Goal: Information Seeking & Learning: Understand process/instructions

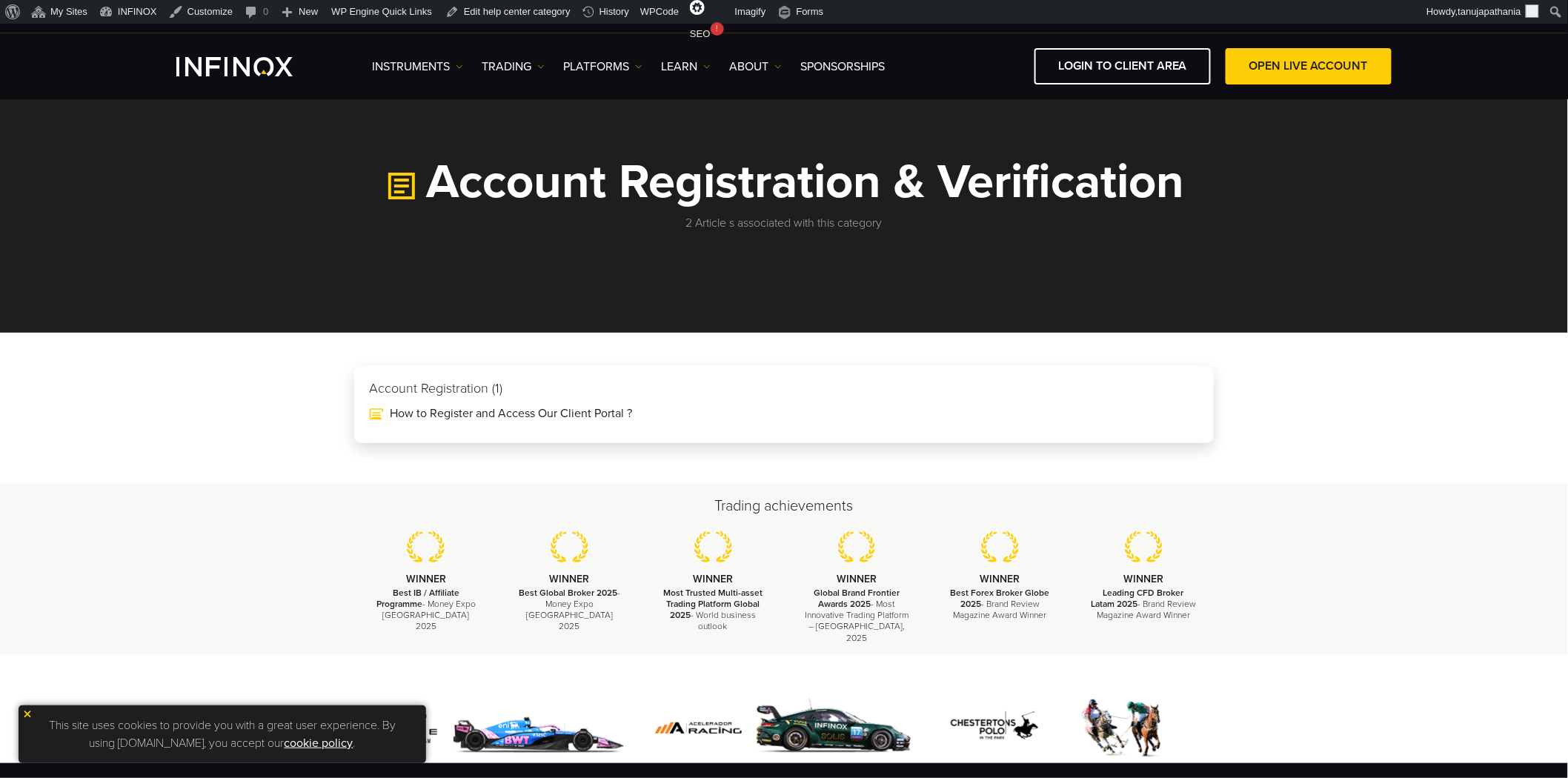
click at [471, 387] on h3 "Account Registration (1)" at bounding box center [783, 389] width 830 height 16
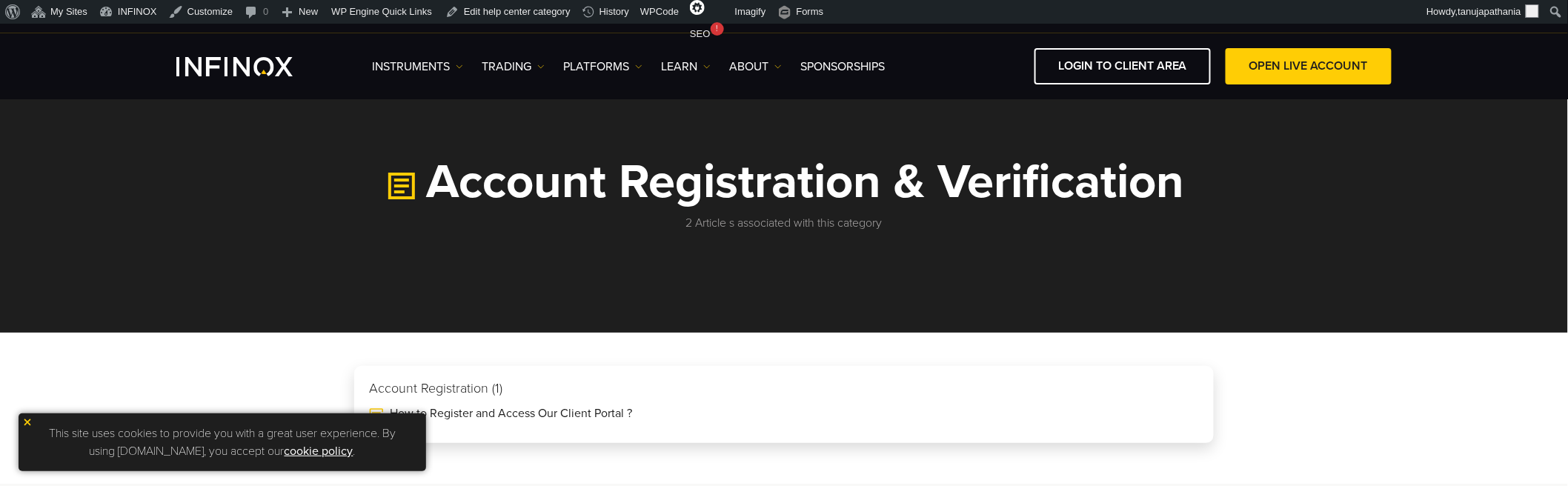
click at [430, 384] on h3 "Account Registration (1)" at bounding box center [783, 389] width 830 height 16
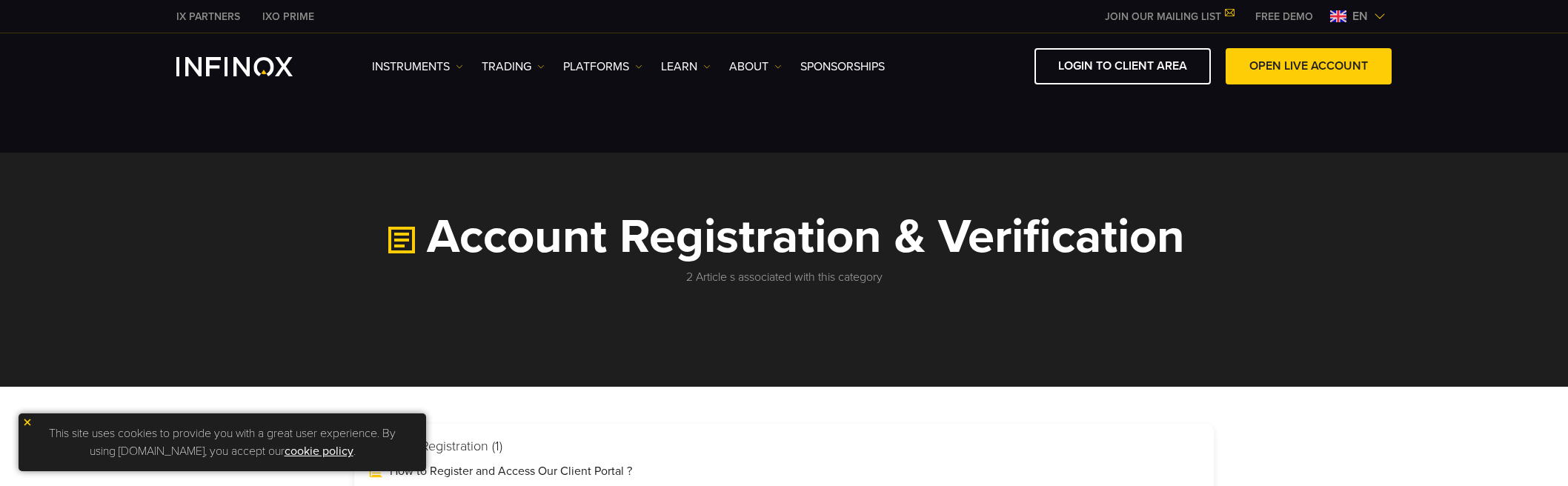
click at [725, 463] on link "How to Register and Access Our Client Portal ?" at bounding box center [783, 472] width 830 height 18
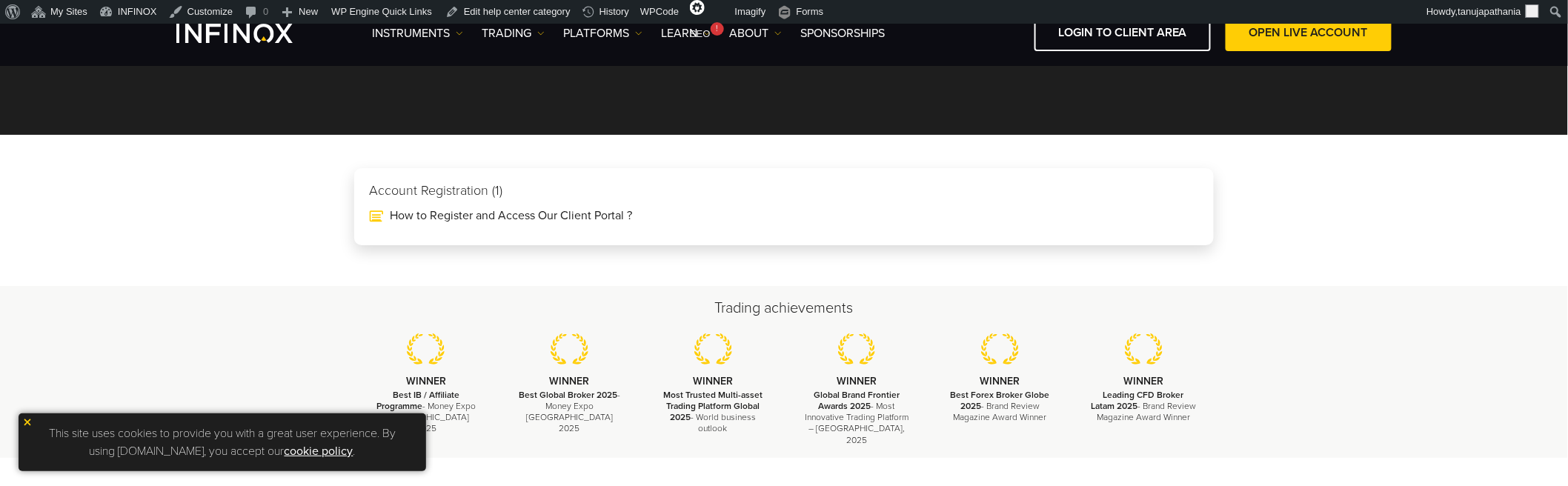
click at [572, 194] on h3 "Account Registration (1)" at bounding box center [783, 191] width 830 height 16
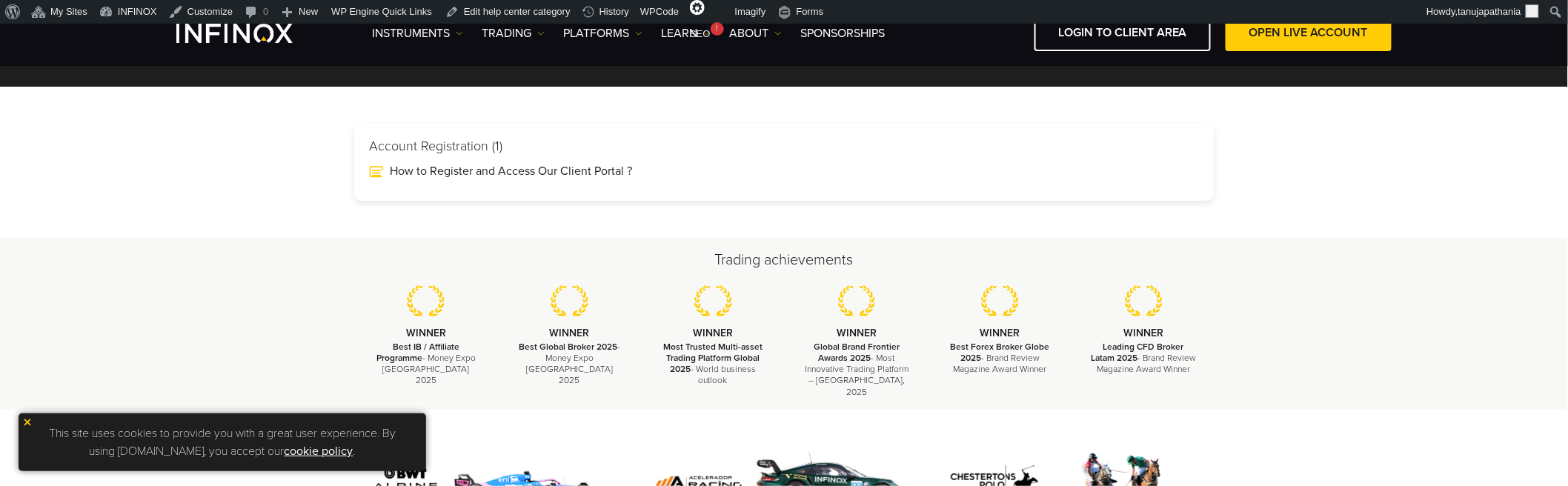
scroll to position [247, 0]
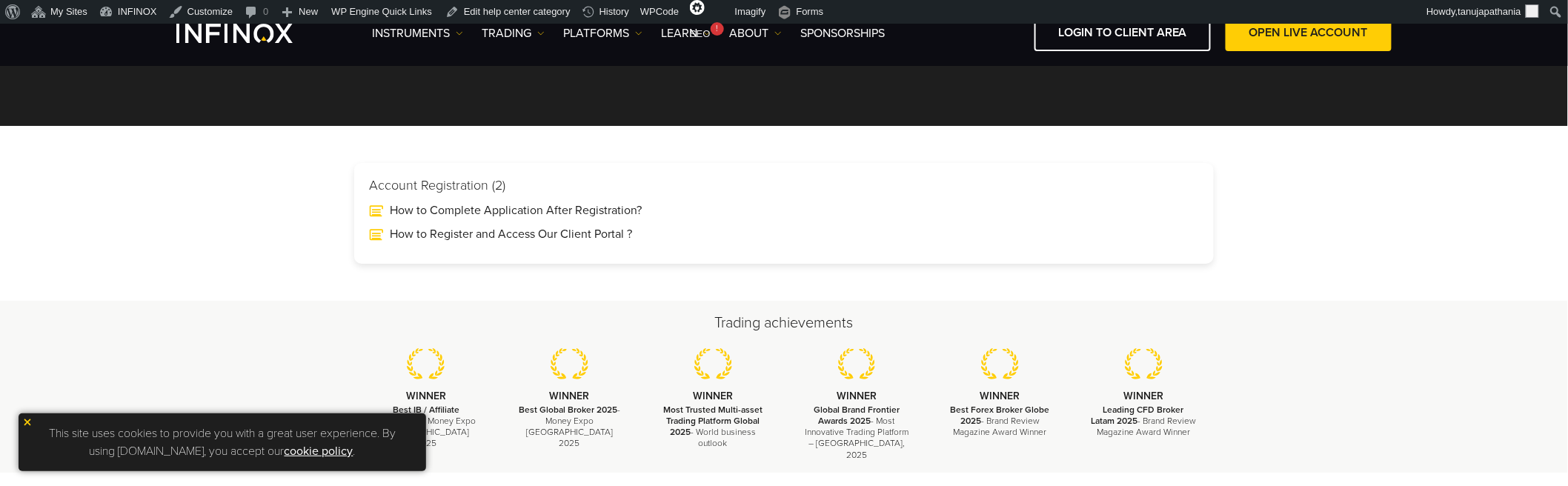
scroll to position [169, 0]
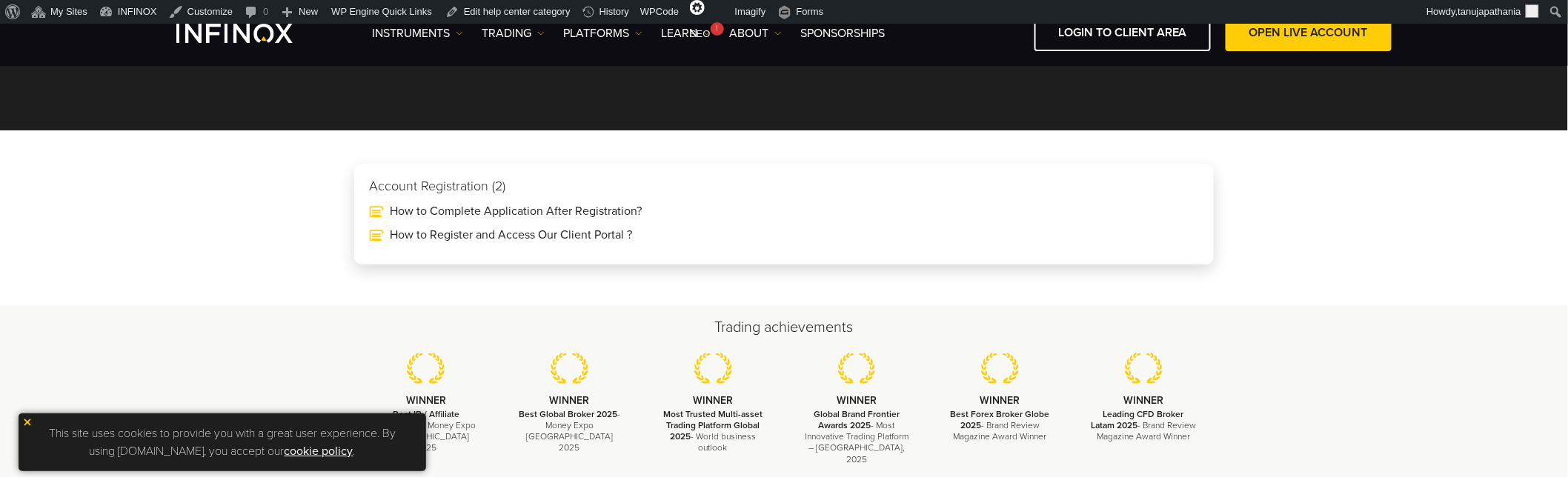
drag, startPoint x: 513, startPoint y: 183, endPoint x: 366, endPoint y: 180, distance: 147.0
click at [366, 180] on div "Account Registration (2) How to Complete Application After Registration? How to…" at bounding box center [784, 214] width 859 height 101
click at [443, 175] on div "Account Registration (2) How to Complete Application After Registration? How to…" at bounding box center [784, 214] width 859 height 101
click at [440, 173] on div "Account Registration (2) How to Complete Application After Registration? How to…" at bounding box center [784, 214] width 859 height 101
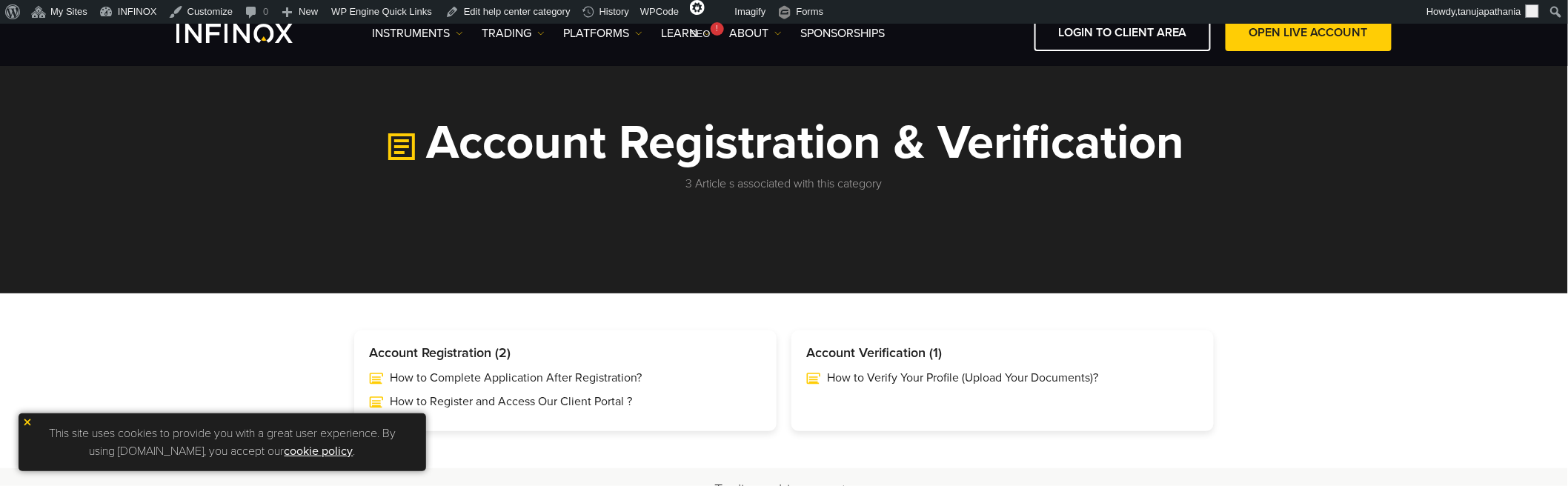
scroll to position [5, 0]
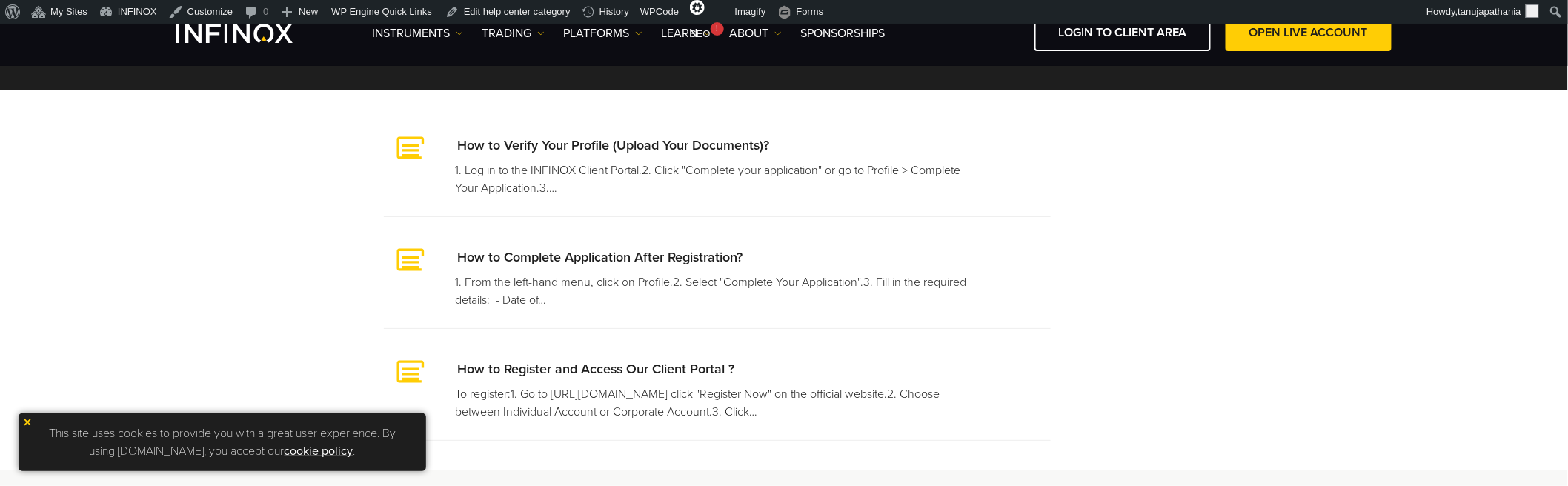
scroll to position [252, 0]
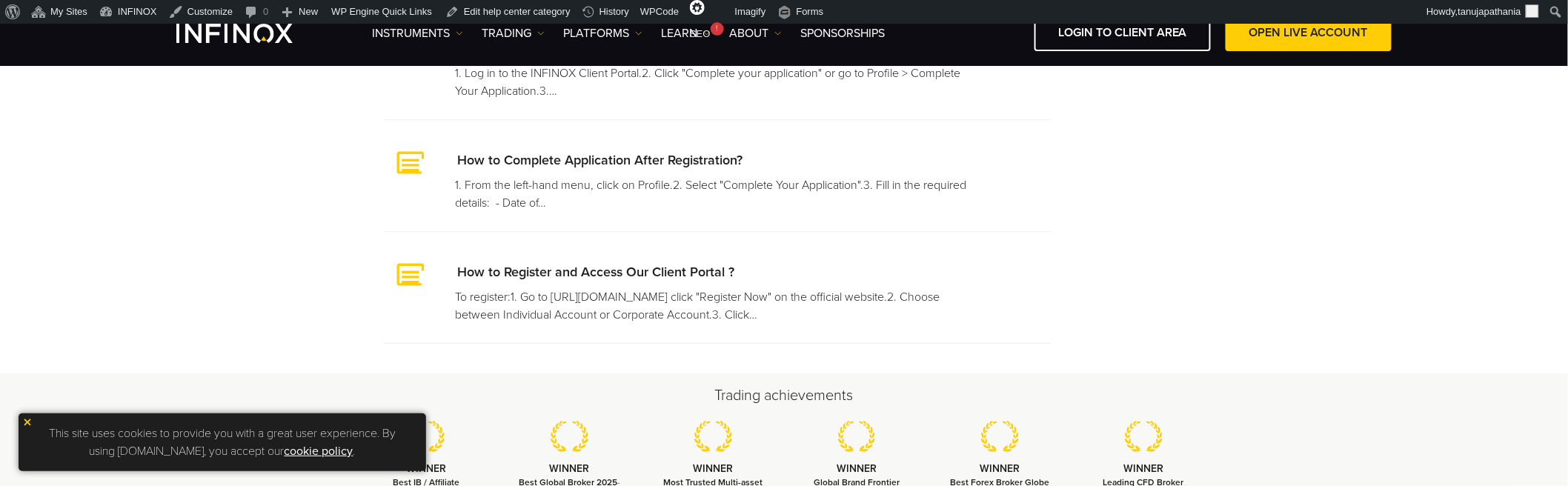
scroll to position [252, 0]
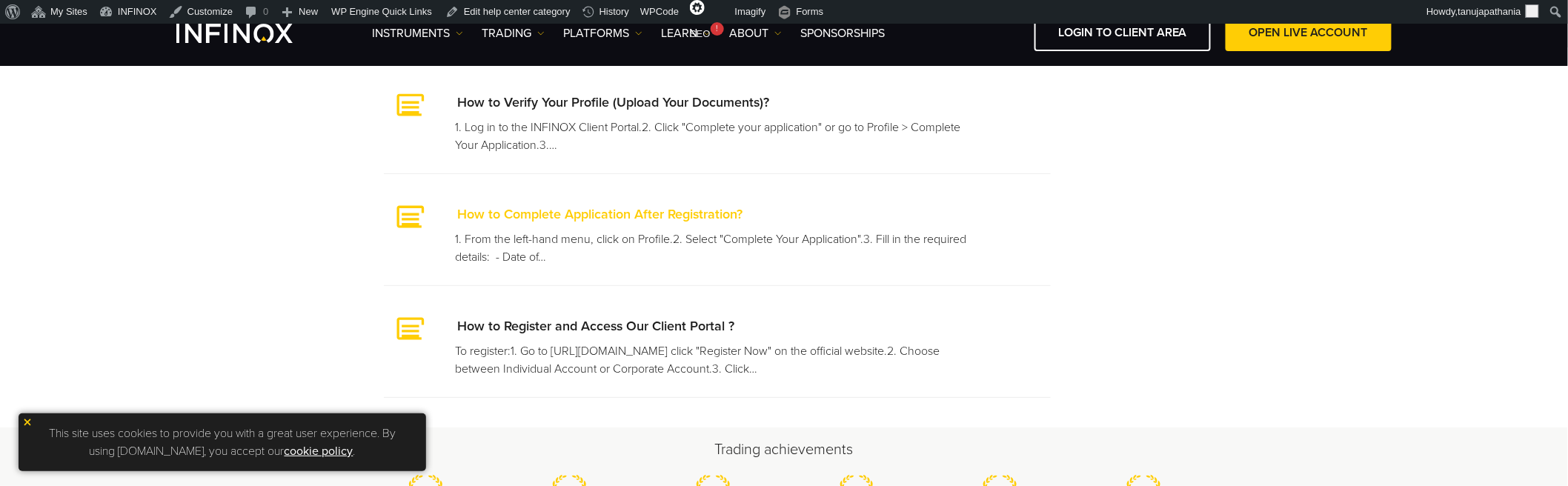
drag, startPoint x: 1069, startPoint y: 250, endPoint x: 413, endPoint y: 209, distance: 657.3
click at [413, 209] on div "How to Verify Your Profile (Upload Your Documents)? 1. Log in to the INFINOX Cl…" at bounding box center [783, 237] width 889 height 321
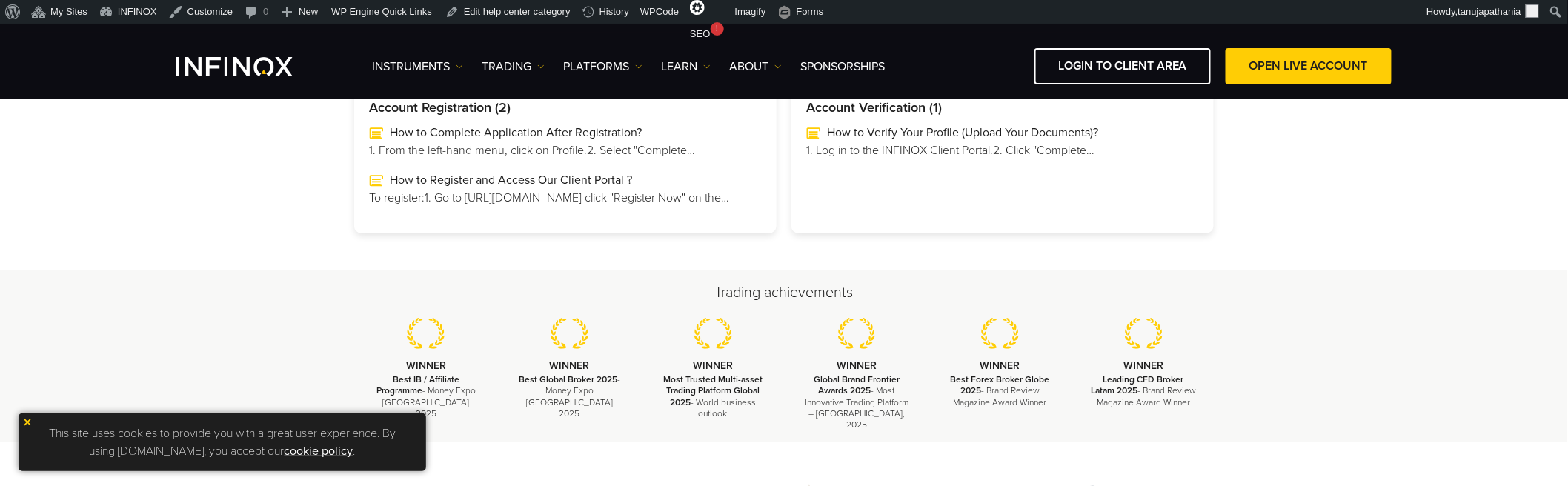
scroll to position [174, 0]
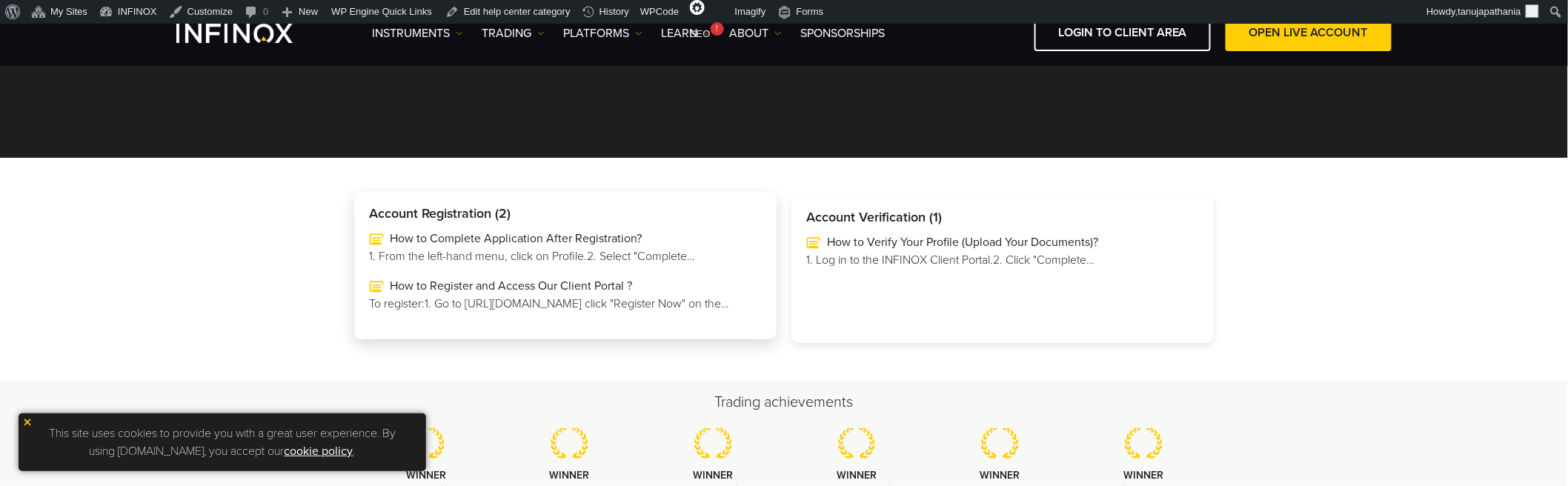
drag, startPoint x: 369, startPoint y: 249, endPoint x: 716, endPoint y: 261, distance: 347.2
click at [716, 261] on p "1. From the left-hand menu, click on Profile.2. Select "Complete…" at bounding box center [565, 257] width 393 height 18
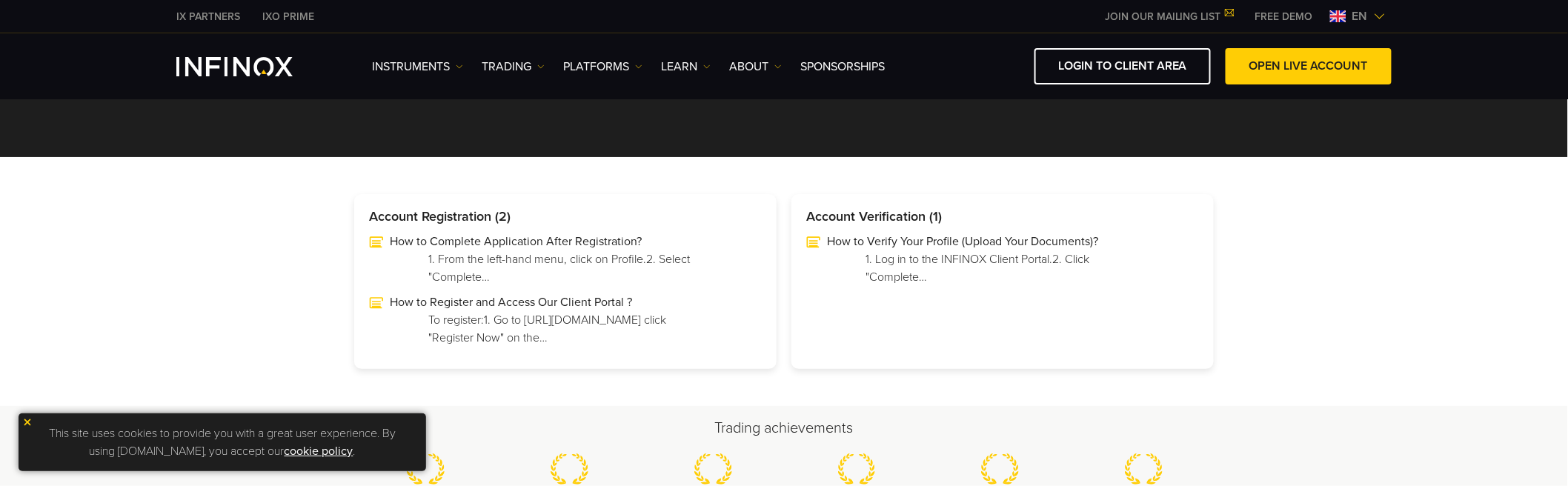
drag, startPoint x: 1265, startPoint y: 186, endPoint x: 1220, endPoint y: 241, distance: 71.1
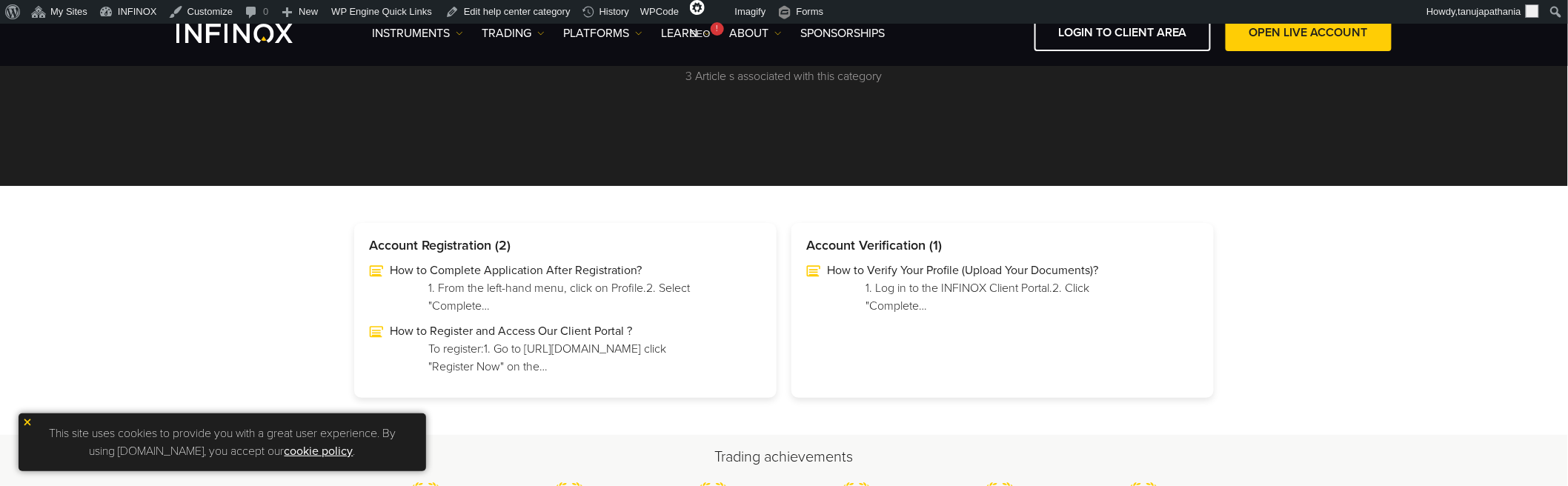
scroll to position [164, 0]
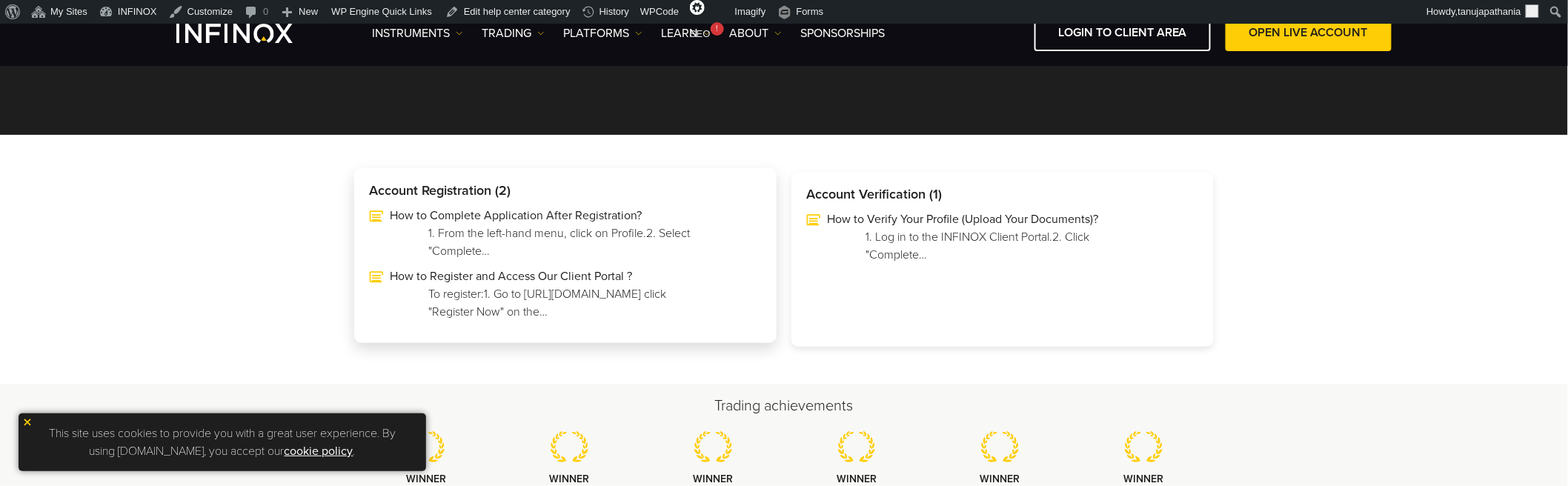
click at [498, 236] on p "1. From the left-hand menu, click on Profile.2. Select "Complete…" at bounding box center [565, 242] width 274 height 35
click at [612, 253] on p "1. From the left-hand menu, click on Profile.2. Select "Complete…" at bounding box center [565, 242] width 274 height 35
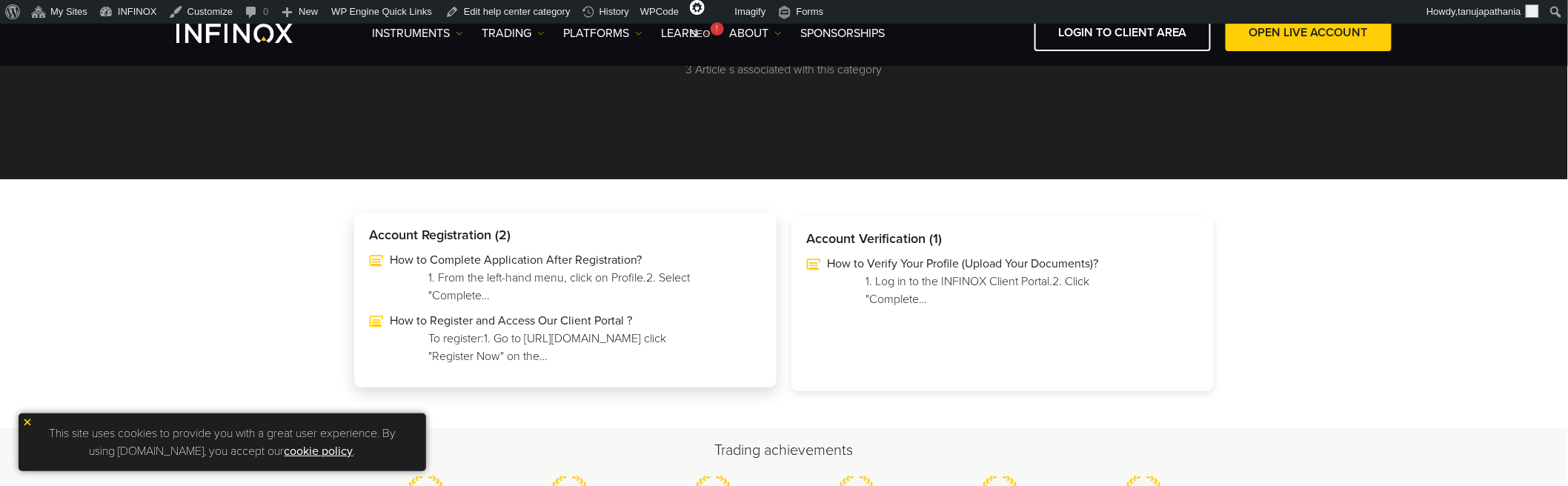
scroll to position [83, 0]
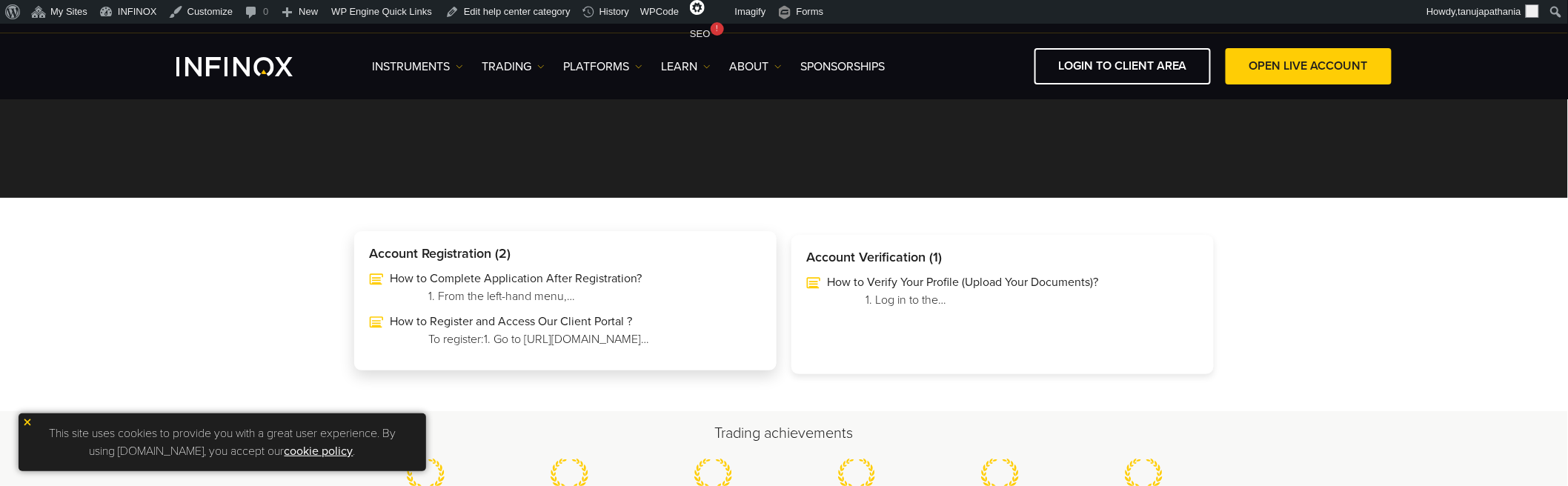
scroll to position [252, 0]
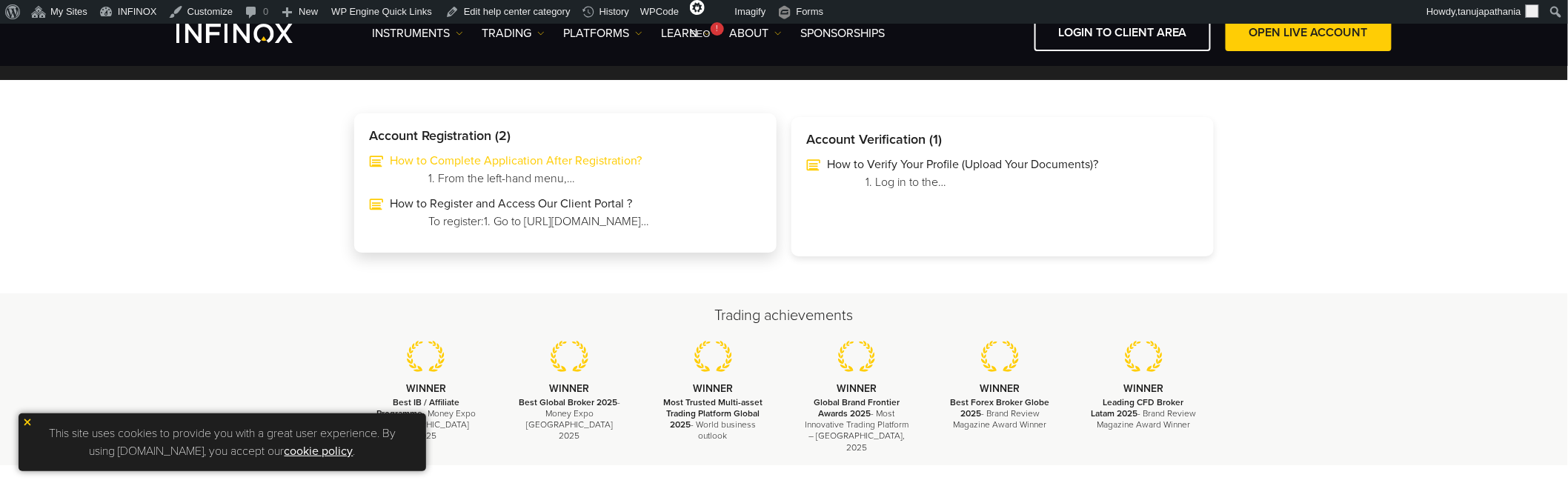
click at [507, 153] on link "How to Complete Application After Registration?" at bounding box center [565, 160] width 393 height 18
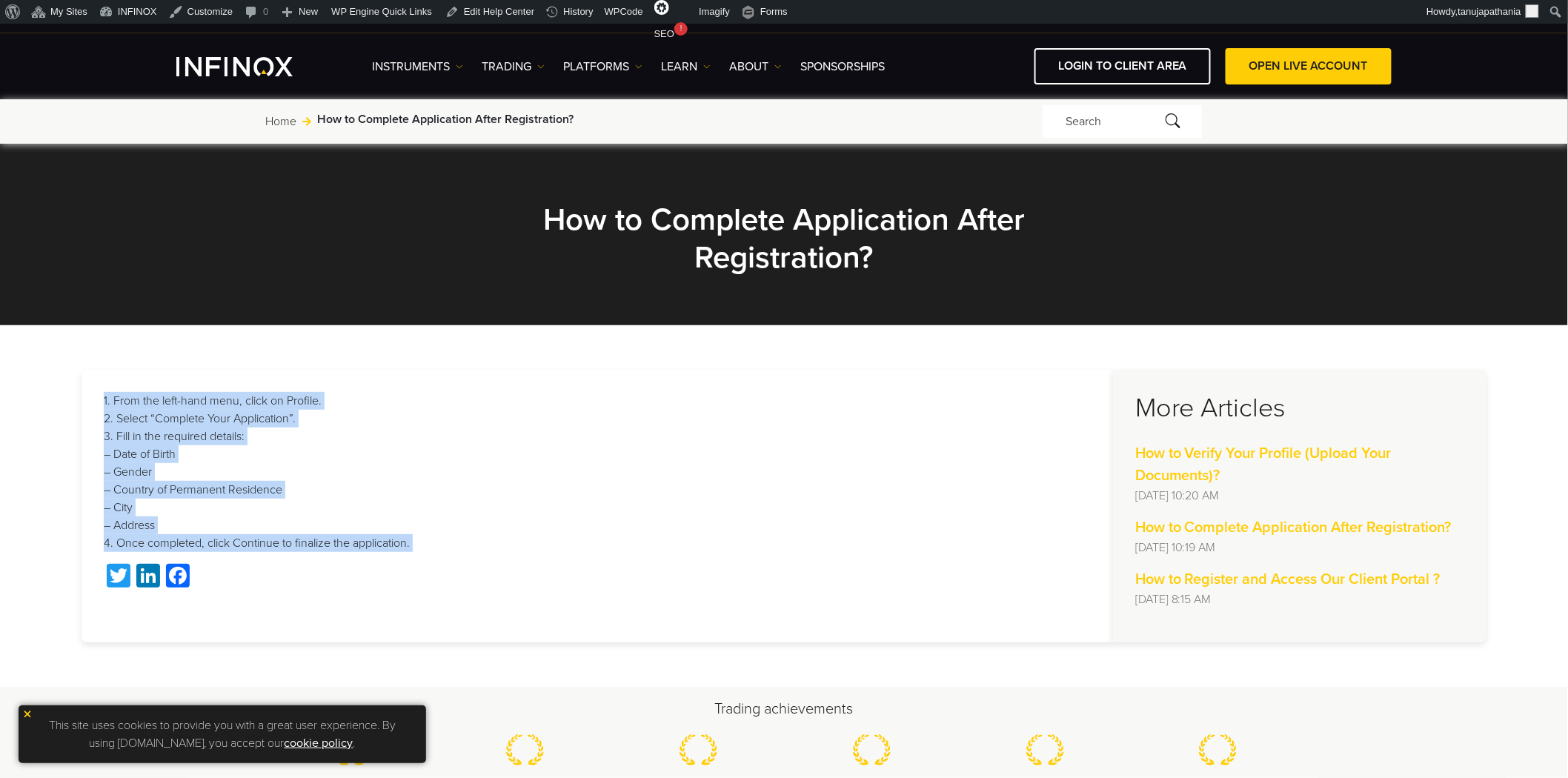
drag, startPoint x: 103, startPoint y: 397, endPoint x: 419, endPoint y: 591, distance: 370.8
click at [419, 591] on div "1. From the left-hand menu, click on Profile. 2. Select “Complete Your Applicat…" at bounding box center [597, 506] width 1031 height 273
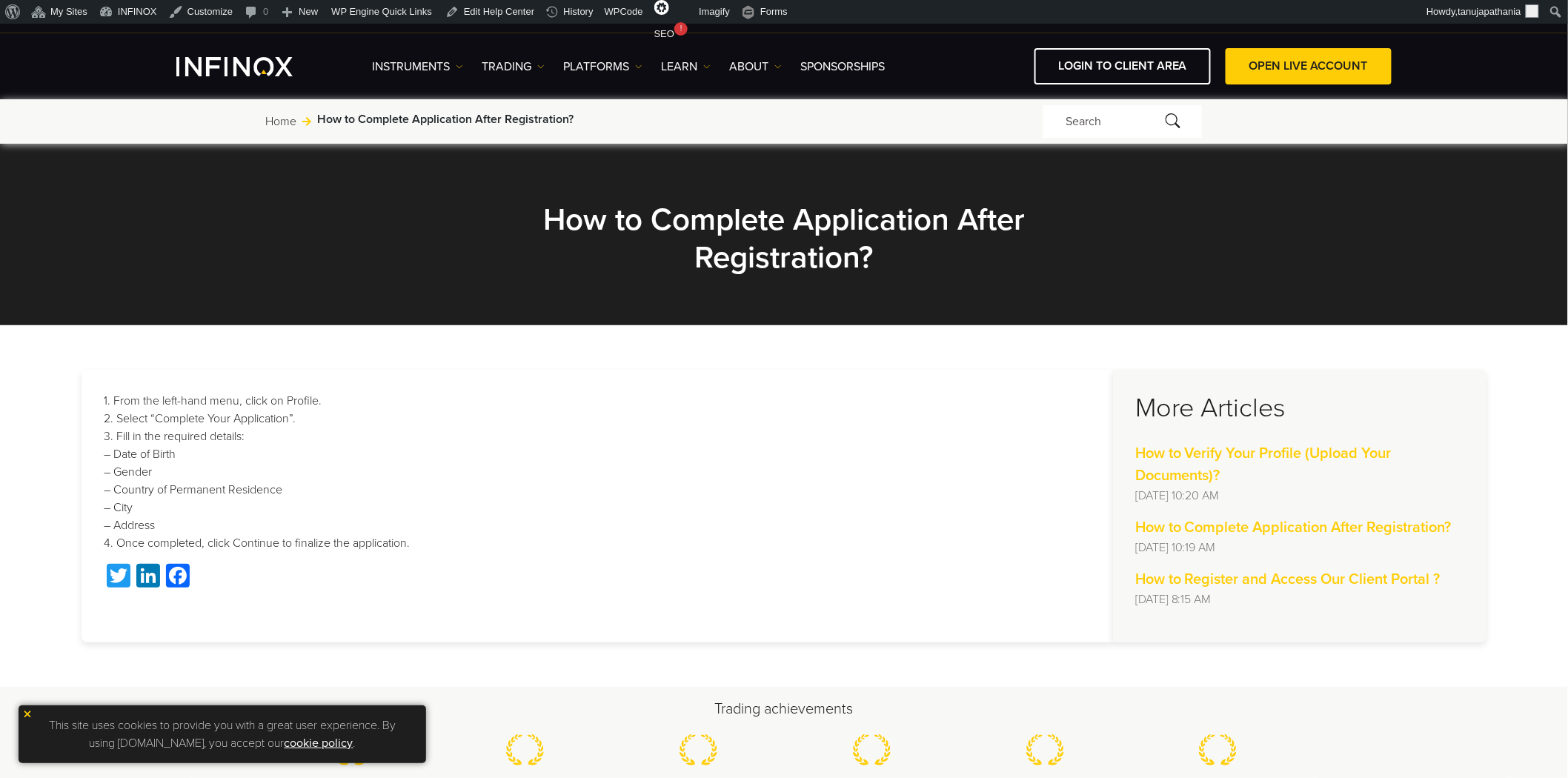
click at [622, 605] on div "1. From the left-hand menu, click on Profile. 2. Select “Complete Your Applicat…" at bounding box center [597, 506] width 1031 height 273
click at [459, 462] on p "1. From the left-hand menu, click on Profile. 2. Select “Complete Your Applicat…" at bounding box center [596, 472] width 987 height 160
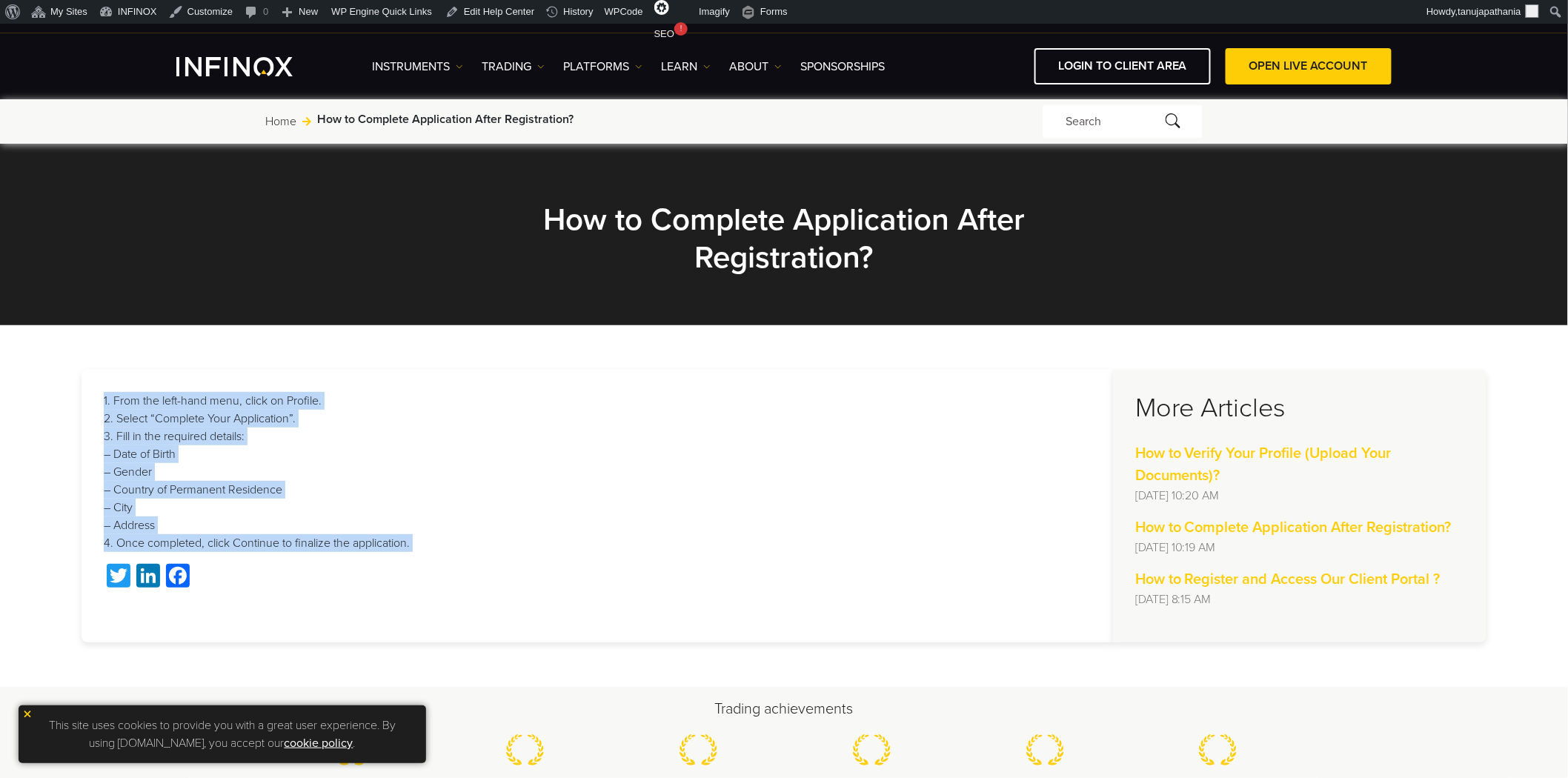
drag, startPoint x: 351, startPoint y: 535, endPoint x: 17, endPoint y: 353, distance: 380.4
click at [17, 353] on section "1. From the left-hand menu, click on Profile. 2. Select “Complete Your Applicat…" at bounding box center [784, 506] width 1568 height 362
click at [589, 441] on p "1. From the left-hand menu, click on Profile. 2. Select “Complete Your Applicat…" at bounding box center [596, 472] width 987 height 160
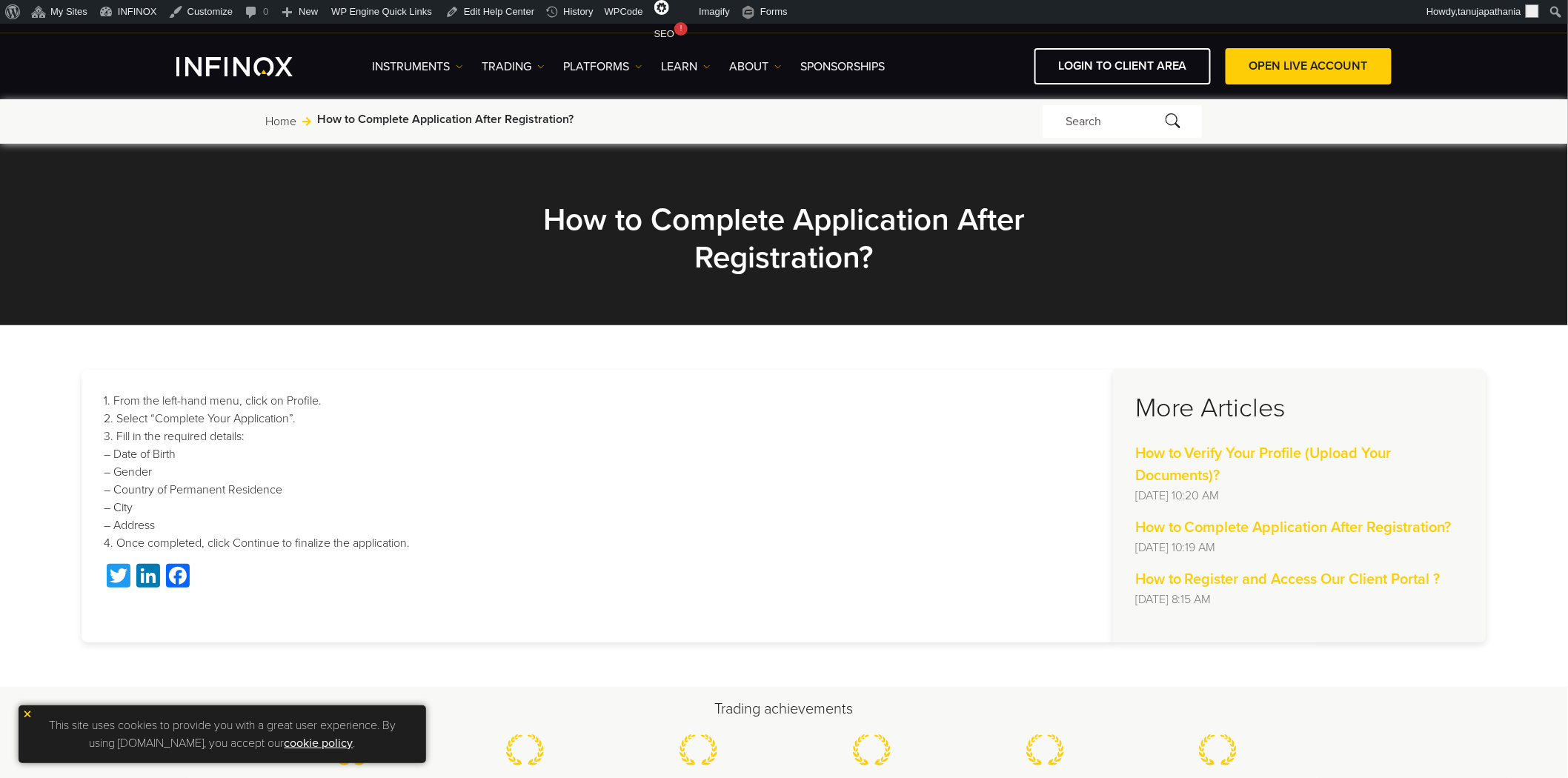
click at [692, 290] on section "How to Complete Application After Registration?" at bounding box center [784, 233] width 1568 height 184
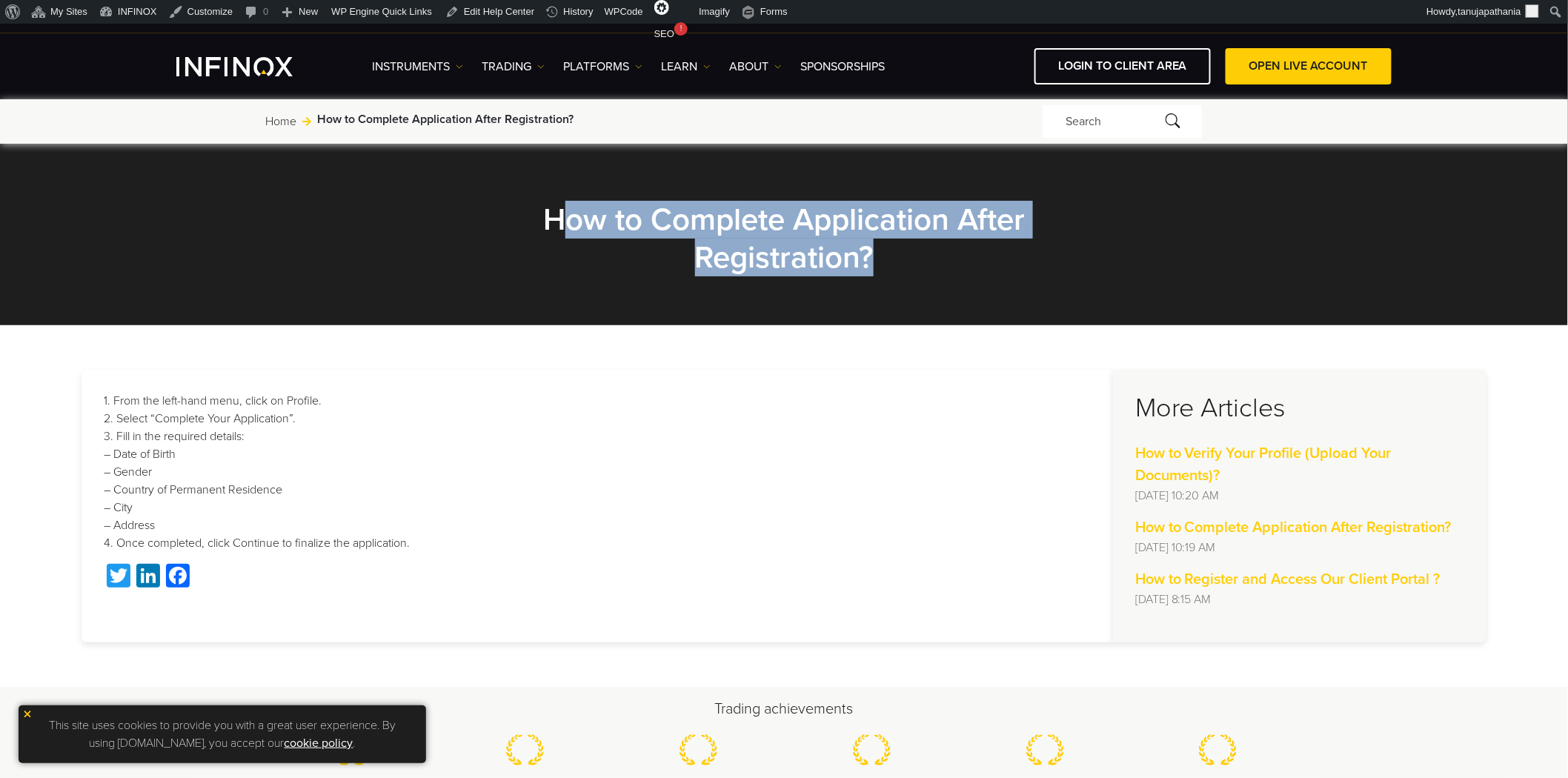
drag, startPoint x: 898, startPoint y: 264, endPoint x: 556, endPoint y: 203, distance: 347.4
click at [556, 203] on h2 "How to Complete Application After Registration?" at bounding box center [784, 238] width 667 height 75
click at [732, 290] on section "How to Complete Application After Registration?" at bounding box center [784, 233] width 1568 height 184
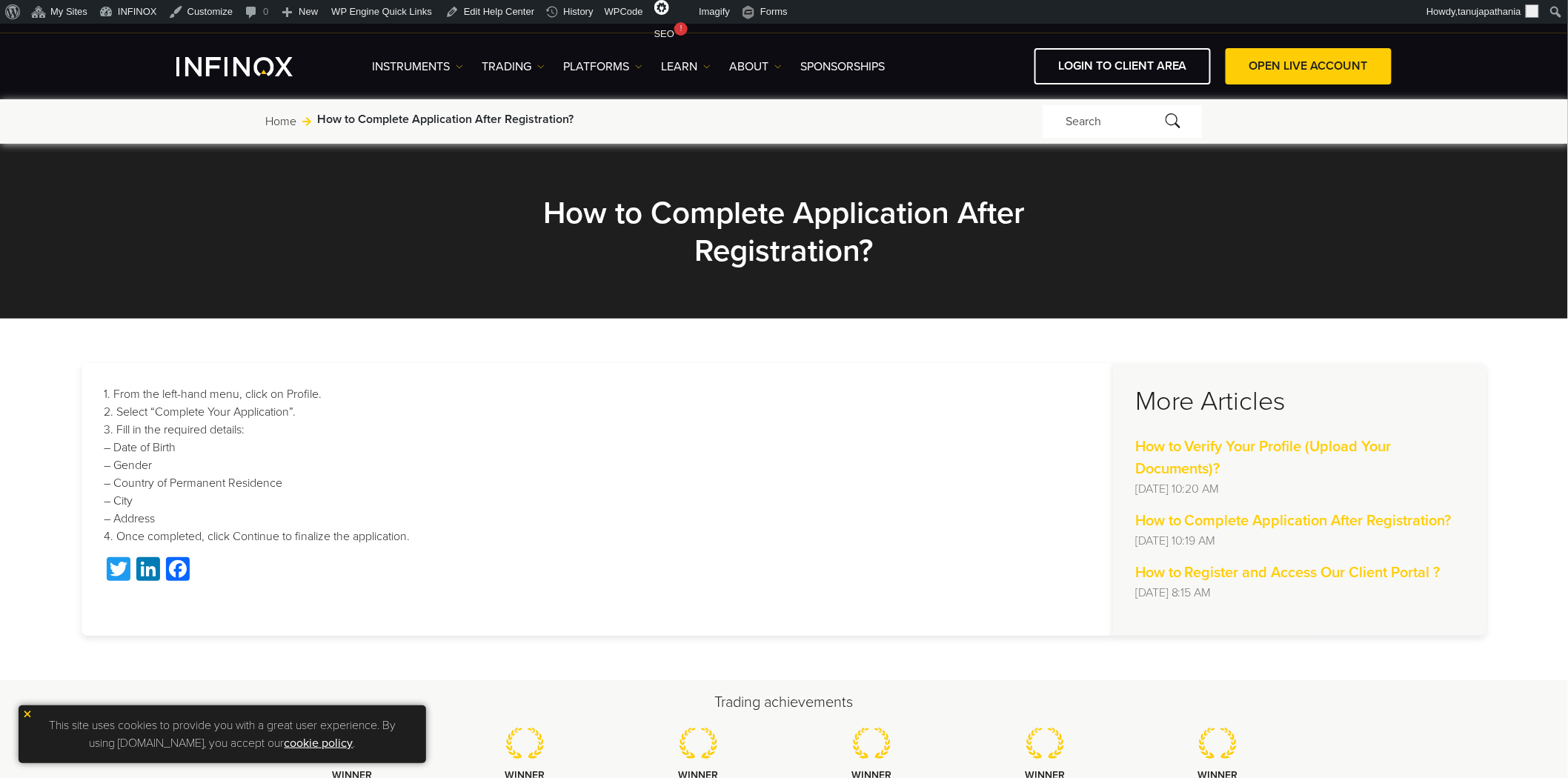
click at [246, 452] on p "1. From the left-hand menu, click on Profile. 2. Select “Complete Your Applicat…" at bounding box center [596, 466] width 987 height 160
click at [766, 230] on h2 "How to Complete Application After Registration?" at bounding box center [784, 232] width 667 height 75
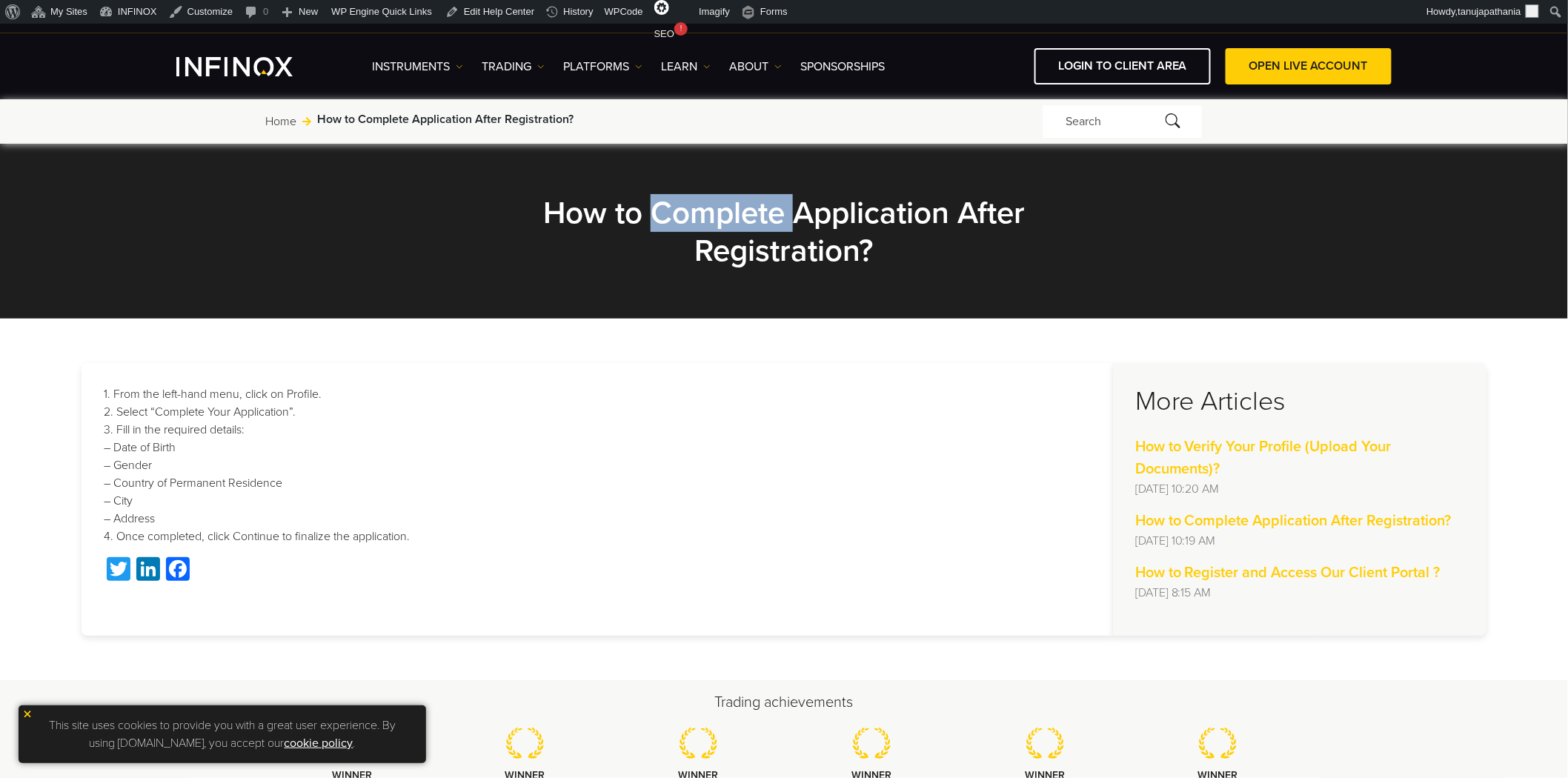
click at [766, 230] on h2 "How to Complete Application After Registration?" at bounding box center [784, 232] width 667 height 75
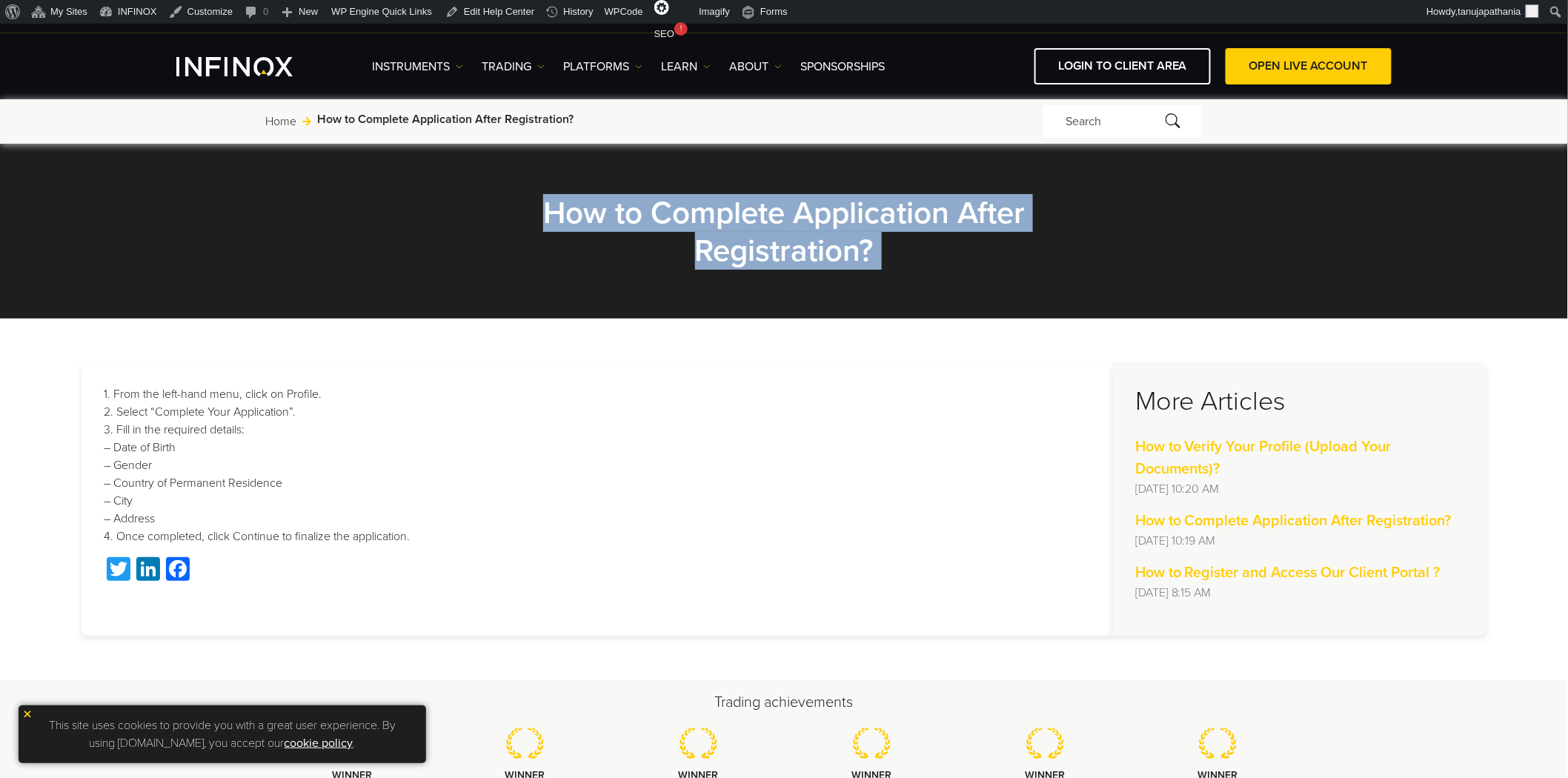
click at [766, 230] on h2 "How to Complete Application After Registration?" at bounding box center [784, 232] width 667 height 75
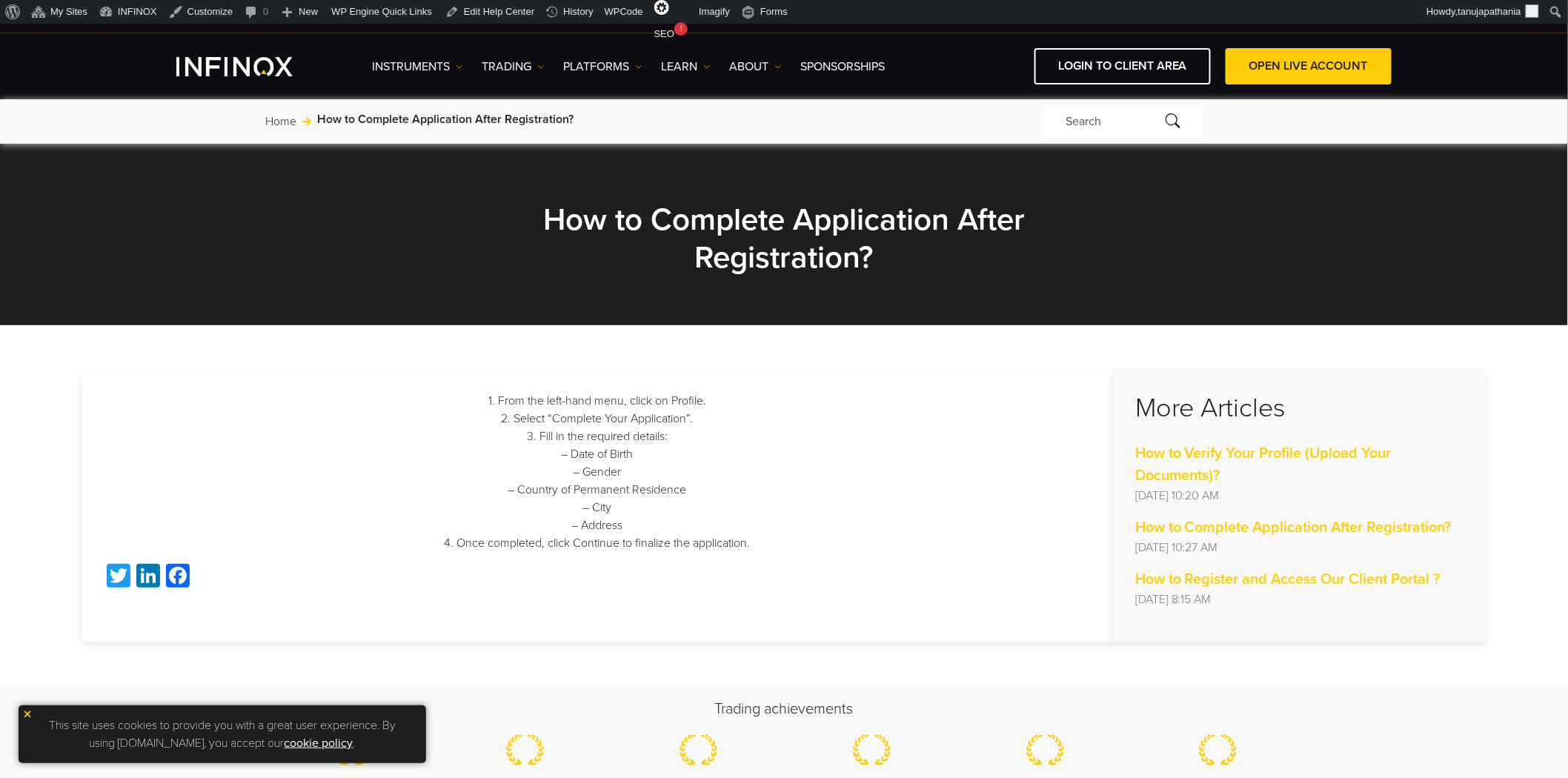
click at [668, 519] on p "1. From the left-hand menu, click on Profile. 2. Select “Complete Your Applicat…" at bounding box center [596, 472] width 987 height 160
click at [738, 499] on p "1. From the left-hand menu, click on Profile. 2. Select “Complete Your Applicat…" at bounding box center [596, 472] width 987 height 160
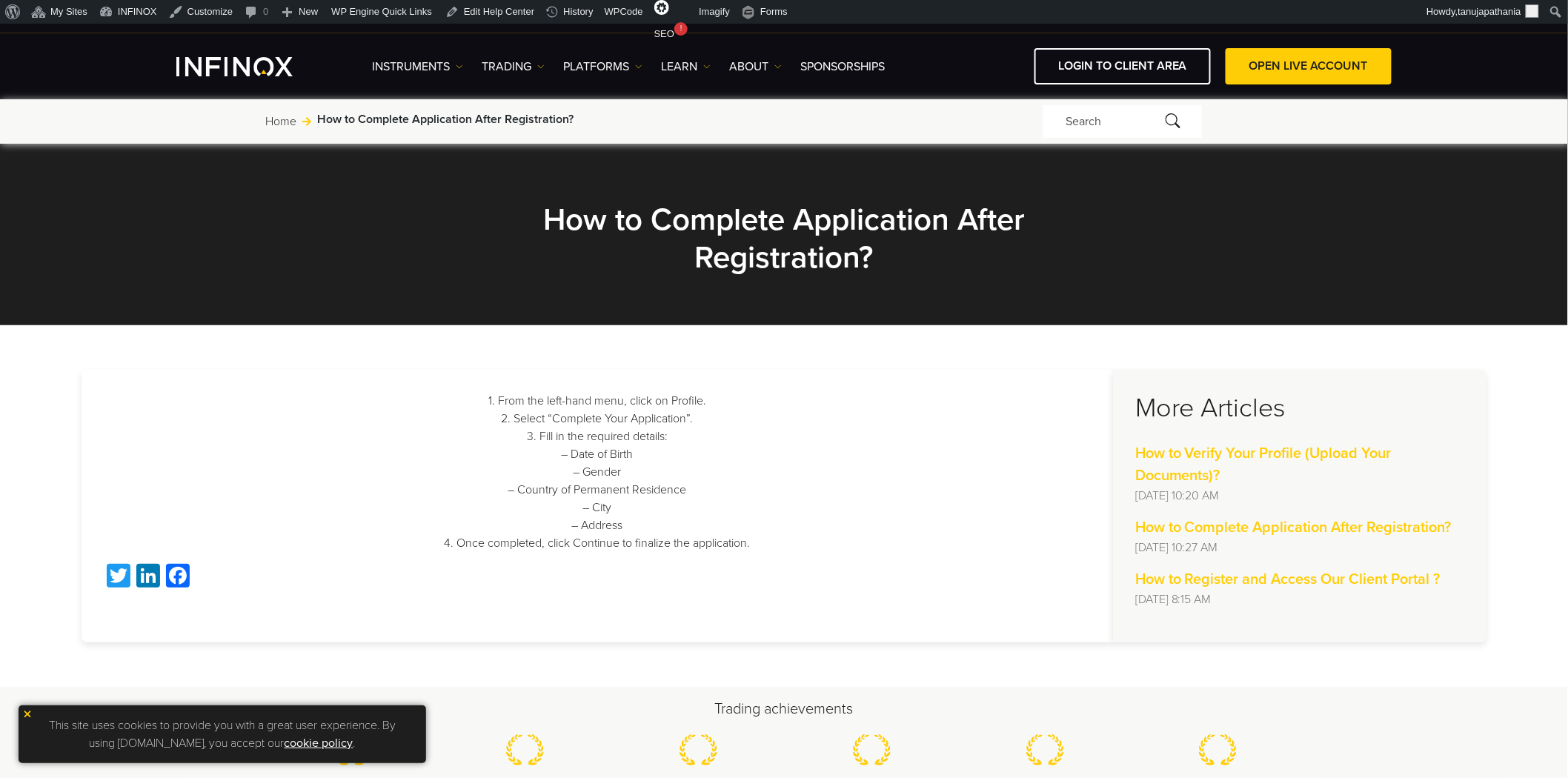
click at [709, 493] on p "1. From the left-hand menu, click on Profile. 2. Select “Complete Your Applicat…" at bounding box center [596, 472] width 987 height 160
click at [582, 356] on section "1. From the left-hand menu, click on Profile. 2. Select “Complete Your Applicat…" at bounding box center [784, 506] width 1568 height 362
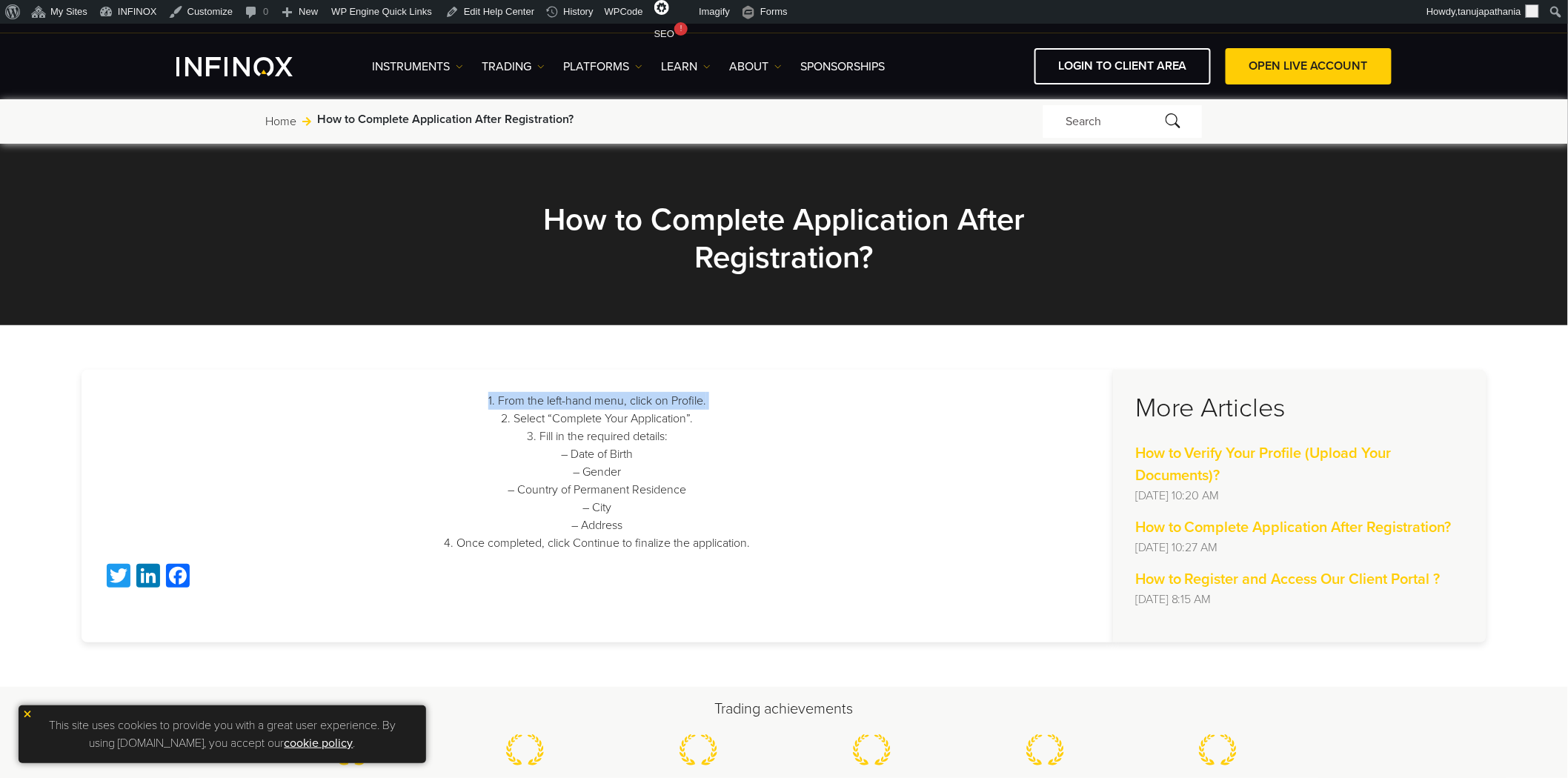
click at [582, 356] on section "1. From the left-hand menu, click on Profile. 2. Select “Complete Your Applicat…" at bounding box center [784, 506] width 1568 height 362
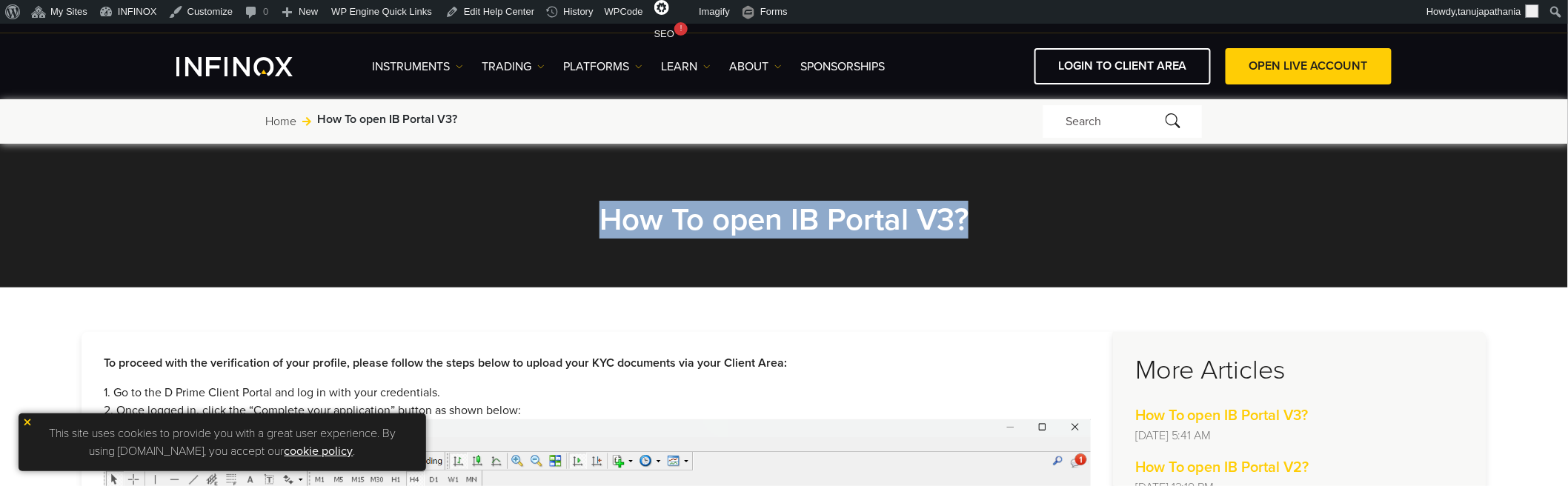
click at [653, 200] on h2 "How To open IB Portal V3?" at bounding box center [784, 219] width 667 height 38
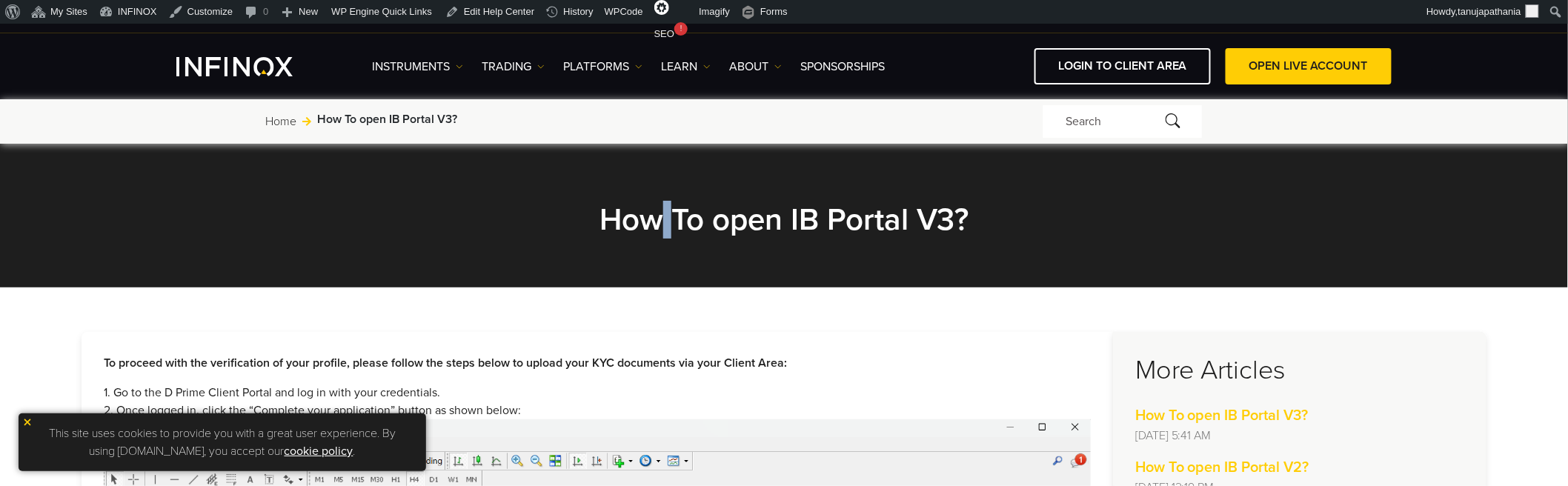
click at [653, 200] on h2 "How To open IB Portal V3?" at bounding box center [784, 219] width 667 height 38
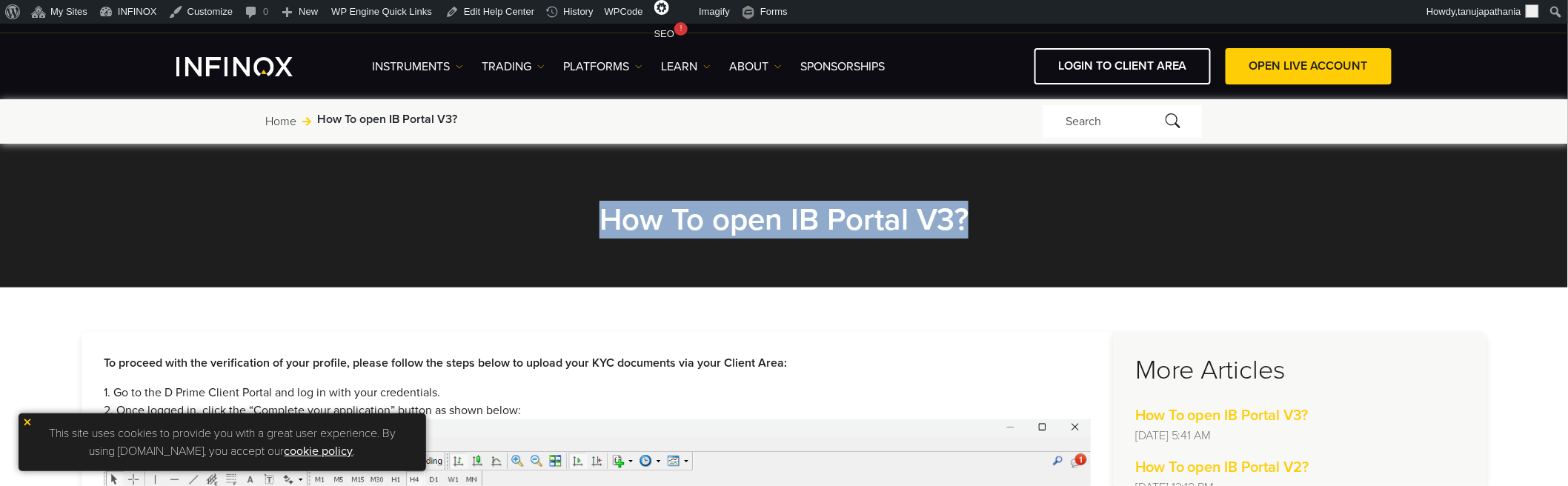
click at [653, 200] on h2 "How To open IB Portal V3?" at bounding box center [784, 219] width 667 height 38
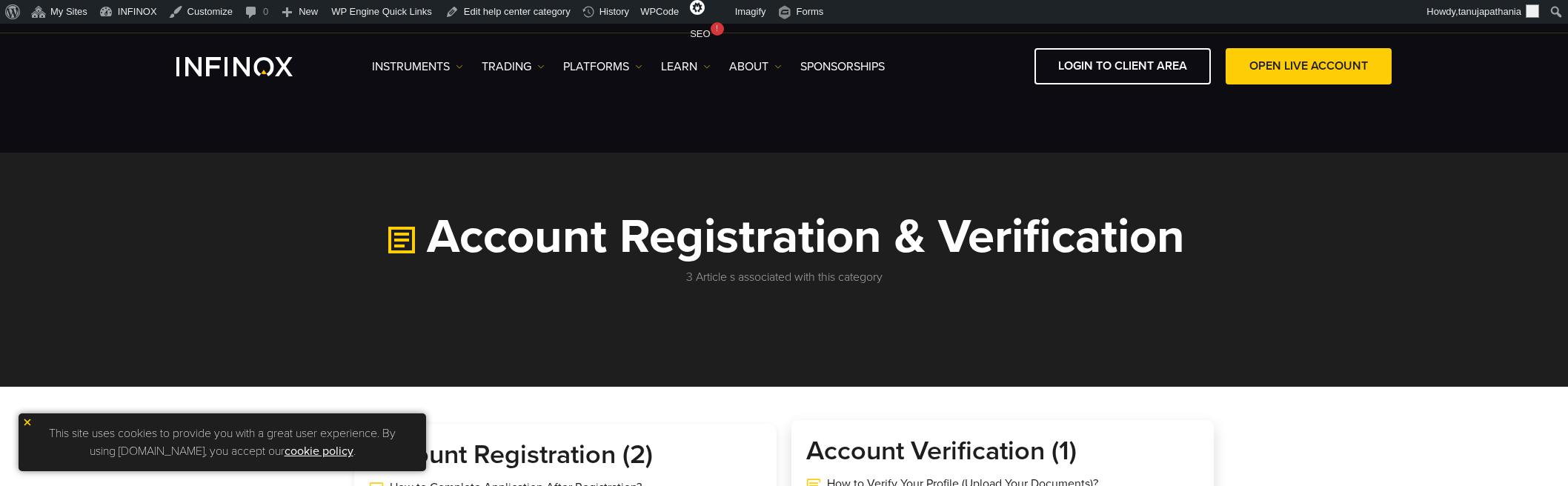
click at [878, 435] on h3 "Account Verification (1)" at bounding box center [1002, 451] width 393 height 33
click at [878, 420] on div "Account Verification (1) How to Verify Your Profile (Upload Your Documents)?" at bounding box center [1002, 479] width 422 height 117
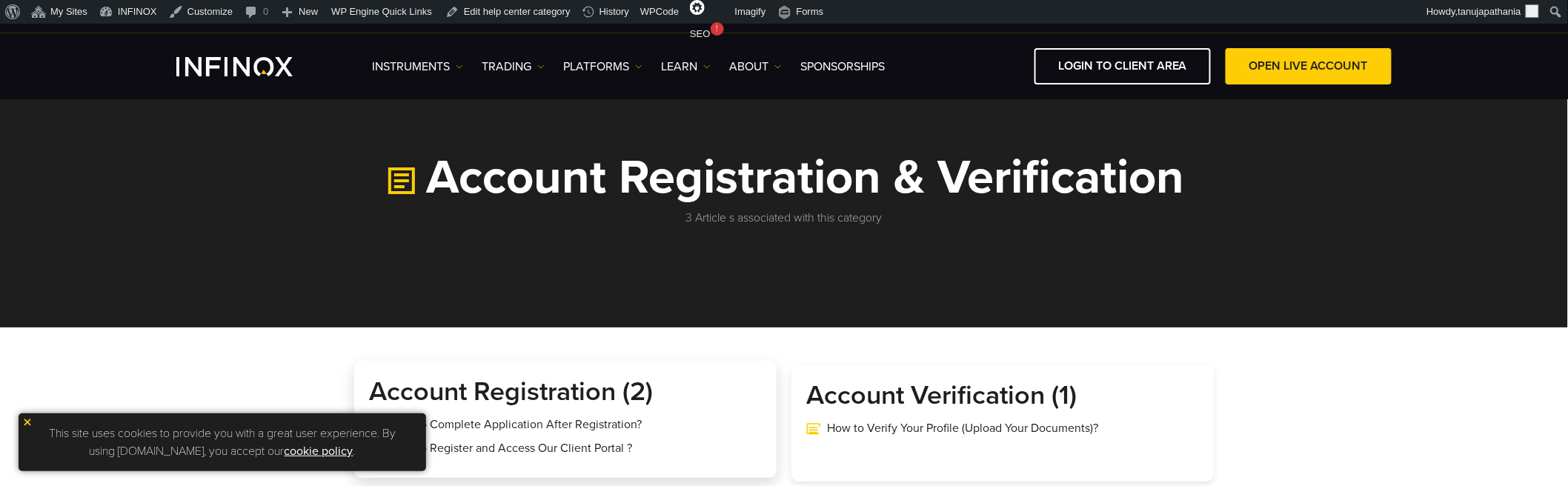
click at [479, 384] on h3 "Account Registration (2)" at bounding box center [565, 392] width 393 height 33
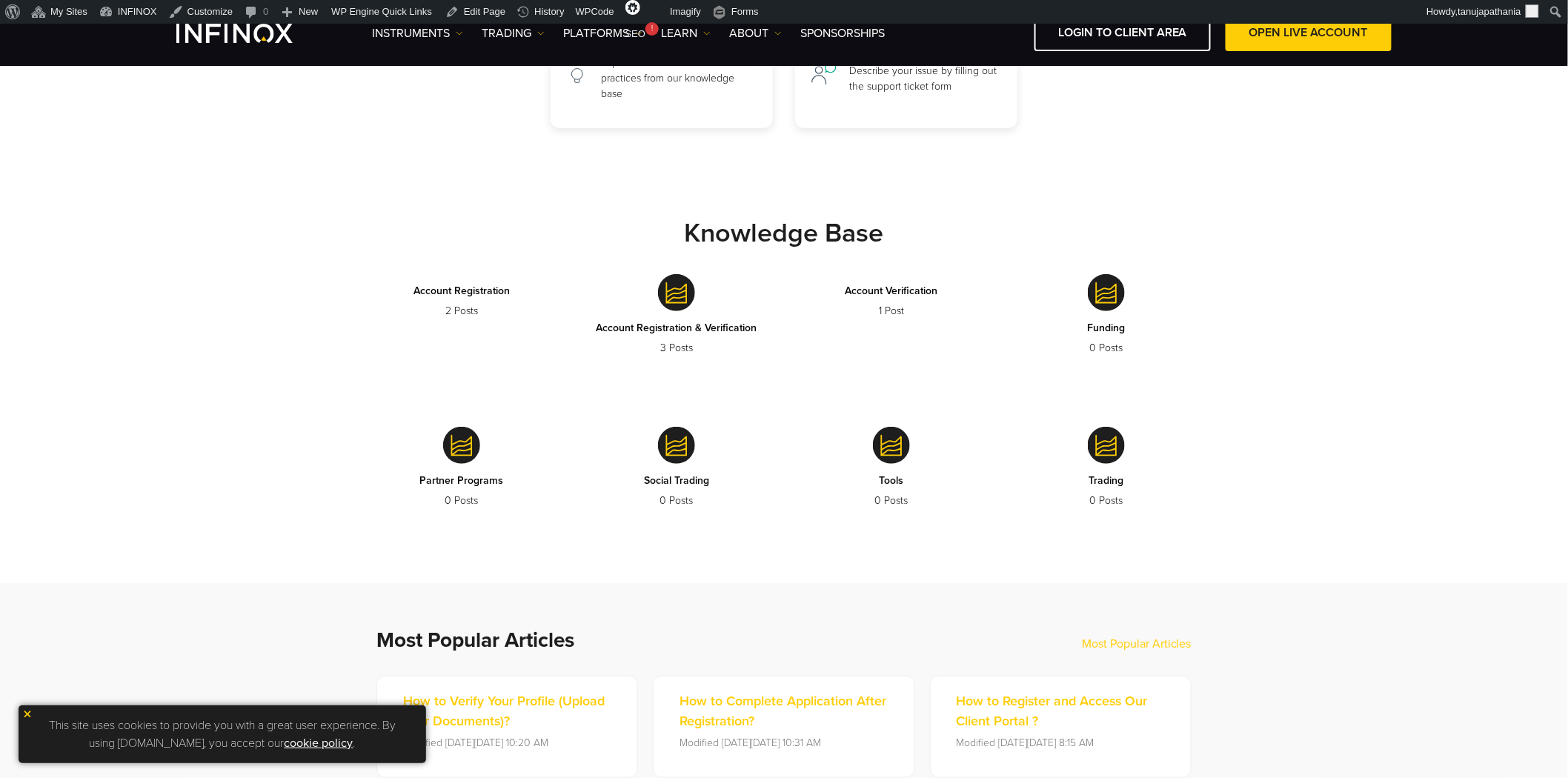
click at [677, 299] on img at bounding box center [677, 293] width 37 height 37
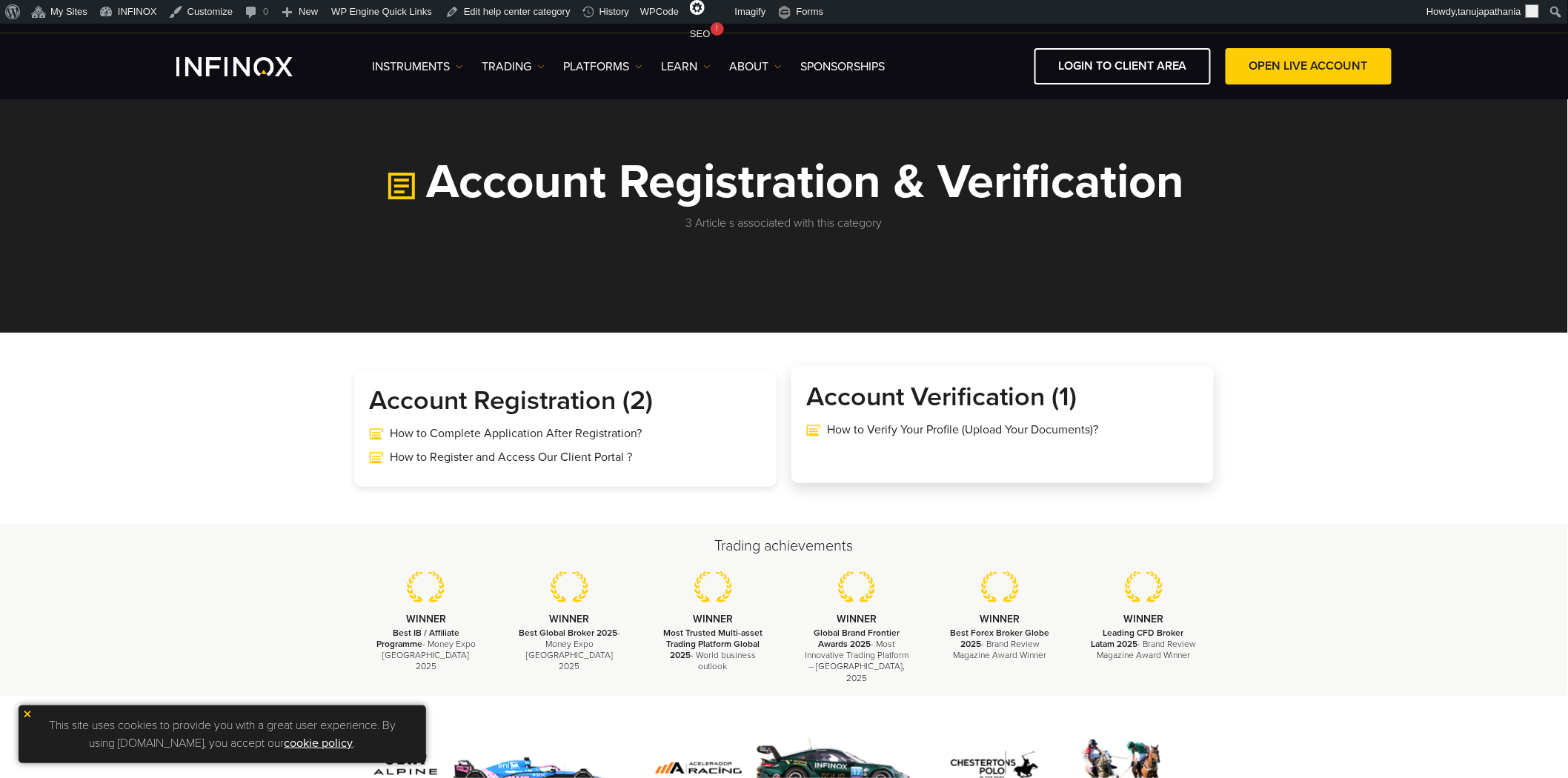
drag, startPoint x: 818, startPoint y: 396, endPoint x: 1034, endPoint y: 399, distance: 216.0
click at [1034, 399] on h3 "Account Verification (1)" at bounding box center [1002, 397] width 393 height 33
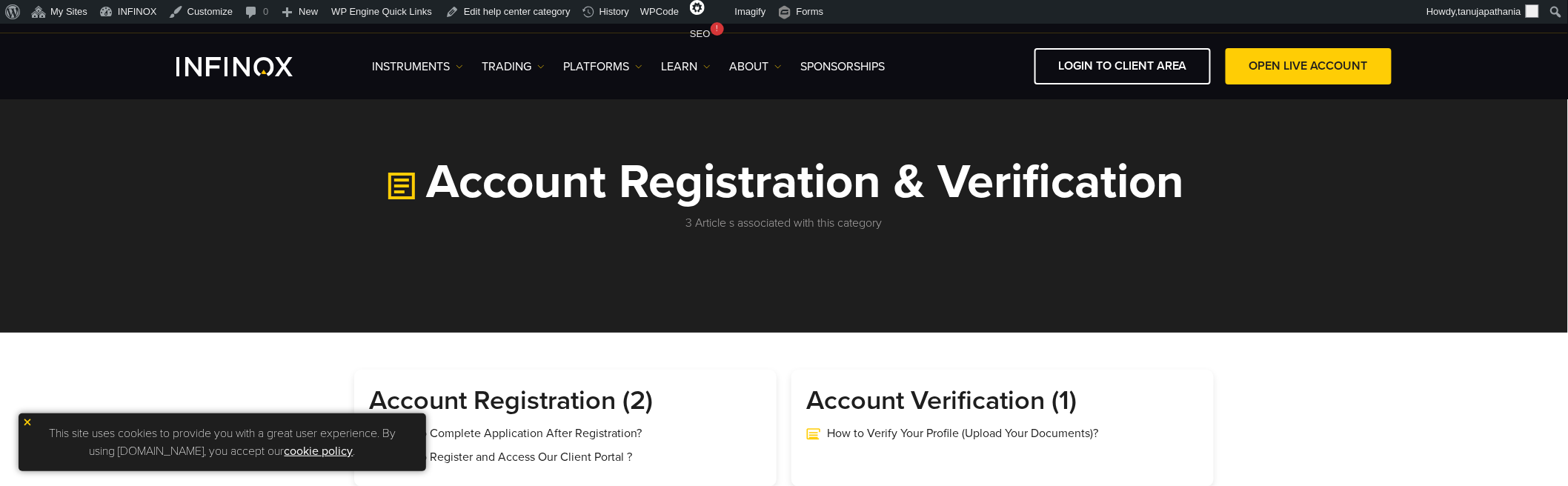
click at [1310, 462] on section "Account Registration (2) How to Complete Application After Registration? How to…" at bounding box center [784, 428] width 1568 height 117
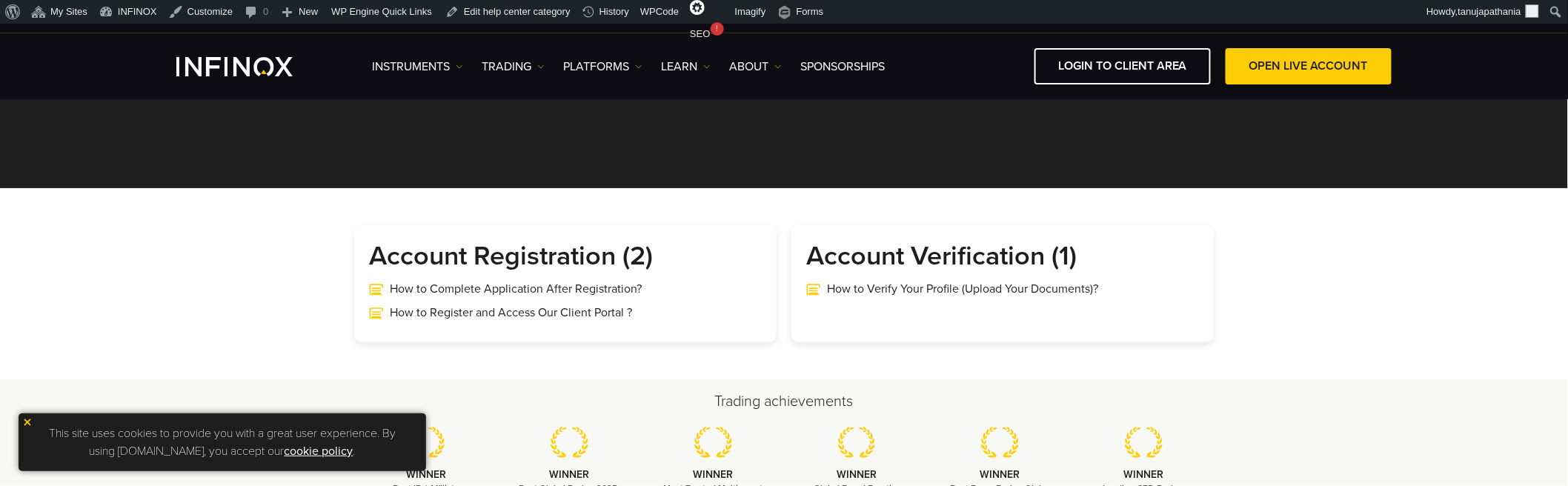
scroll to position [164, 0]
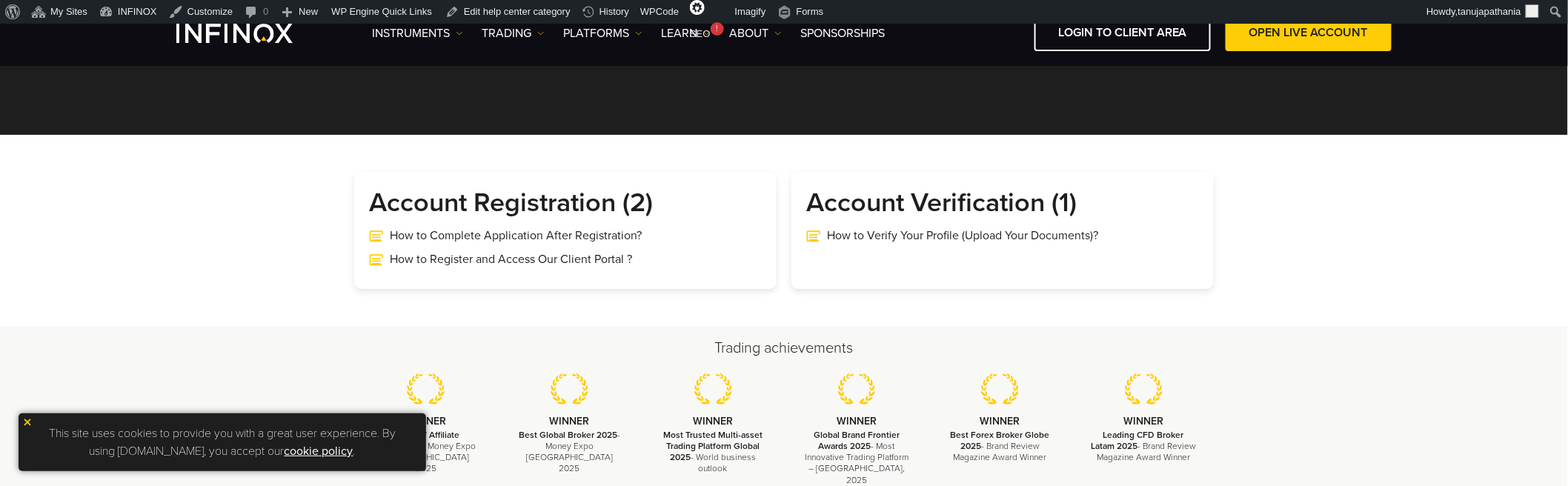
click at [1296, 339] on div "Trading achievements WINNER Best IB / Affiliate Programme - Money Expo Mexico 2…" at bounding box center [784, 412] width 1568 height 172
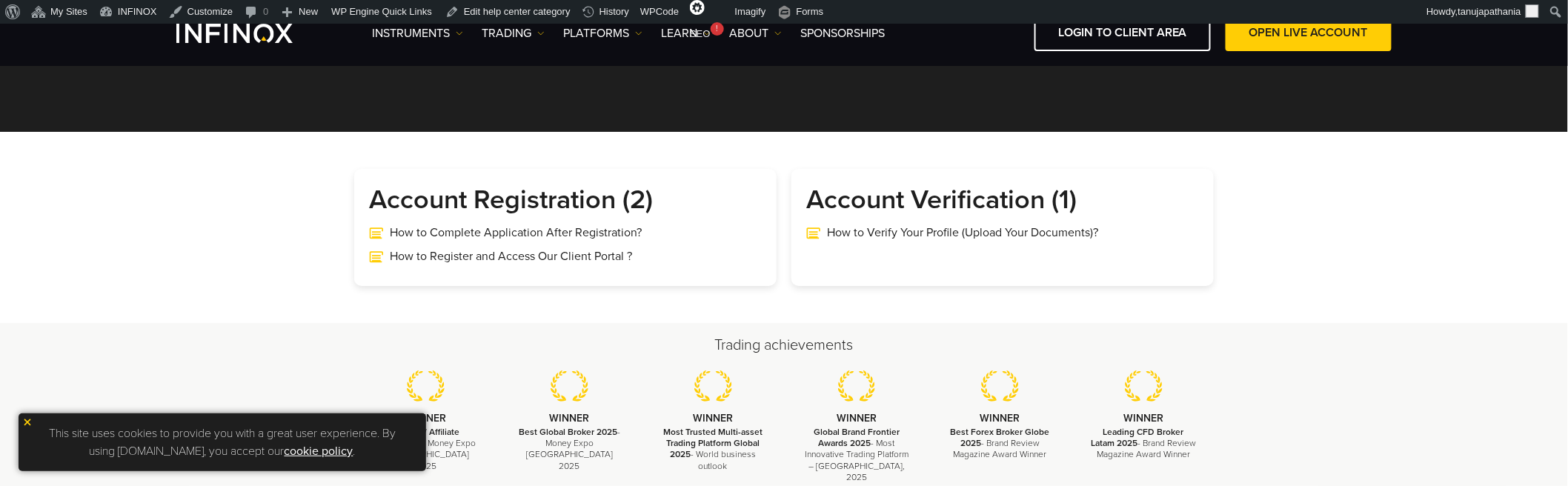
scroll to position [247, 0]
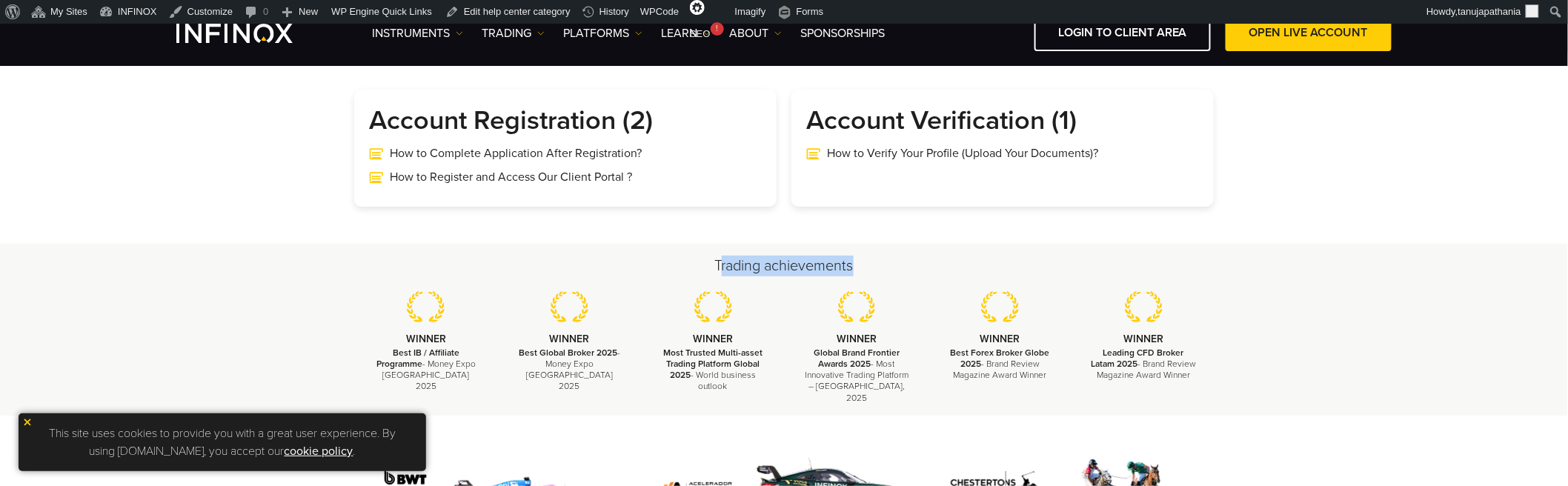
drag, startPoint x: 718, startPoint y: 249, endPoint x: 894, endPoint y: 248, distance: 176.0
click at [875, 256] on h2 "Trading achievements" at bounding box center [784, 266] width 859 height 21
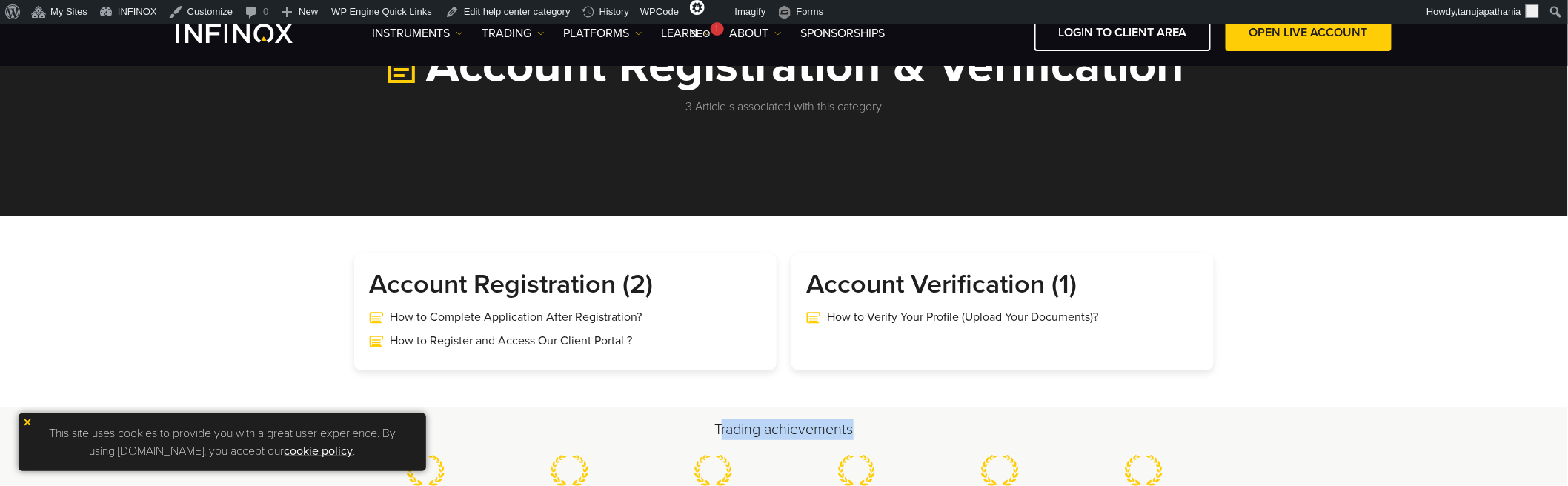
scroll to position [83, 0]
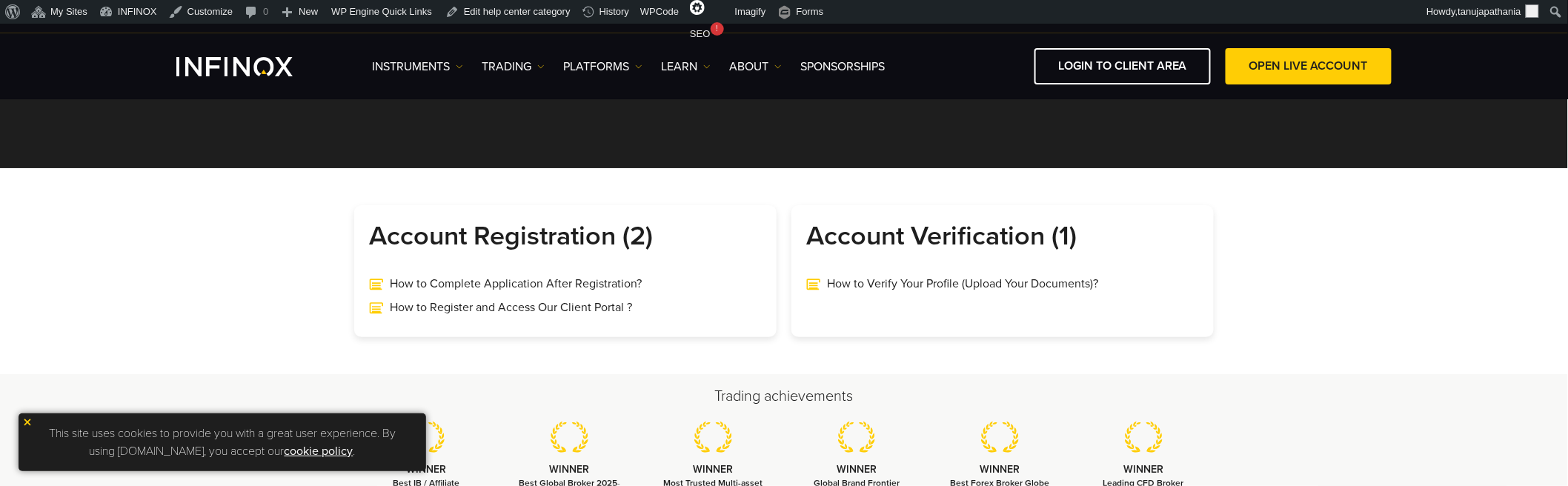
scroll to position [329, 0]
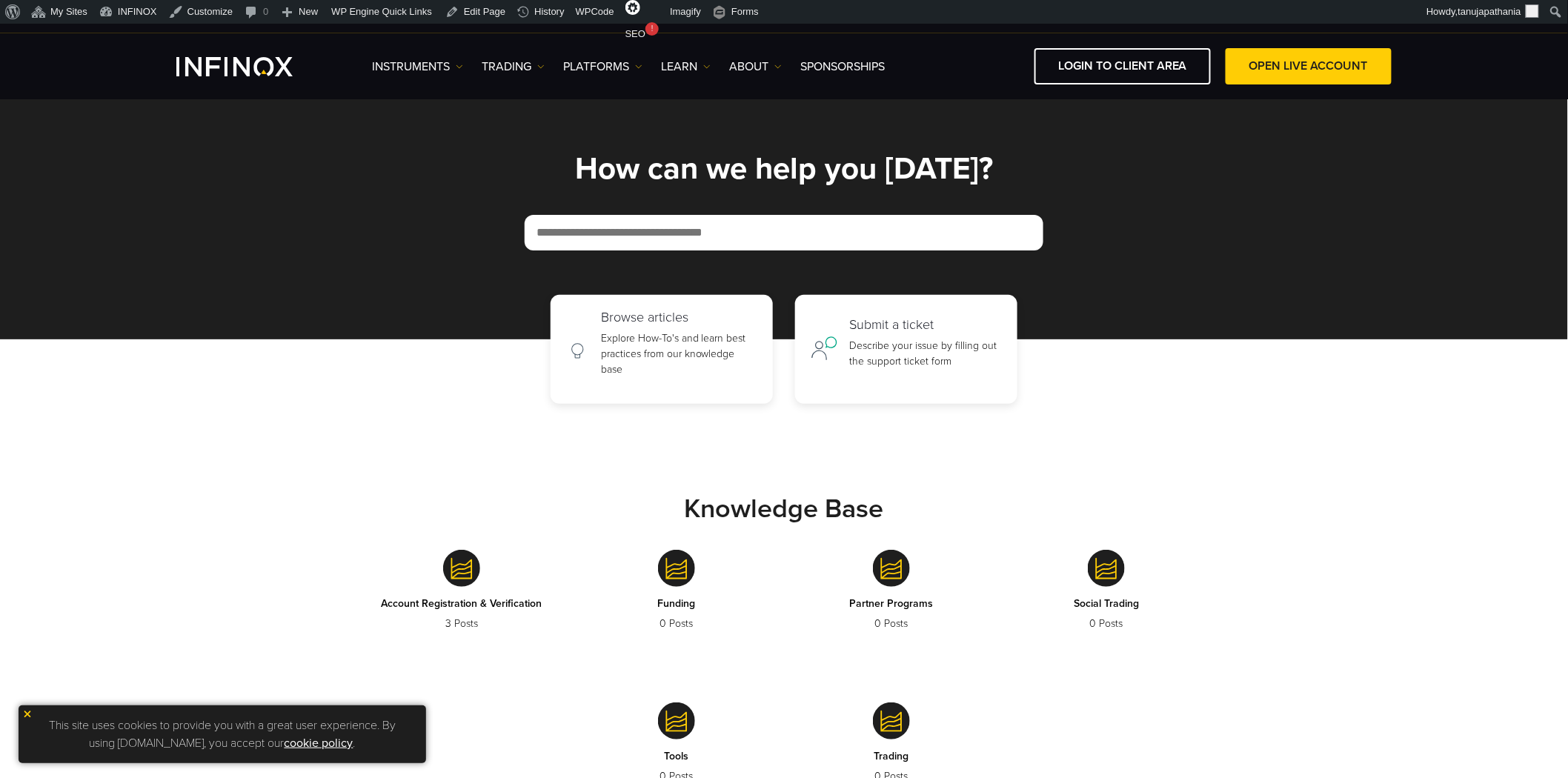
click at [448, 565] on img at bounding box center [462, 569] width 37 height 37
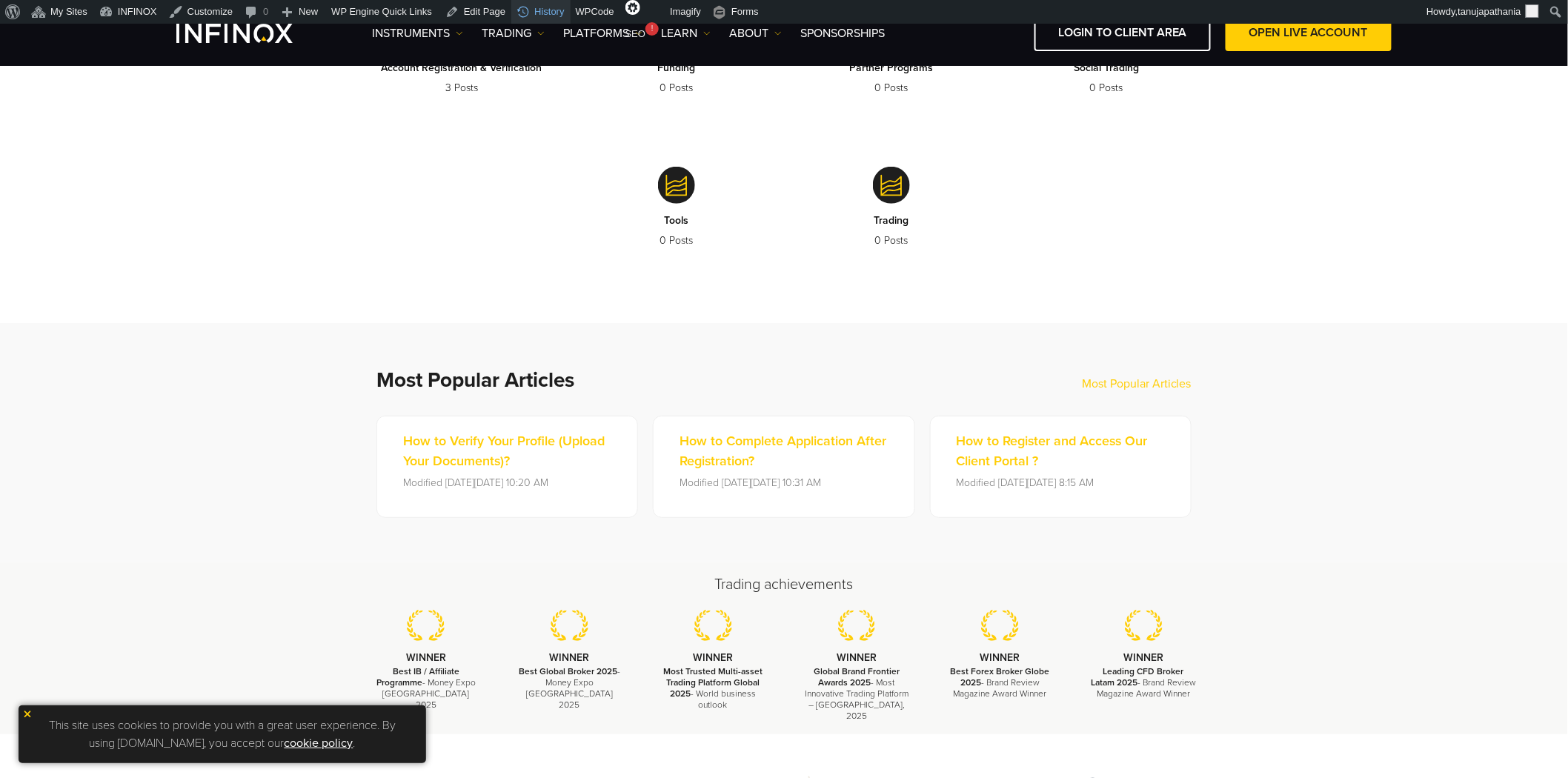
scroll to position [411, 0]
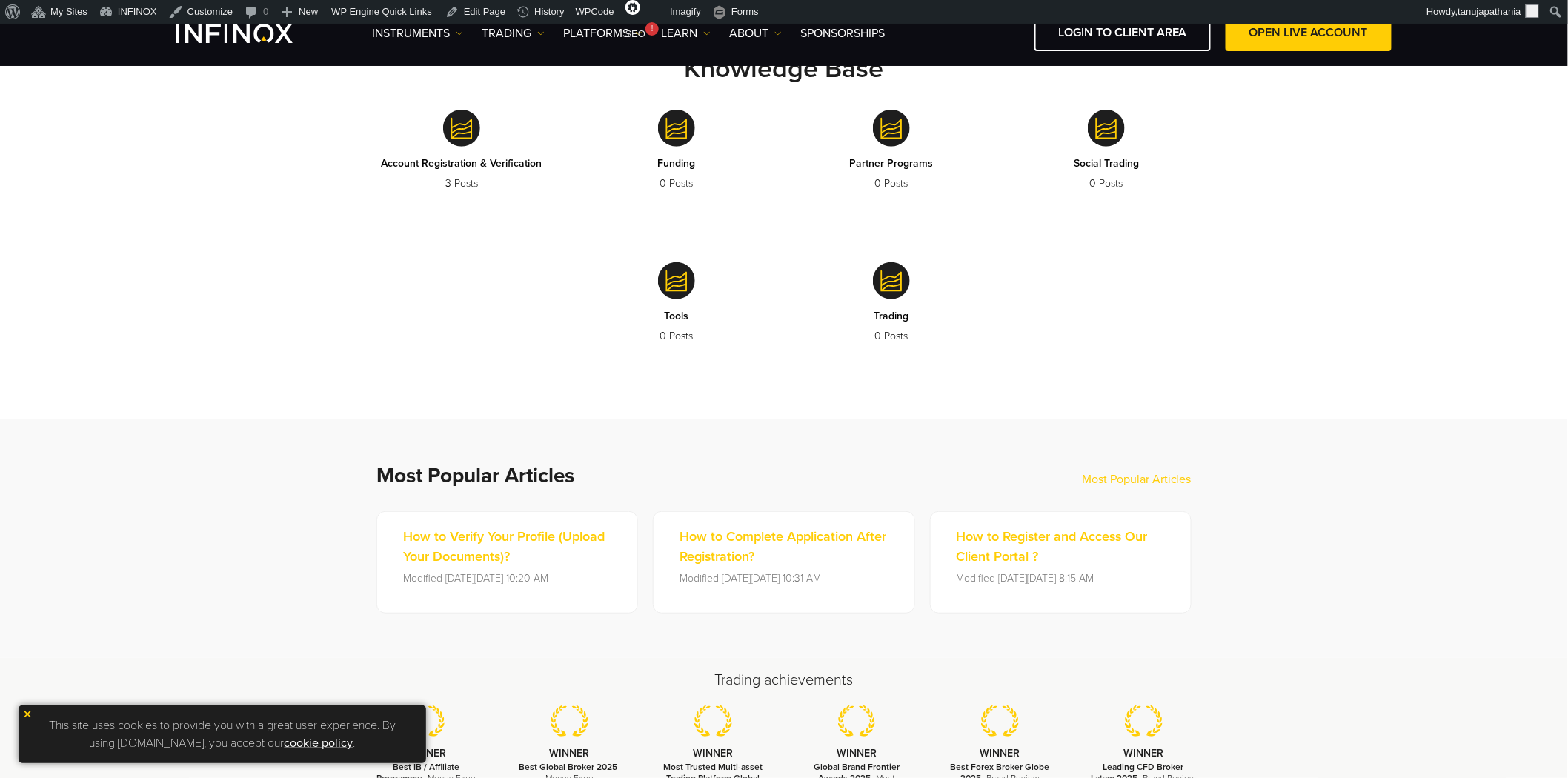
click at [460, 146] on link "Account Registration & Verification 3 Posts" at bounding box center [462, 156] width 192 height 131
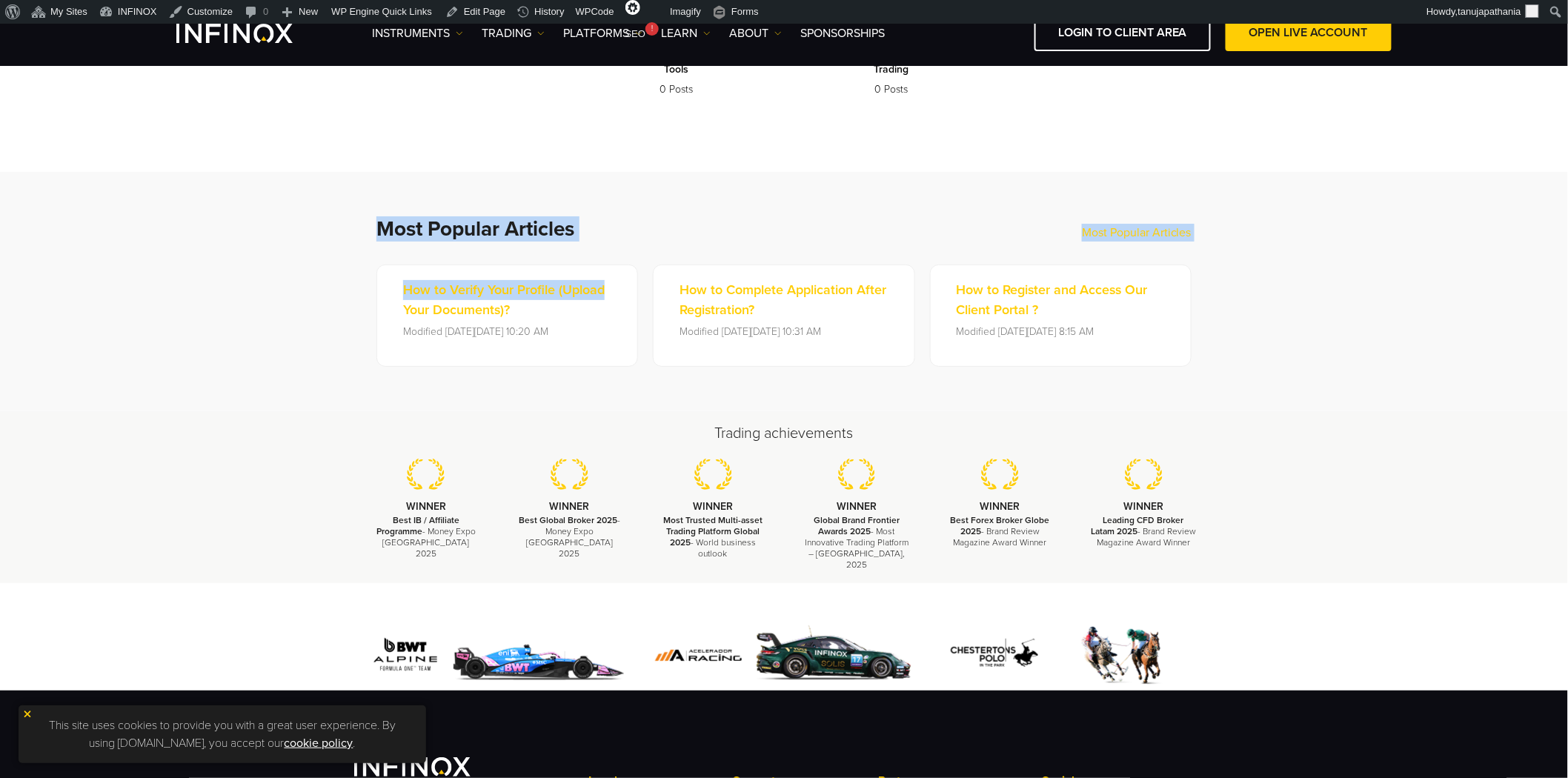
drag, startPoint x: 370, startPoint y: 225, endPoint x: 610, endPoint y: 241, distance: 240.5
click at [610, 241] on div "Most Popular Articles Most Popular Articles How to Verify Your Profile (Upload …" at bounding box center [783, 291] width 889 height 150
click at [610, 241] on div "Most Popular Articles Most Popular Articles How to Verify Your Profile (Upload …" at bounding box center [783, 291] width 815 height 150
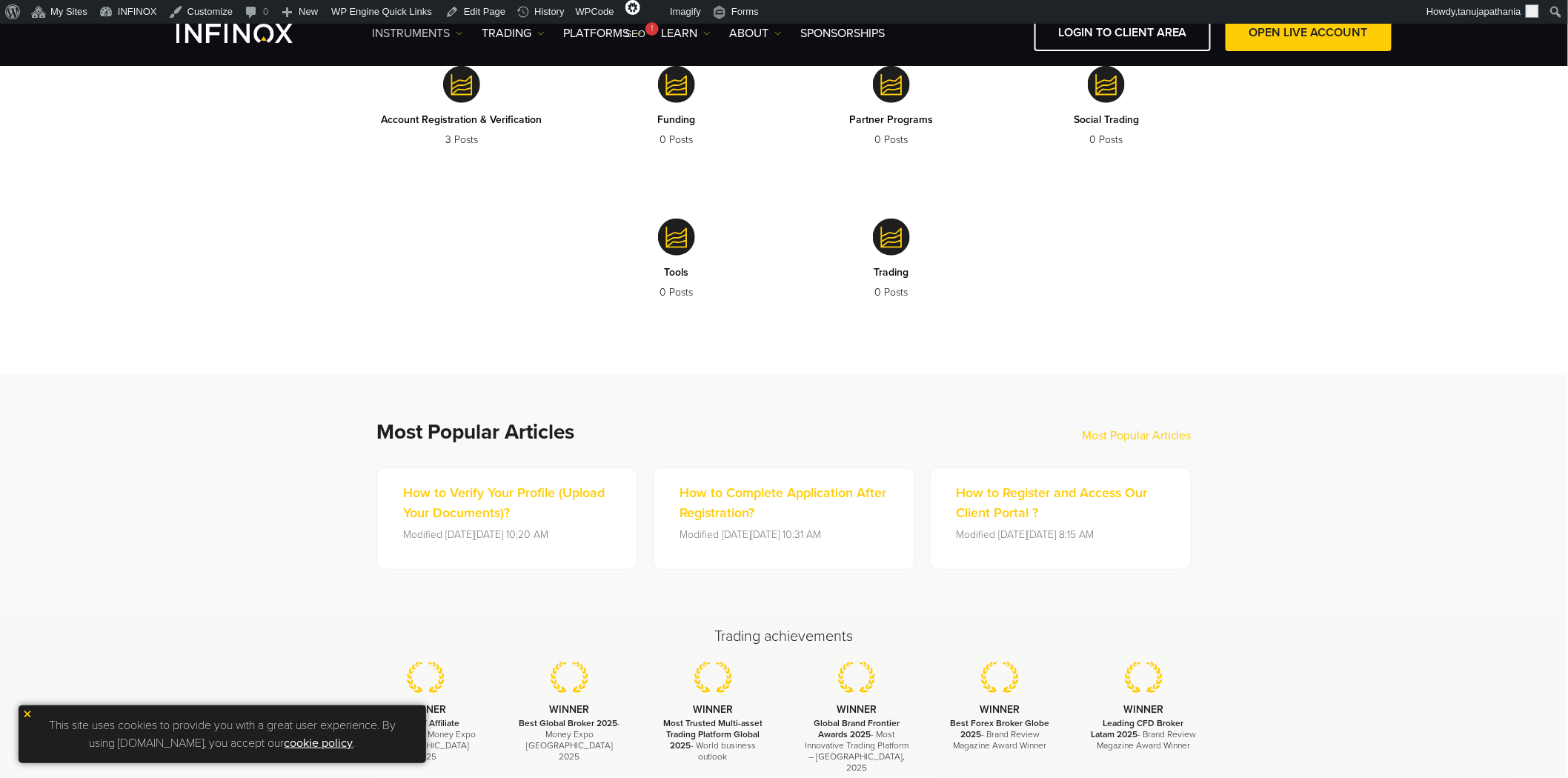
scroll to position [493, 0]
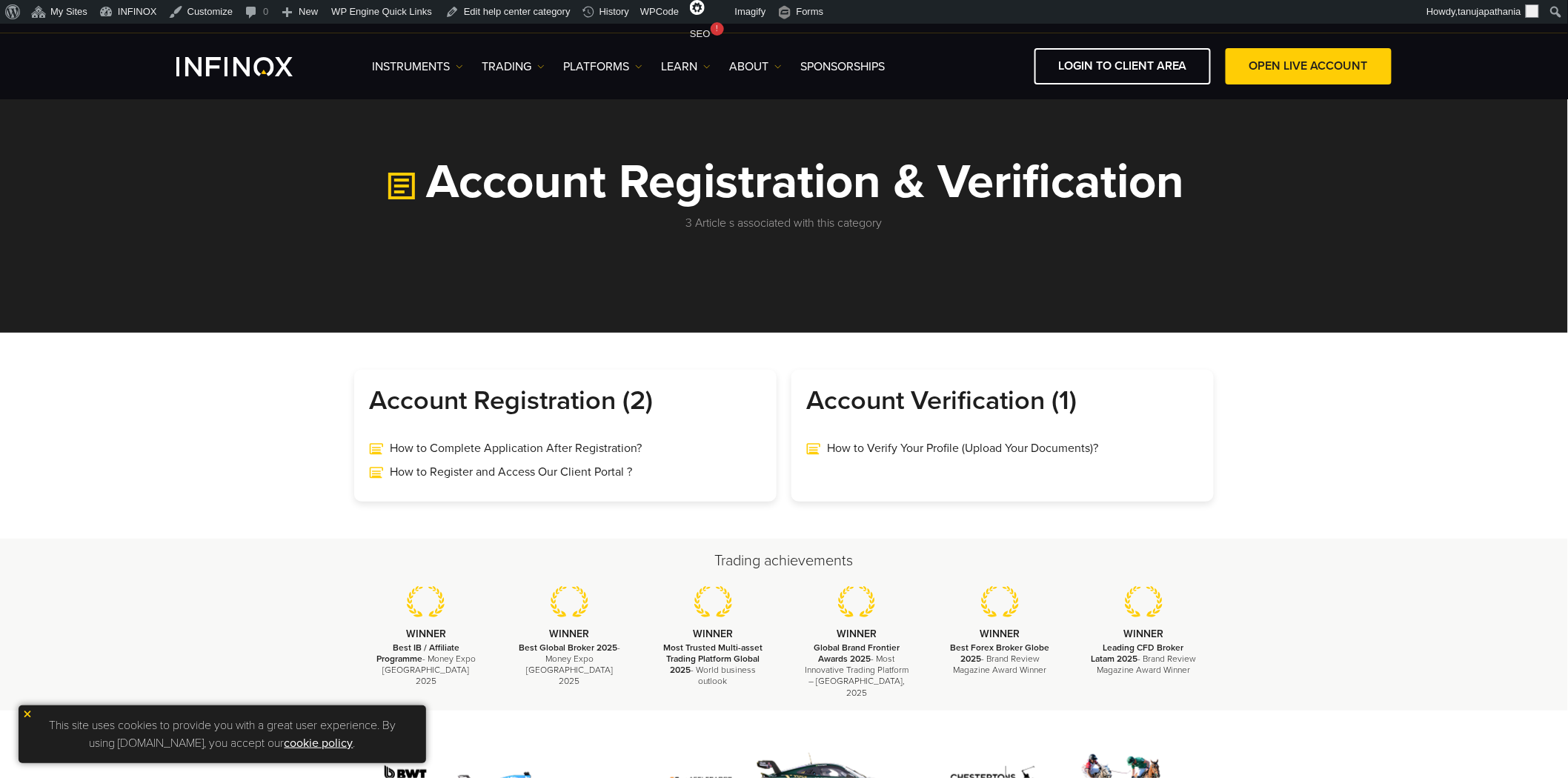
drag, startPoint x: 464, startPoint y: 438, endPoint x: 470, endPoint y: 361, distance: 77.2
click at [464, 440] on link "How to Complete Application After Registration?" at bounding box center [565, 448] width 393 height 18
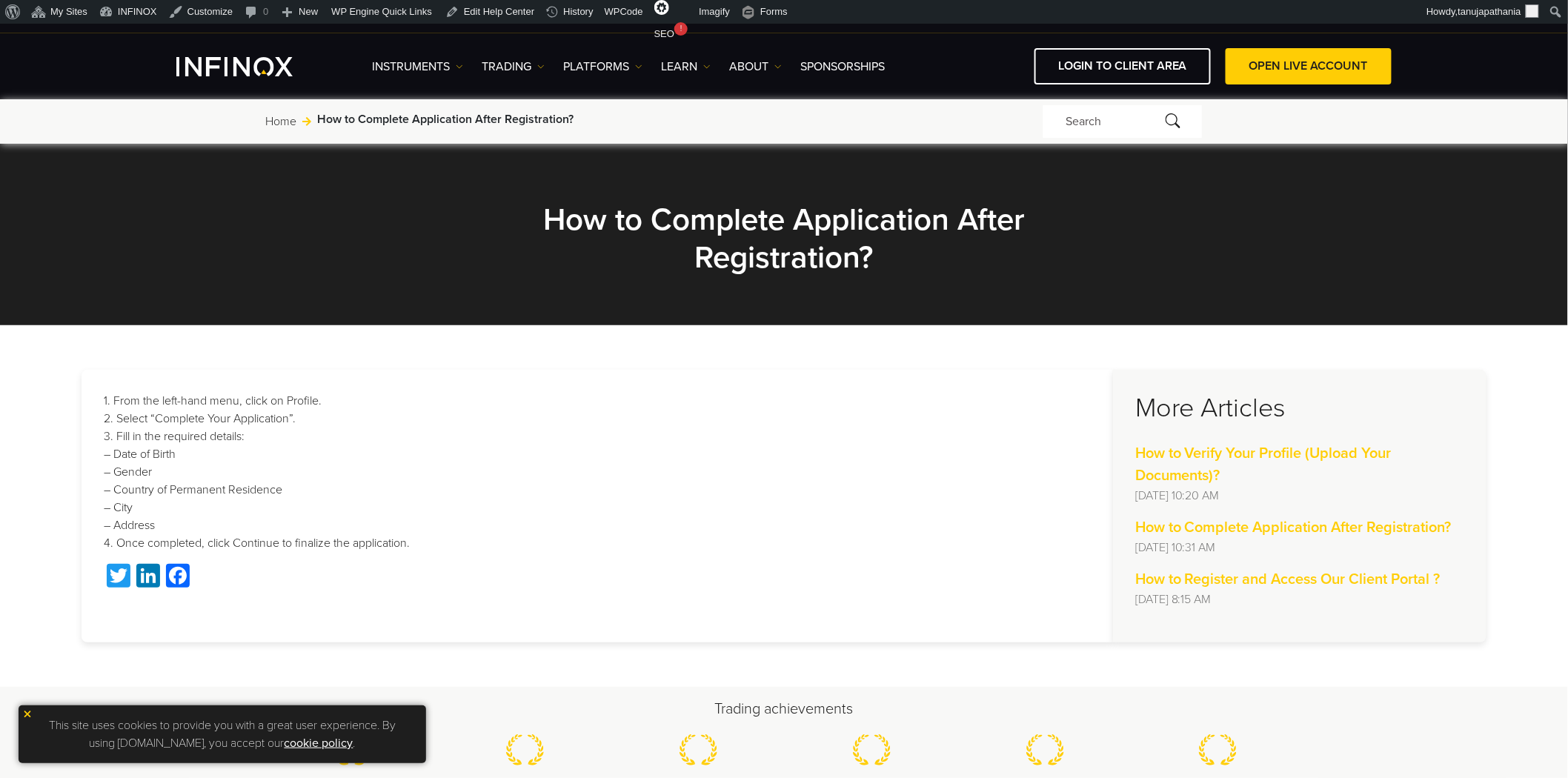
click at [1197, 395] on h3 "More Articles" at bounding box center [1299, 408] width 329 height 33
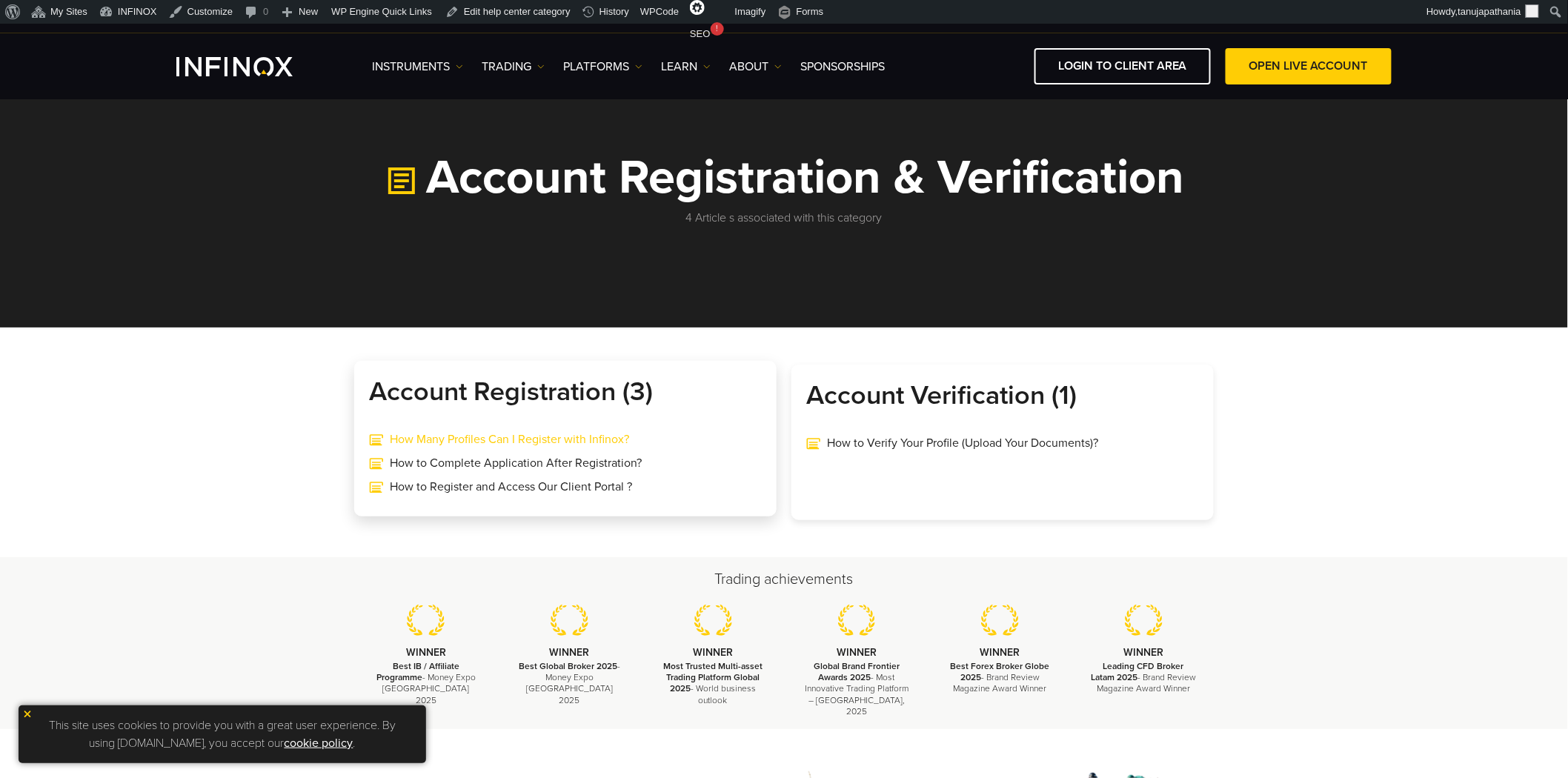
click at [478, 435] on link "How Many Profiles Can I Register with Infinox?" at bounding box center [565, 440] width 393 height 18
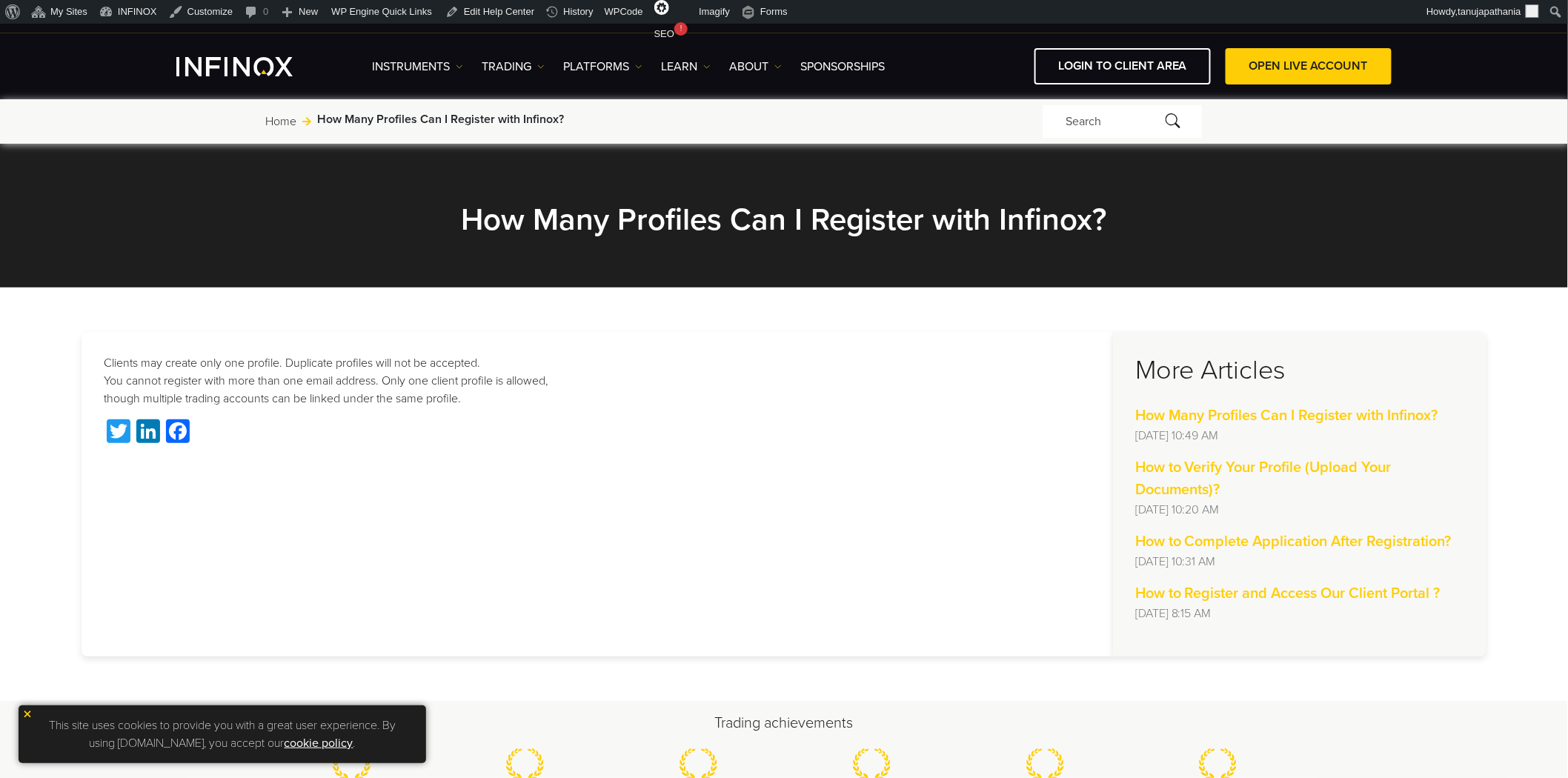
click at [312, 353] on div "Clients may create only one profile. Duplicate profiles will not be accepted. Y…" at bounding box center [597, 494] width 1031 height 325
click at [1230, 367] on h3 "More Articles" at bounding box center [1299, 371] width 329 height 33
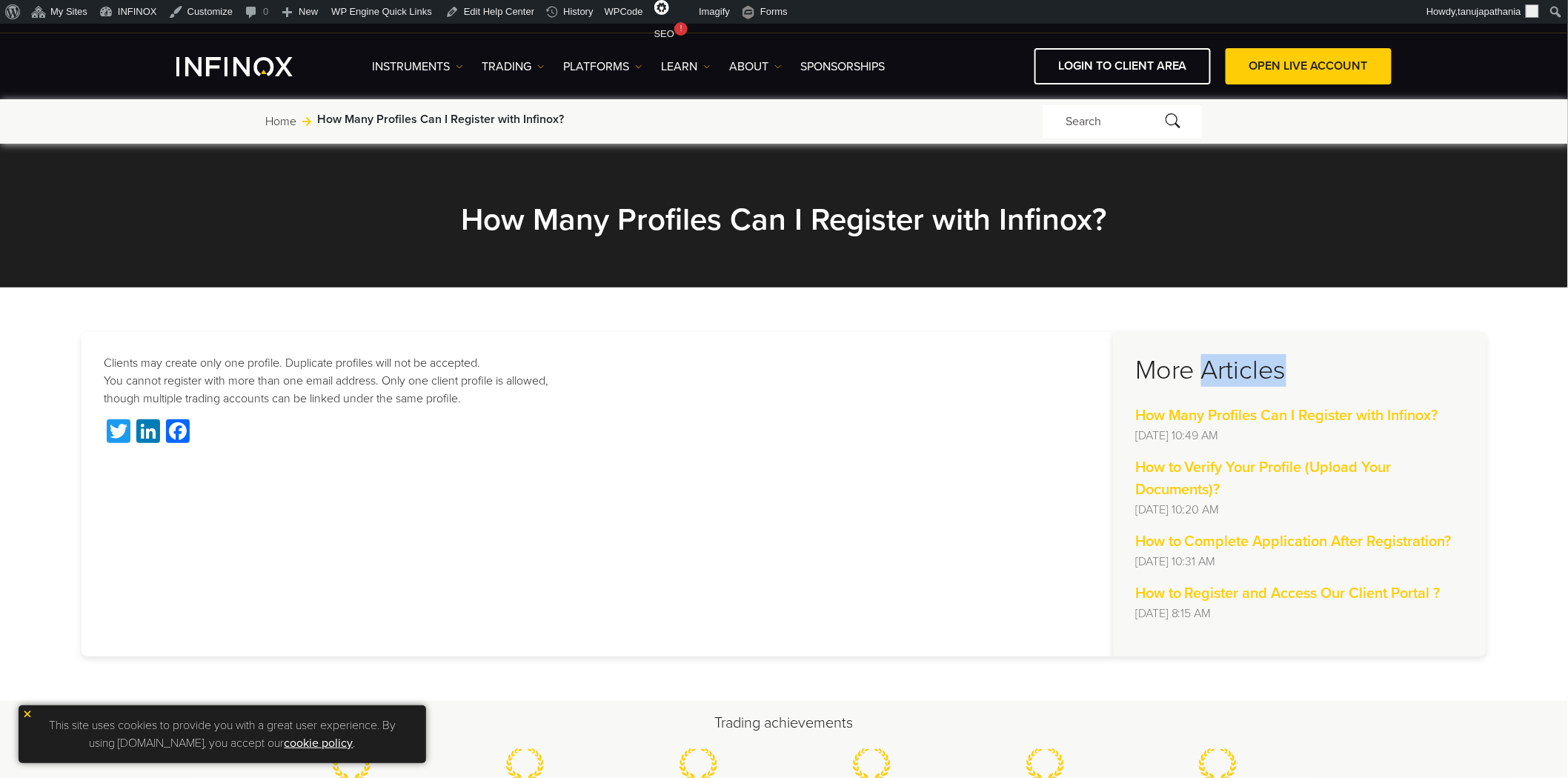
click at [1230, 367] on h3 "More Articles" at bounding box center [1299, 371] width 329 height 33
click at [1284, 367] on h3 "More Articles" at bounding box center [1299, 371] width 329 height 33
click at [1264, 352] on aside "More Articles How Many Profiles Can I Register with Infinox? Thu, 04 Sep at 10:…" at bounding box center [1299, 494] width 374 height 325
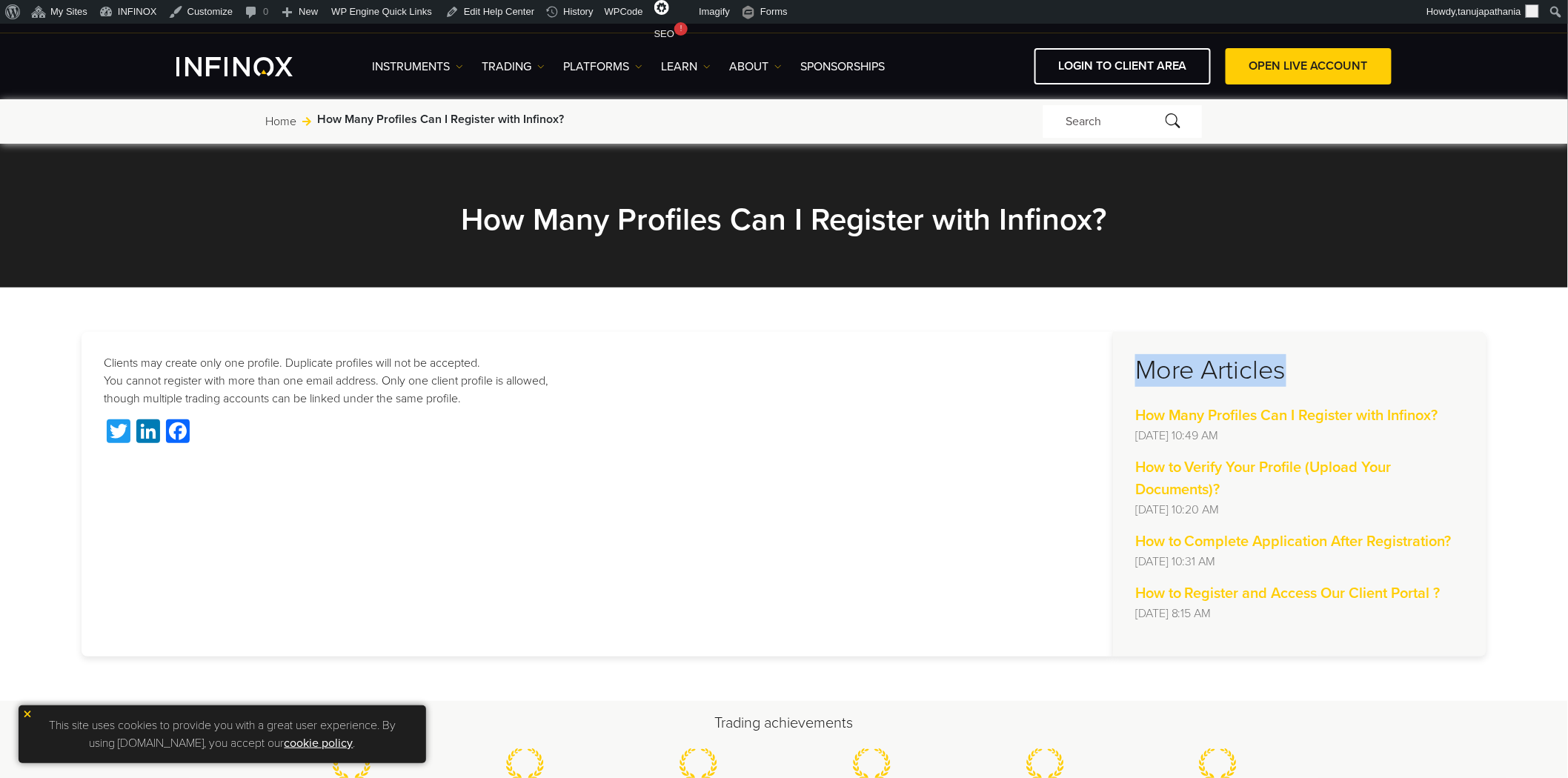
click at [1264, 352] on aside "More Articles How Many Profiles Can I Register with Infinox? Thu, 04 Sep at 10:…" at bounding box center [1299, 494] width 374 height 325
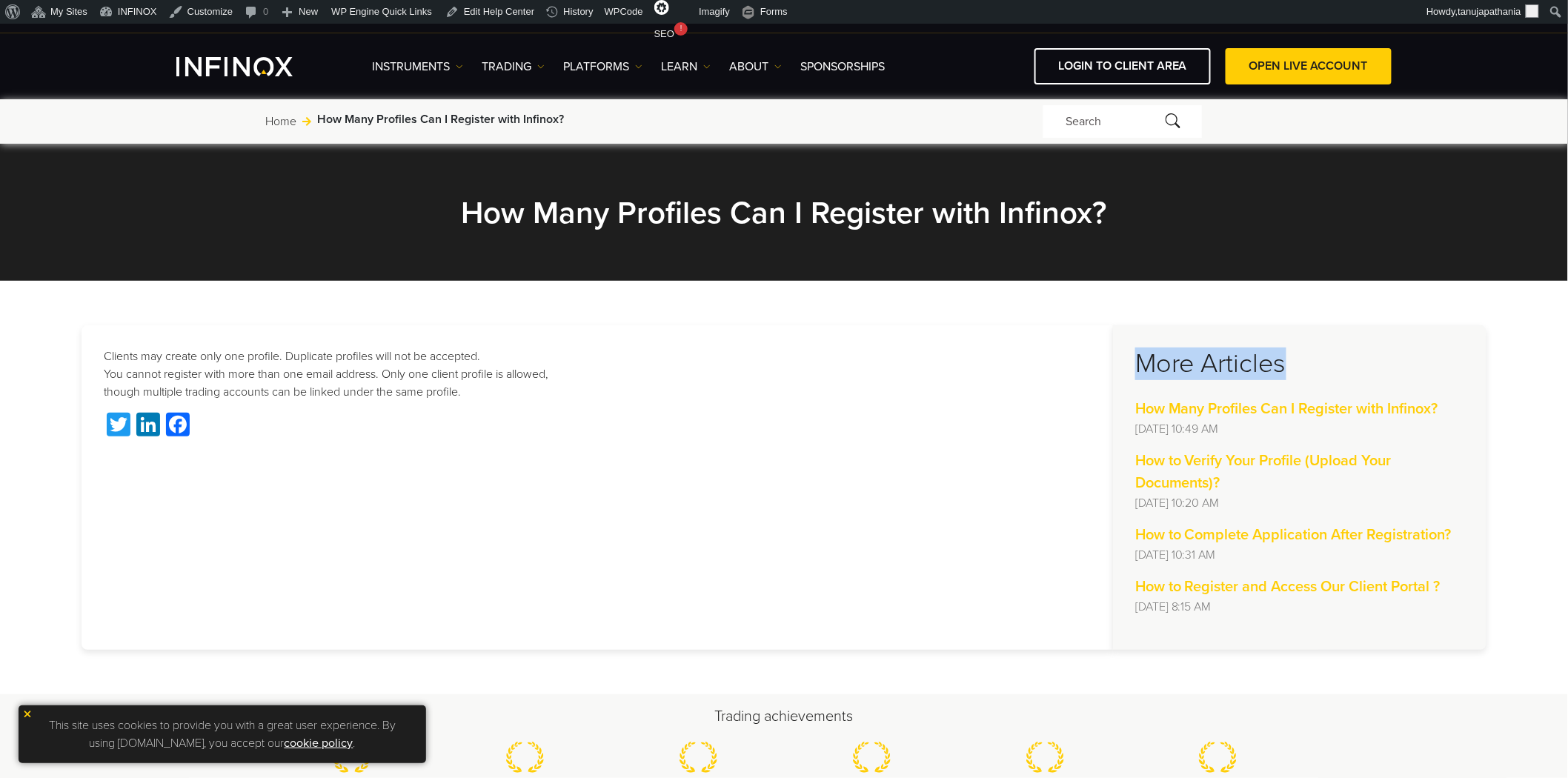
click at [26, 714] on img at bounding box center [27, 714] width 10 height 10
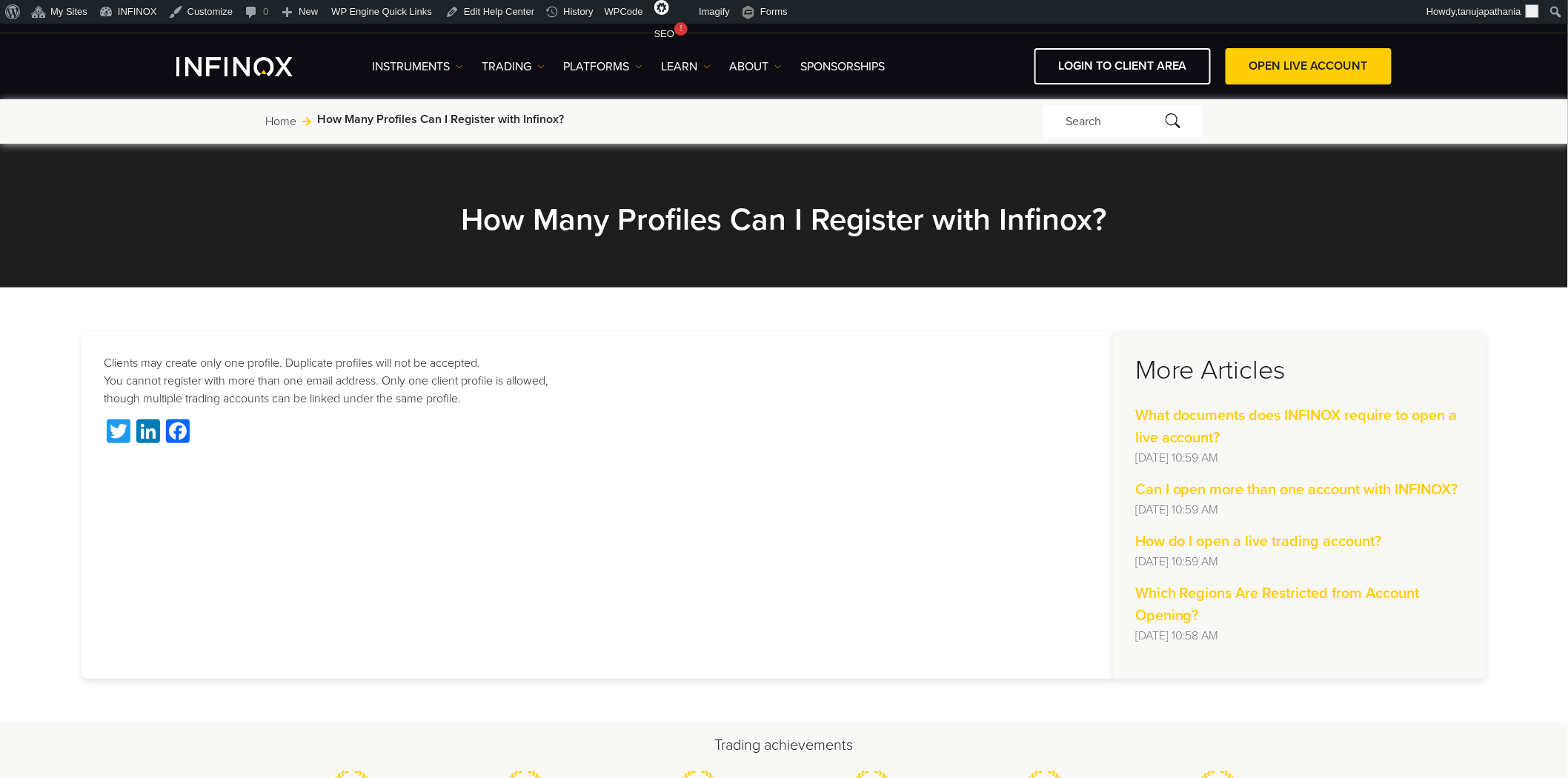
click at [1202, 375] on h3 "More Articles" at bounding box center [1299, 371] width 329 height 33
click at [1332, 375] on h3 "More Articles" at bounding box center [1299, 371] width 329 height 33
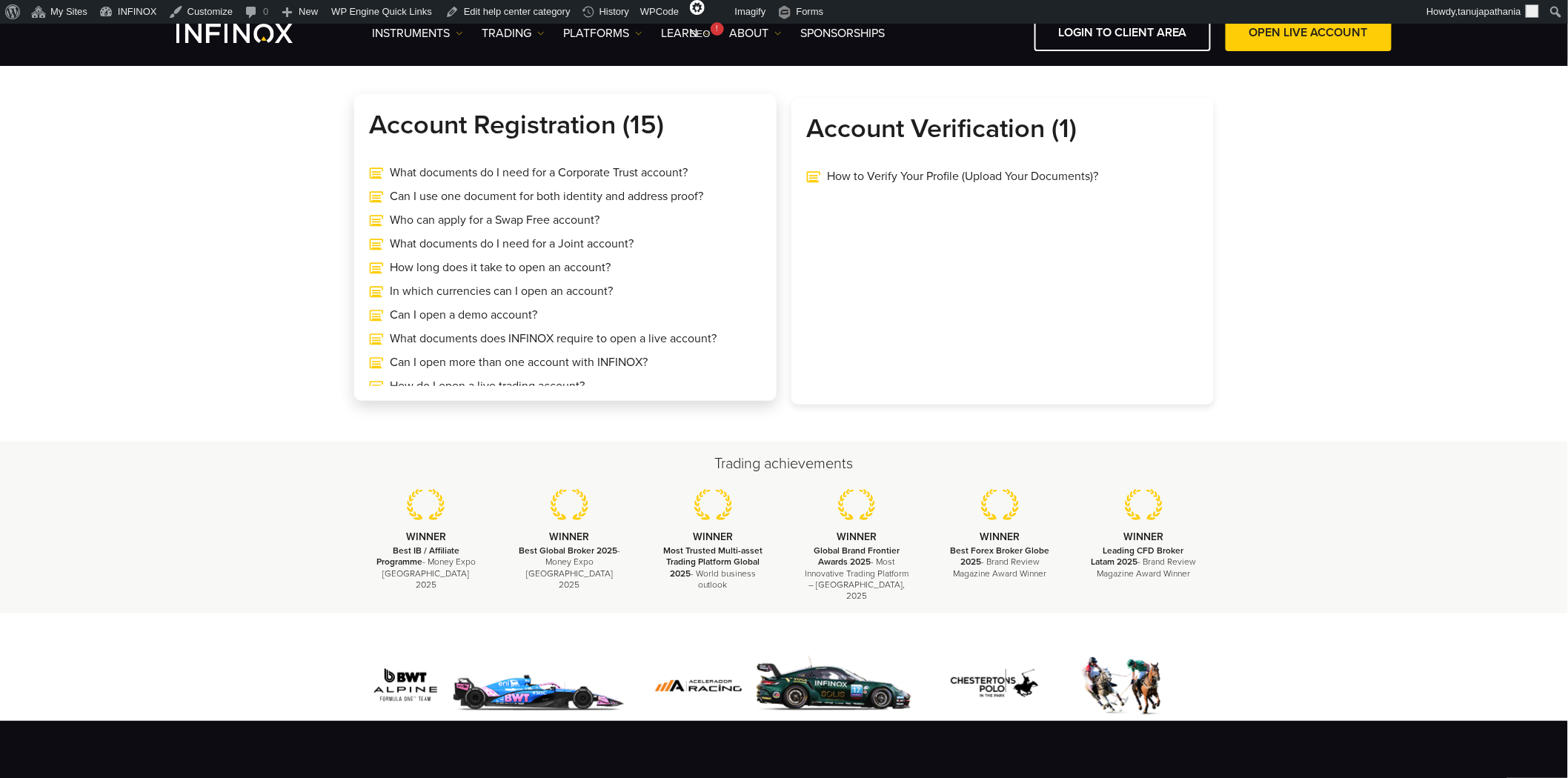
click at [503, 132] on h3 "Account Registration (15)" at bounding box center [565, 125] width 393 height 33
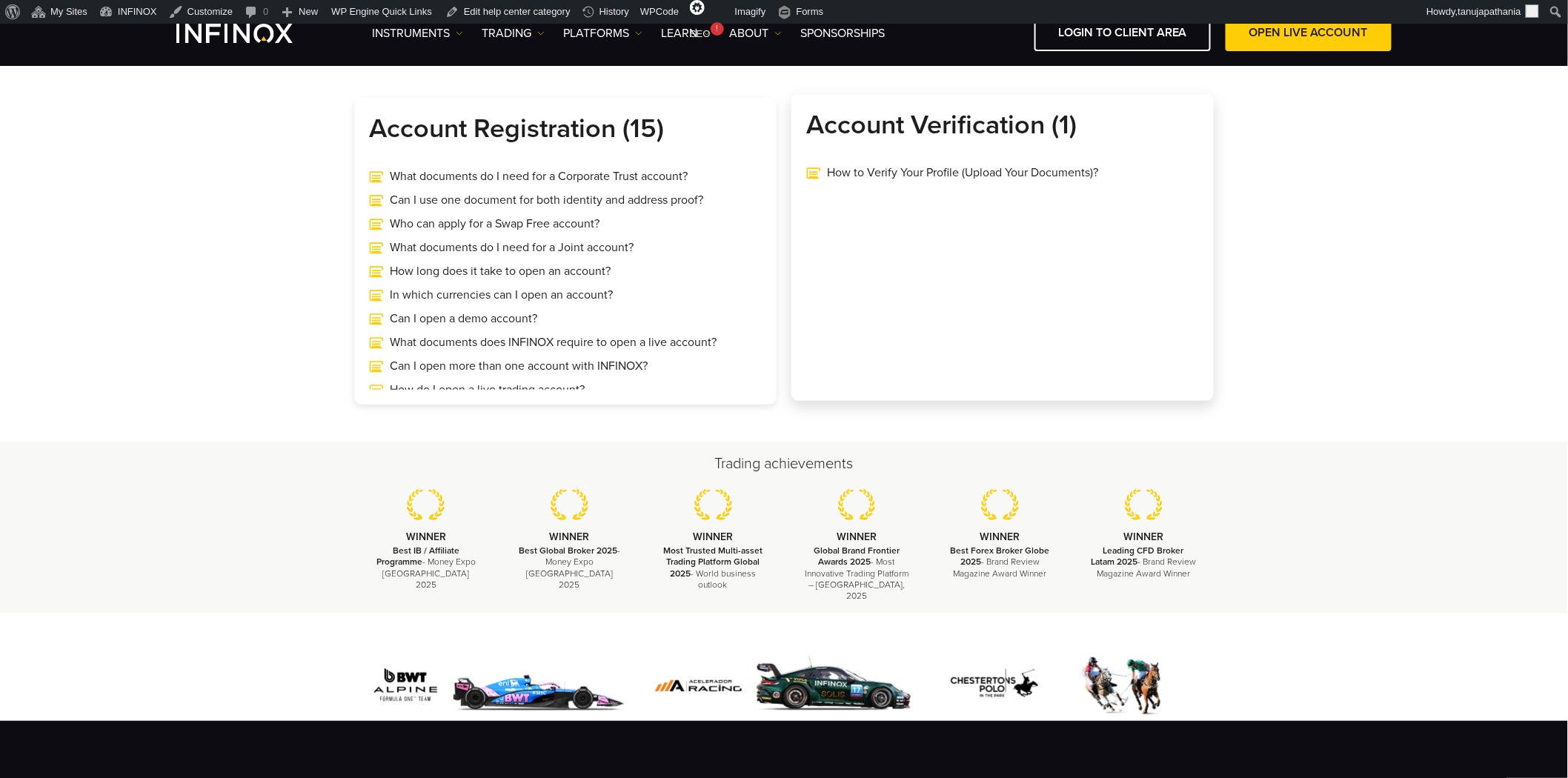
click at [1020, 201] on div "Account Verification (1) How to Verify Your Profile (Upload Your Documents)?" at bounding box center [1002, 247] width 422 height 307
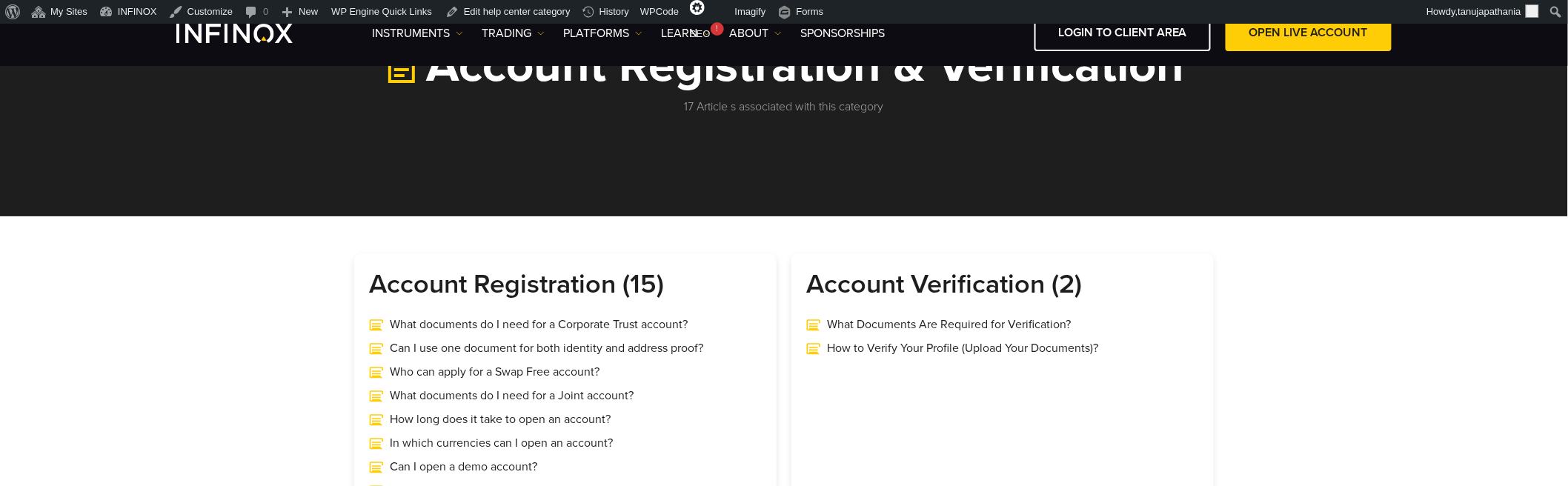
scroll to position [83, 0]
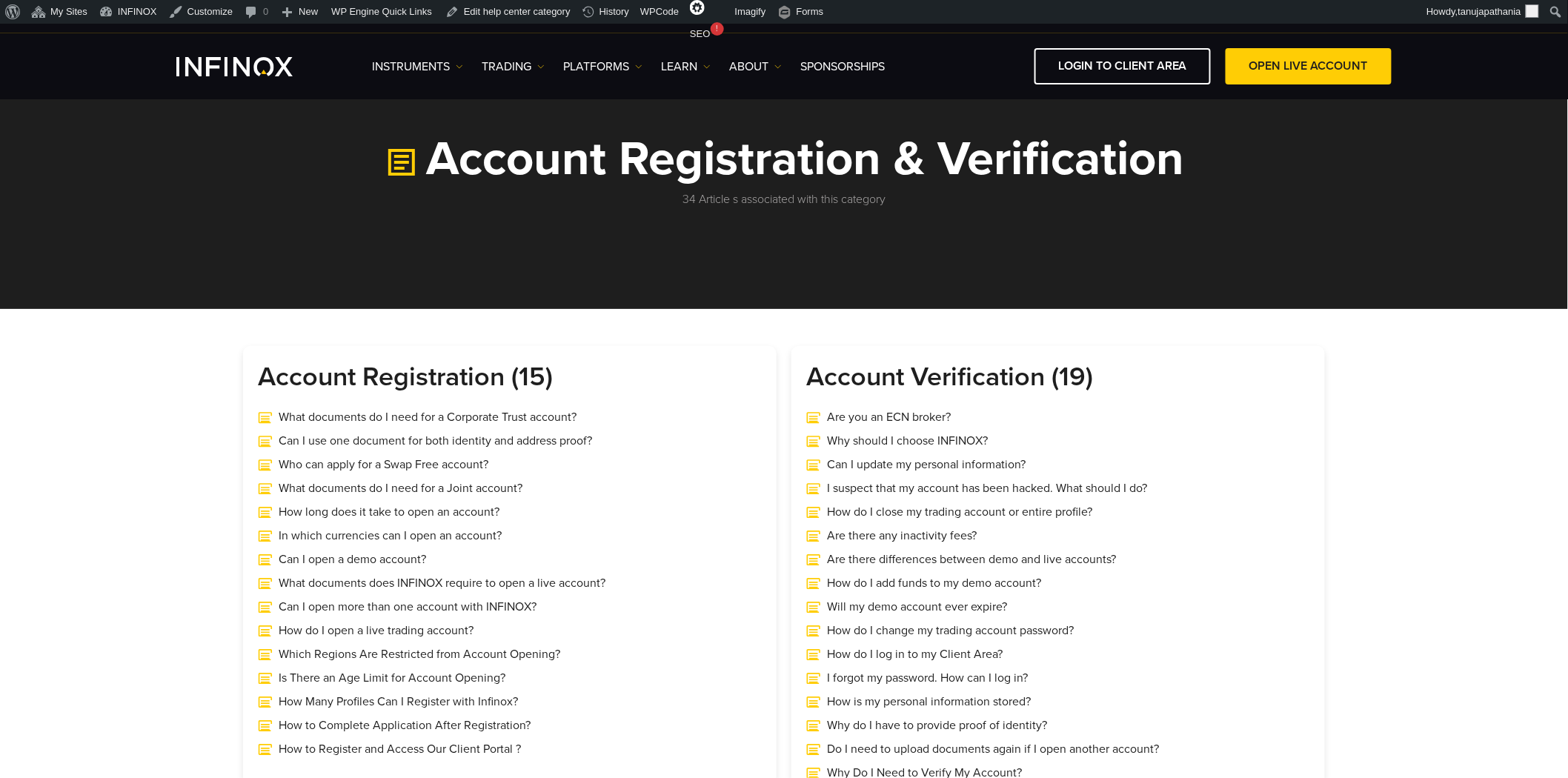
scroll to position [19, 0]
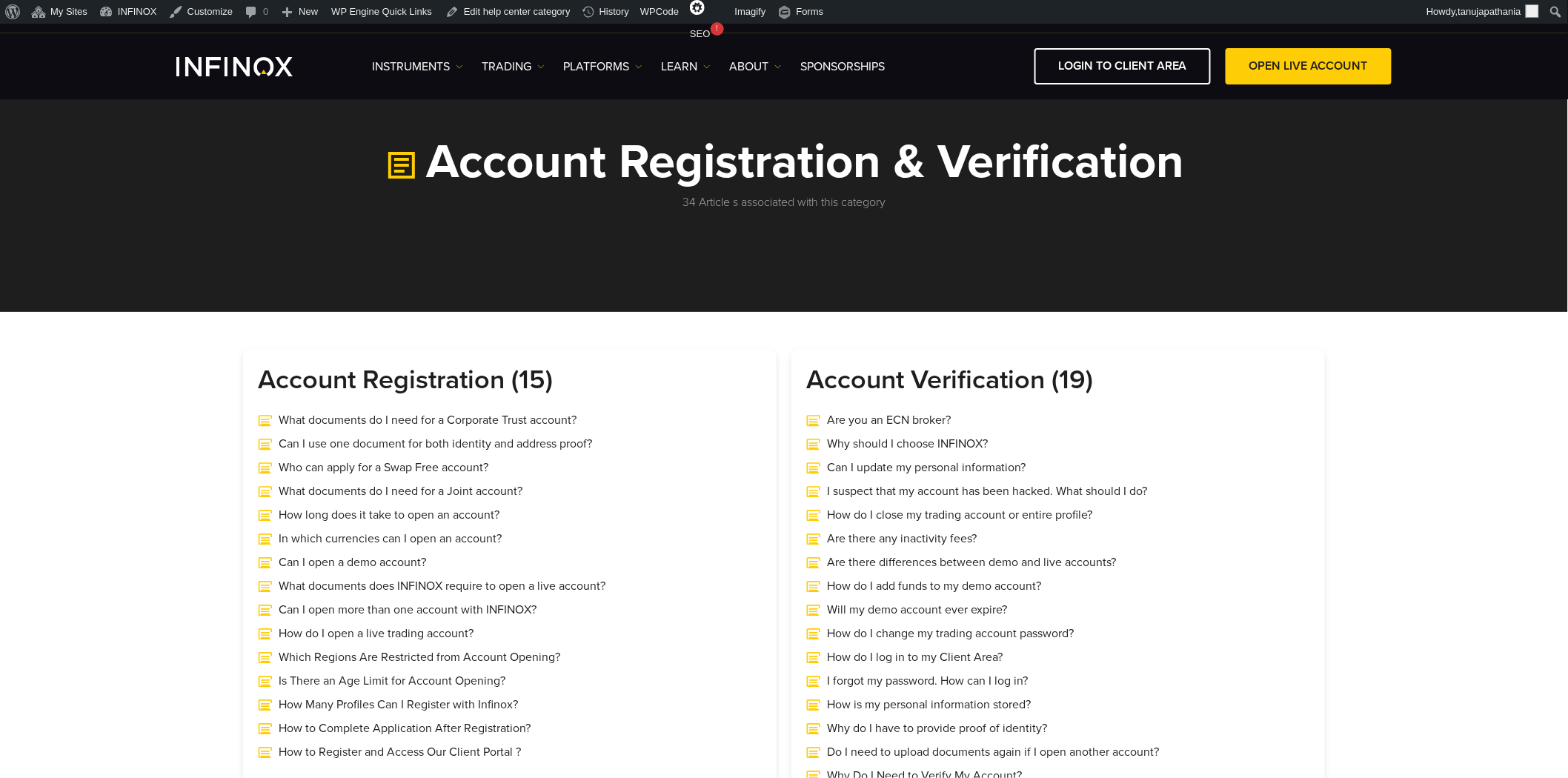
drag, startPoint x: 427, startPoint y: 144, endPoint x: 1196, endPoint y: 154, distance: 769.1
click at [1196, 154] on h1 "Account Registration & Verification" at bounding box center [783, 162] width 1081 height 51
click at [1338, 182] on div "Account Registration & Verification 34 Article s associated with this category" at bounding box center [784, 174] width 1111 height 74
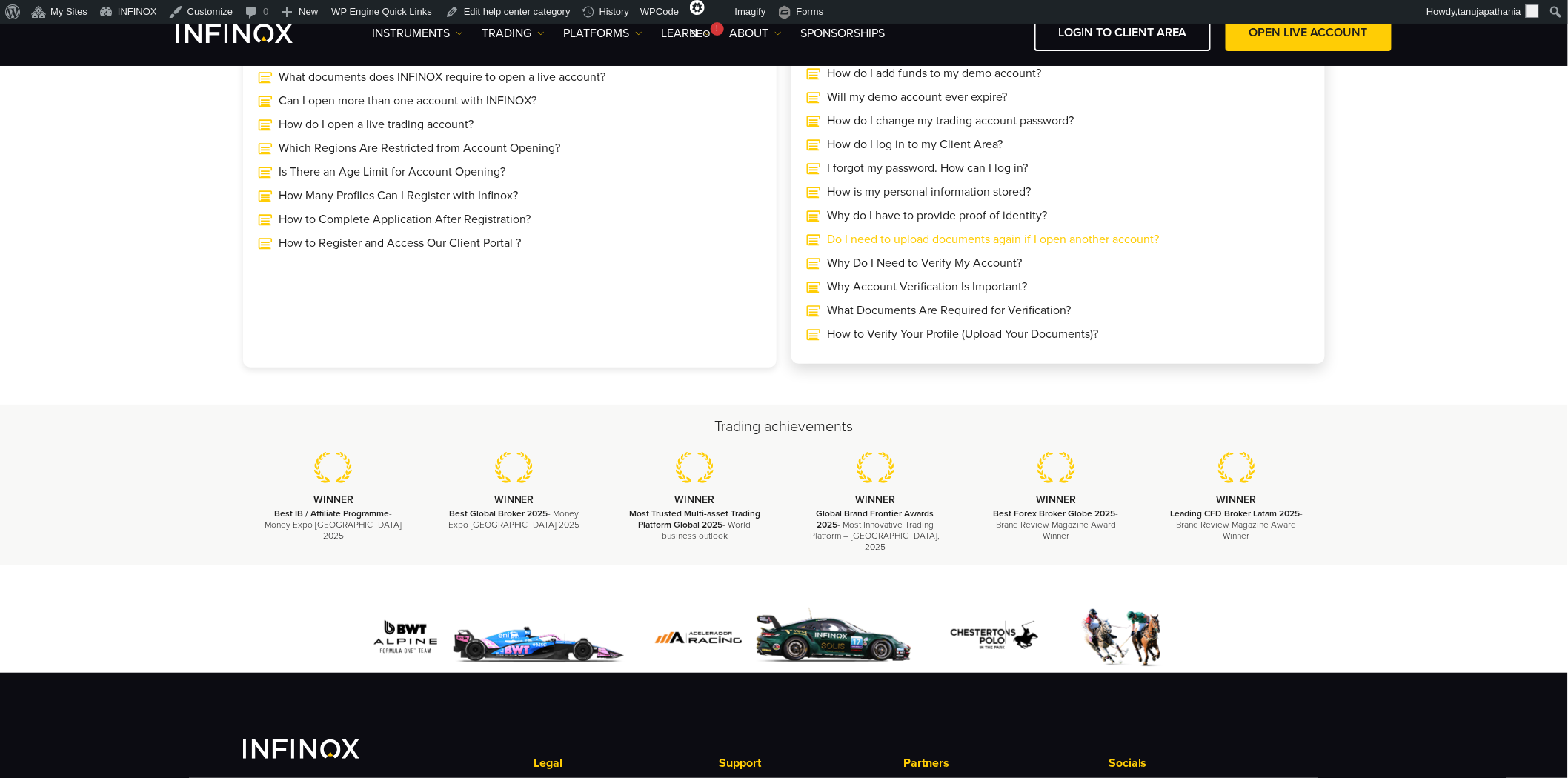
scroll to position [432, 0]
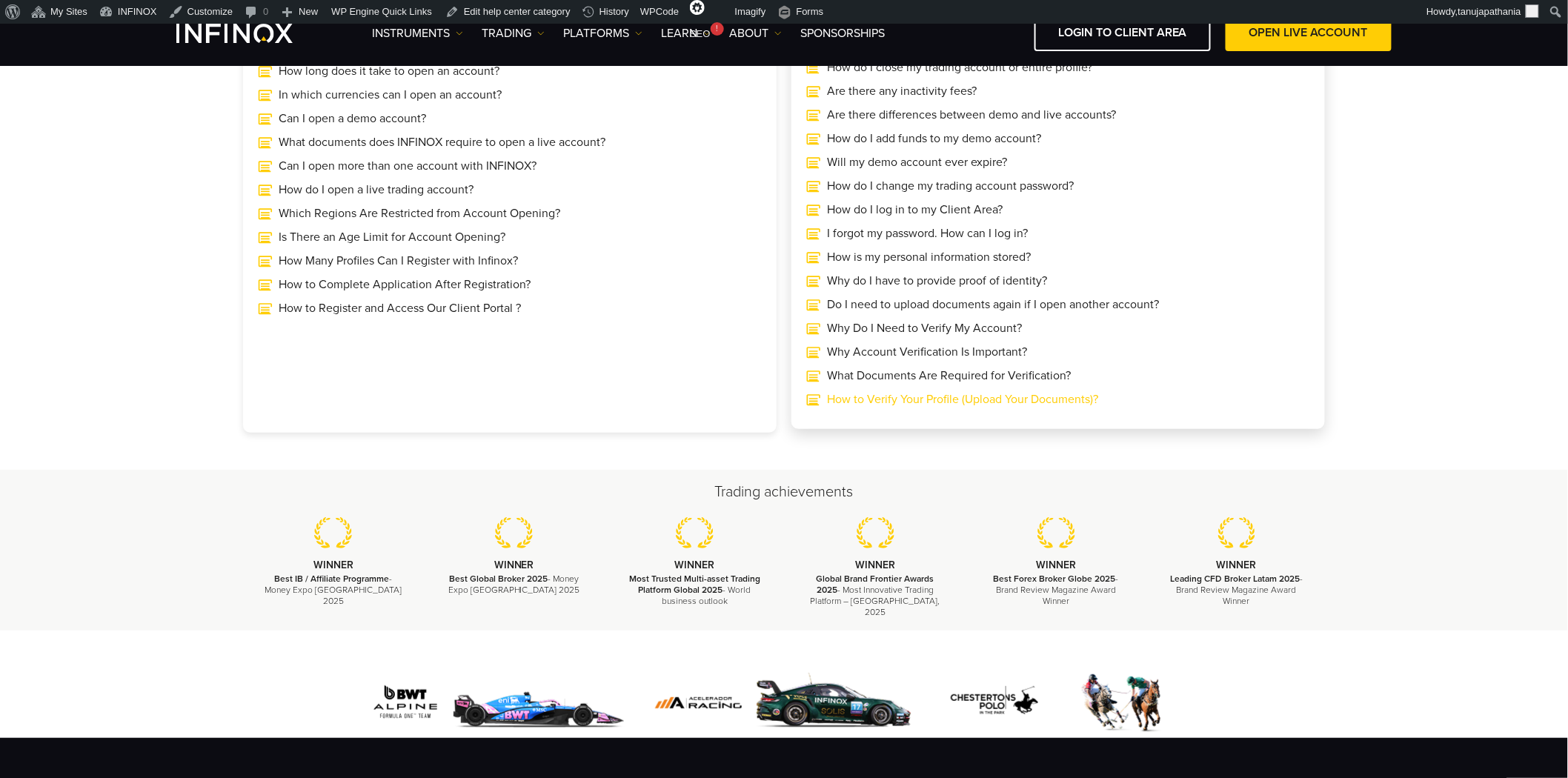
click at [919, 395] on link "How to Verify Your Profile (Upload Your Documents)?" at bounding box center [1057, 399] width 503 height 18
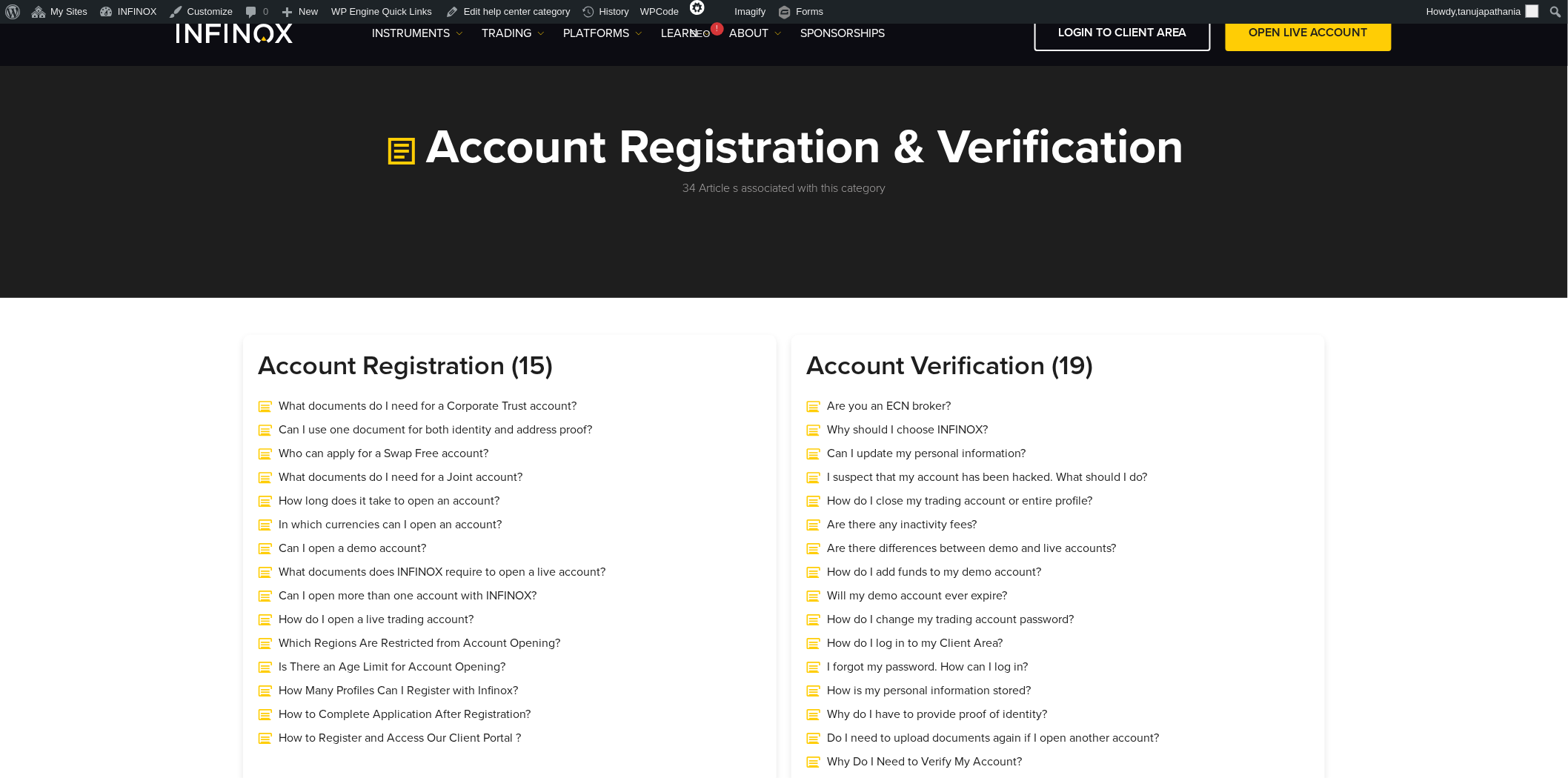
scroll to position [0, 0]
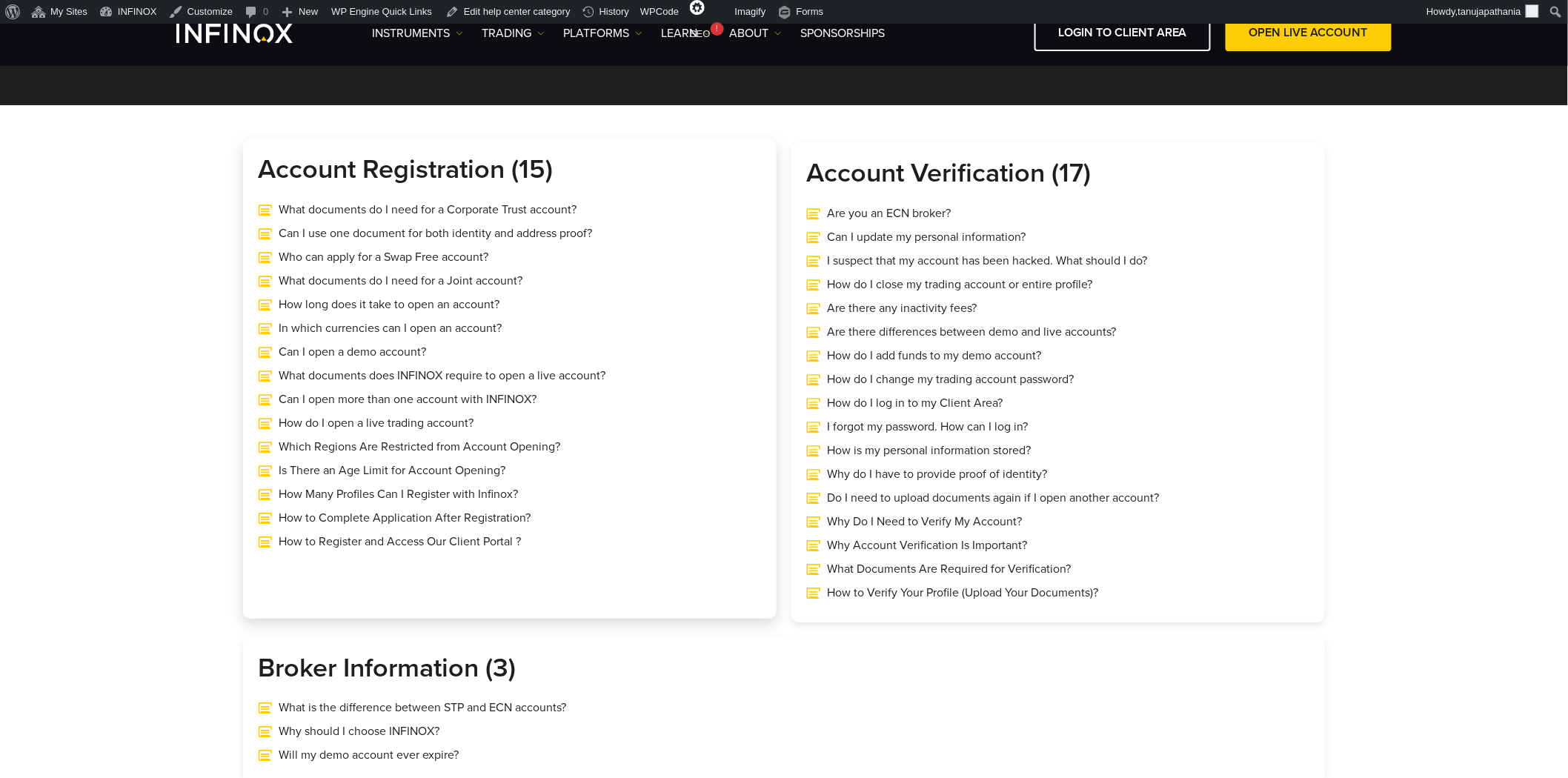
scroll to position [411, 0]
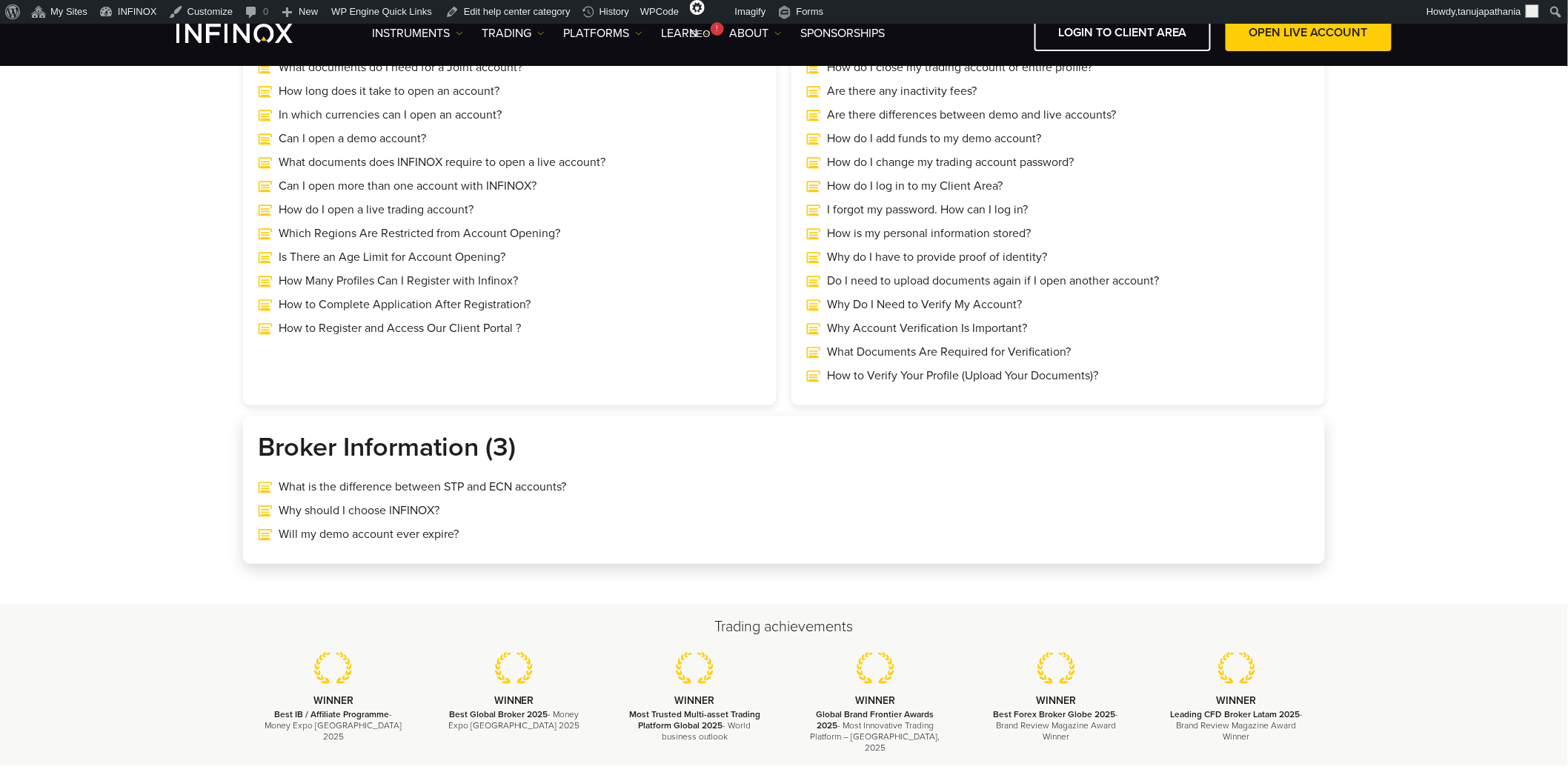
drag, startPoint x: 257, startPoint y: 441, endPoint x: 561, endPoint y: 447, distance: 304.1
click at [561, 447] on div "Broker Information (3) What is the difference between STP and ECN accounts? Why…" at bounding box center [783, 490] width 1081 height 148
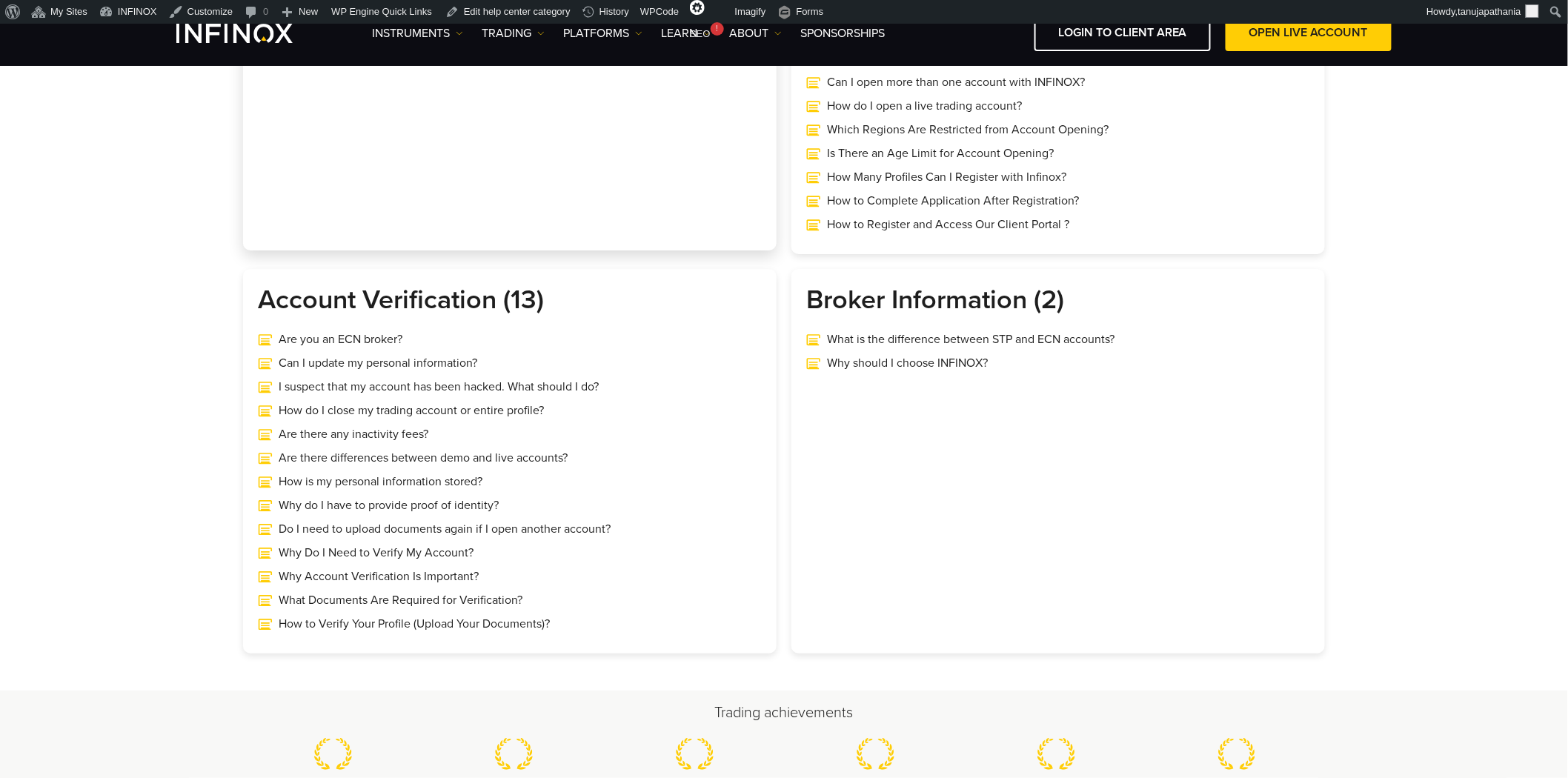
scroll to position [576, 0]
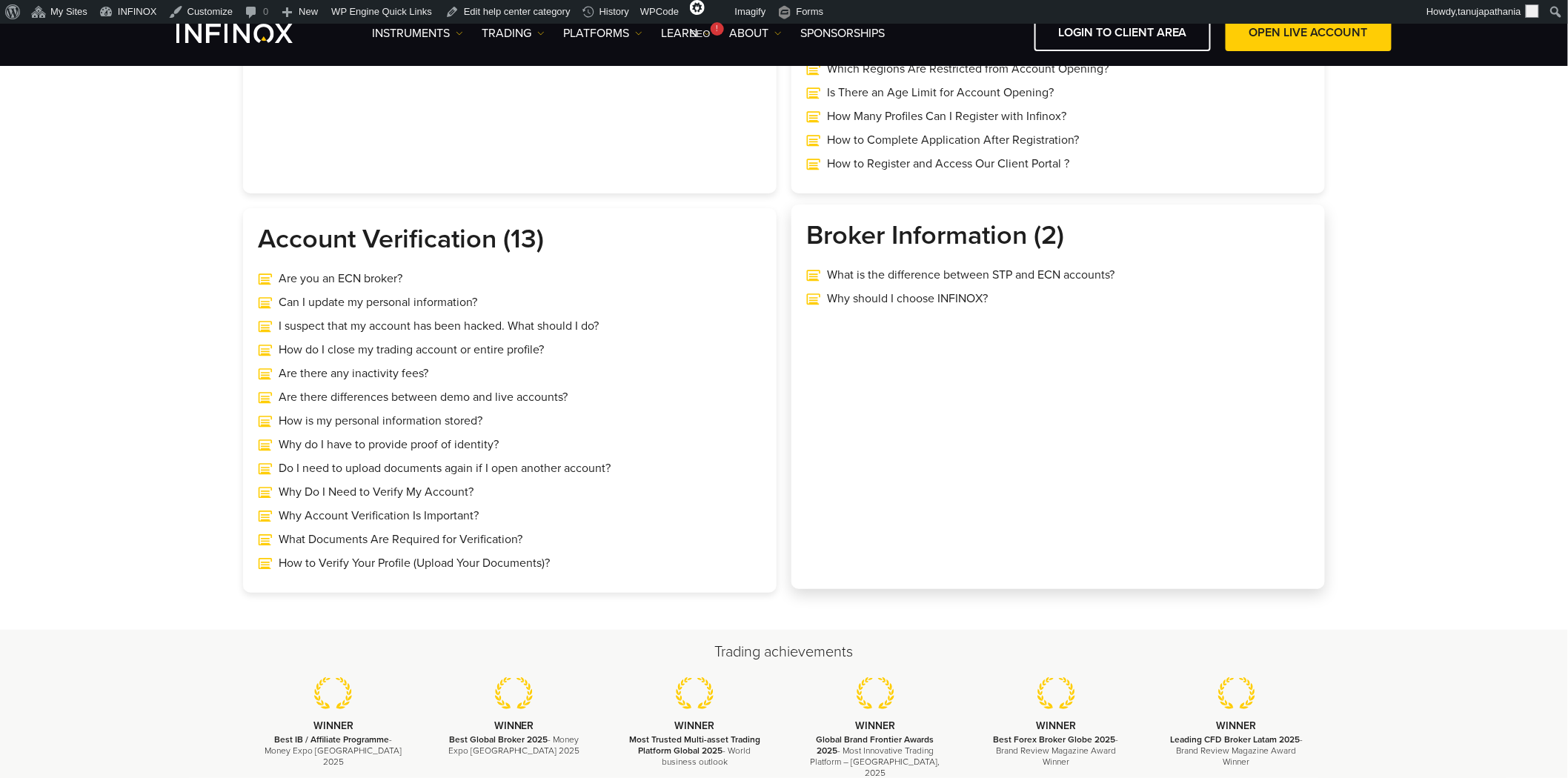
drag, startPoint x: 1067, startPoint y: 318, endPoint x: 795, endPoint y: 223, distance: 288.1
click at [795, 223] on div "Broker Information (2) What is the difference between STP and ECN accounts? Why…" at bounding box center [1057, 397] width 533 height 386
click at [1093, 316] on div "Broker Information (2) What is the difference between STP and ECN accounts? Why…" at bounding box center [1057, 397] width 533 height 386
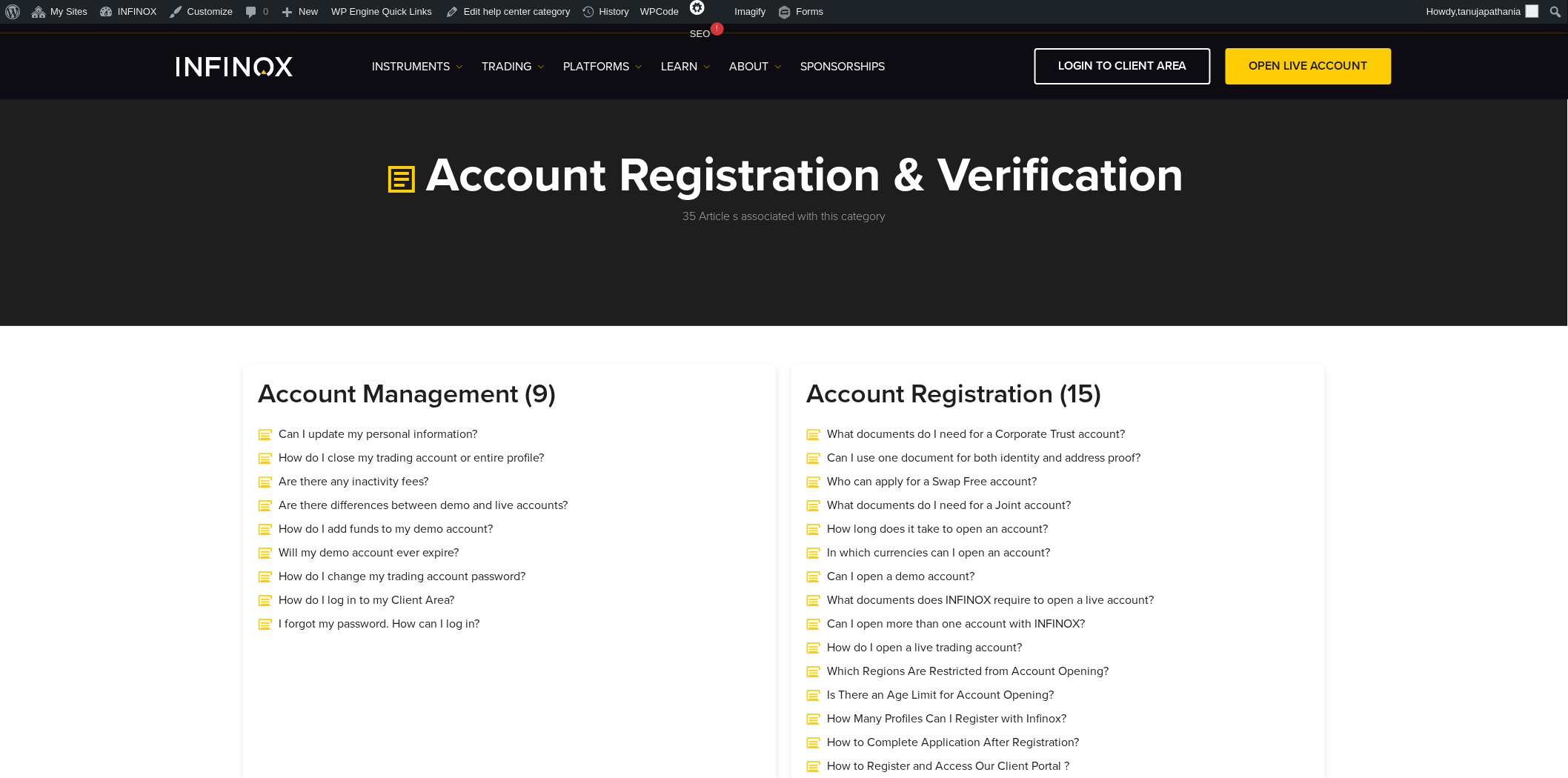
drag, startPoint x: 675, startPoint y: 206, endPoint x: 972, endPoint y: 242, distance: 299.2
click at [972, 242] on section "Account Registration & Verification 35 Article s associated with this category" at bounding box center [784, 209] width 1568 height 234
click at [972, 243] on section "Account Registration & Verification 35 Article s associated with this category" at bounding box center [784, 209] width 1568 height 234
click at [987, 248] on section "Account Registration & Verification 35 Article s associated with this category" at bounding box center [784, 209] width 1568 height 234
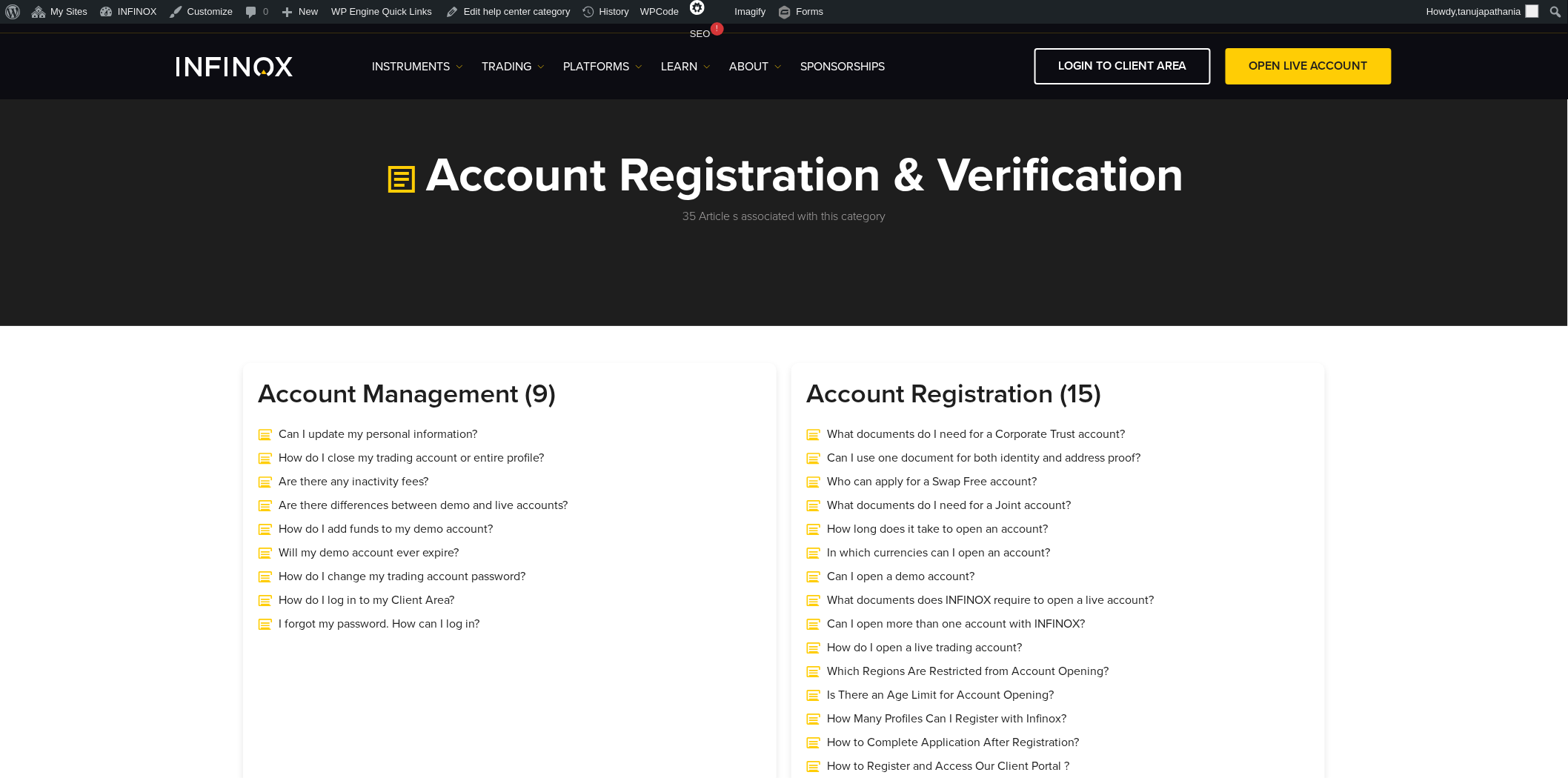
click at [987, 248] on section "Account Registration & Verification 35 Article s associated with this category" at bounding box center [784, 209] width 1568 height 234
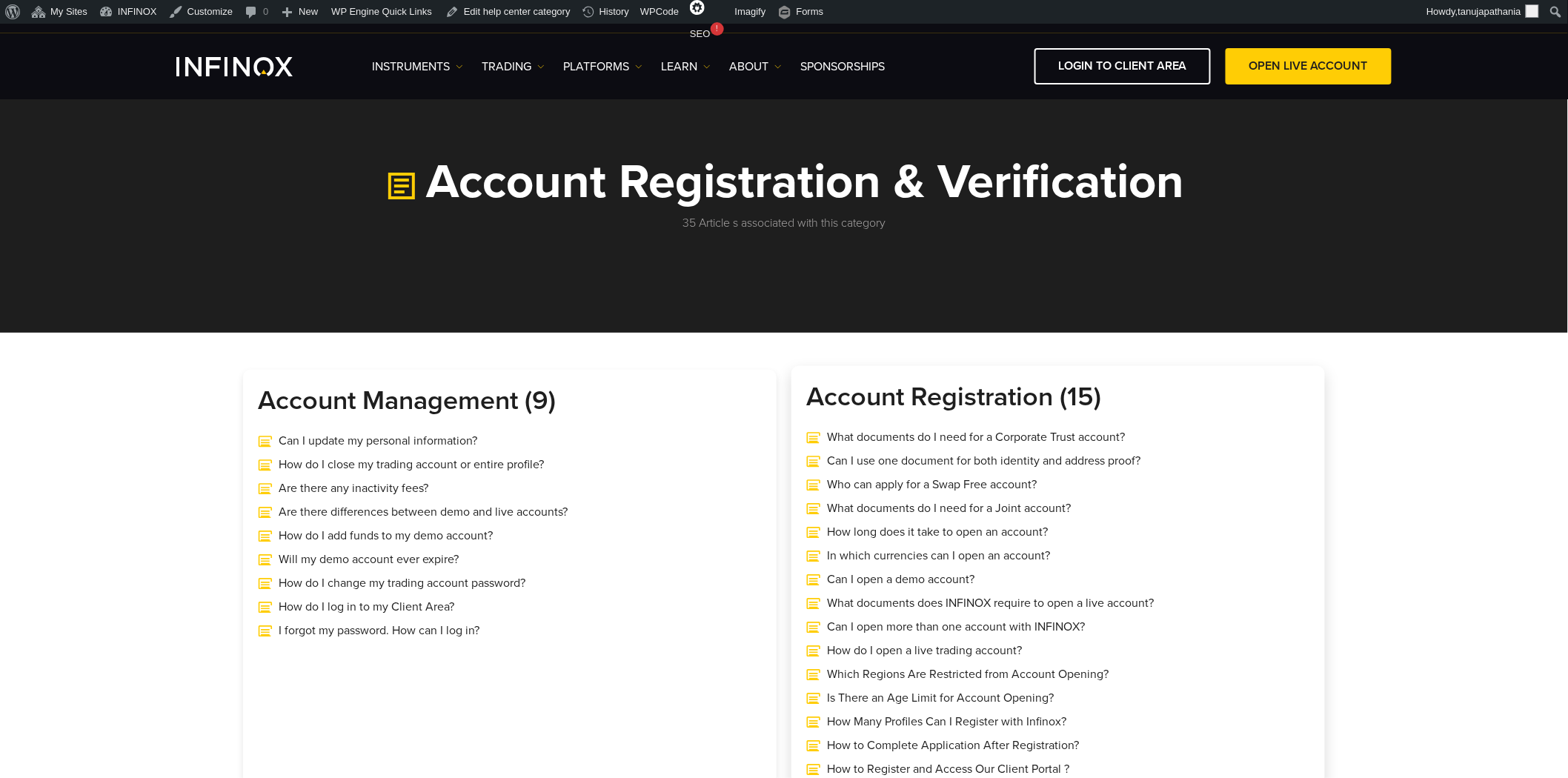
drag, startPoint x: 805, startPoint y: 383, endPoint x: 1158, endPoint y: 406, distance: 353.7
click at [1158, 406] on div "Account Registration (15) What documents do I need for a Corporate Trust accoun…" at bounding box center [1057, 583] width 533 height 433
click at [1158, 406] on h3 "Account Registration (15)" at bounding box center [1057, 397] width 503 height 33
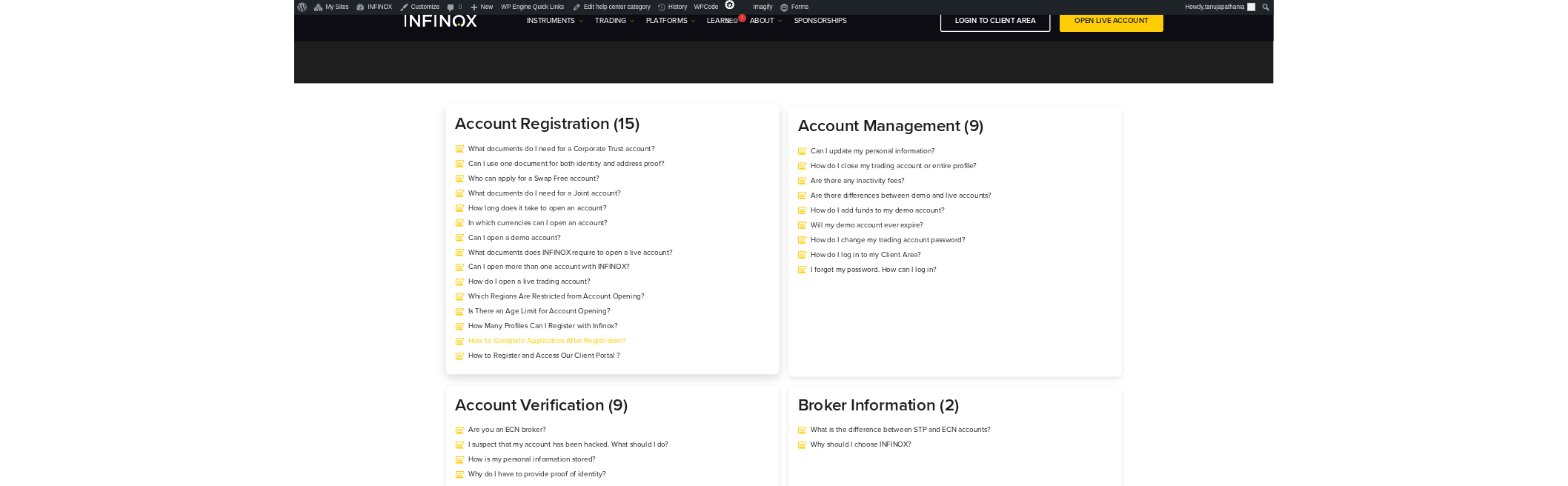
scroll to position [164, 0]
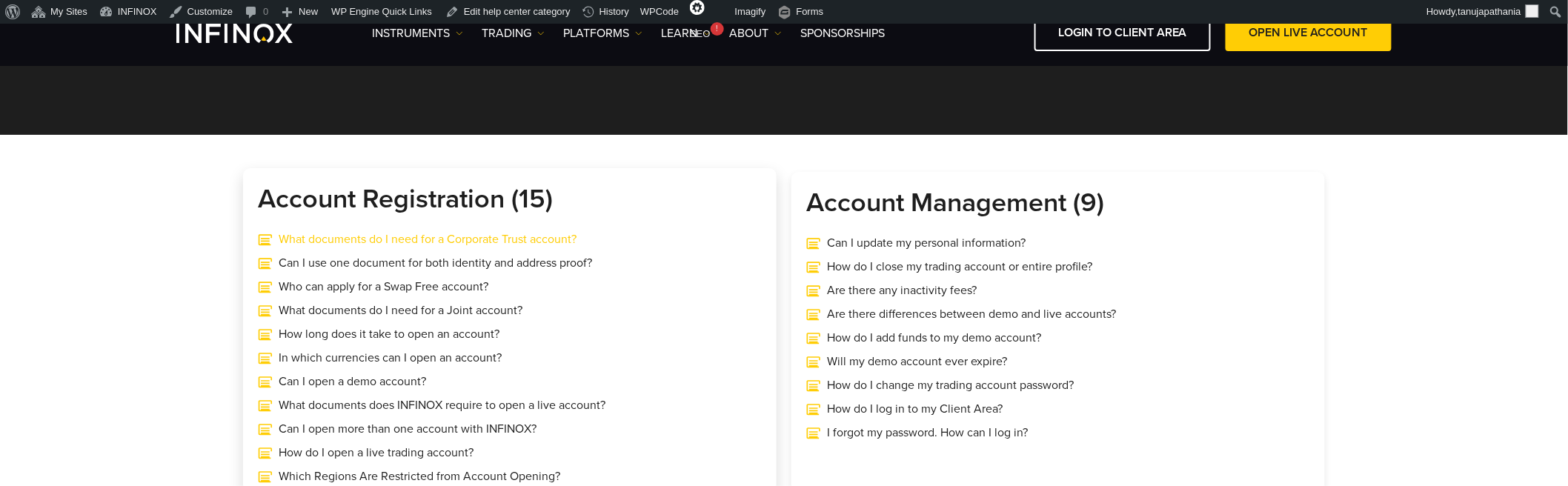
click at [319, 241] on link "What documents do I need for a Corporate Trust account?" at bounding box center [510, 239] width 503 height 18
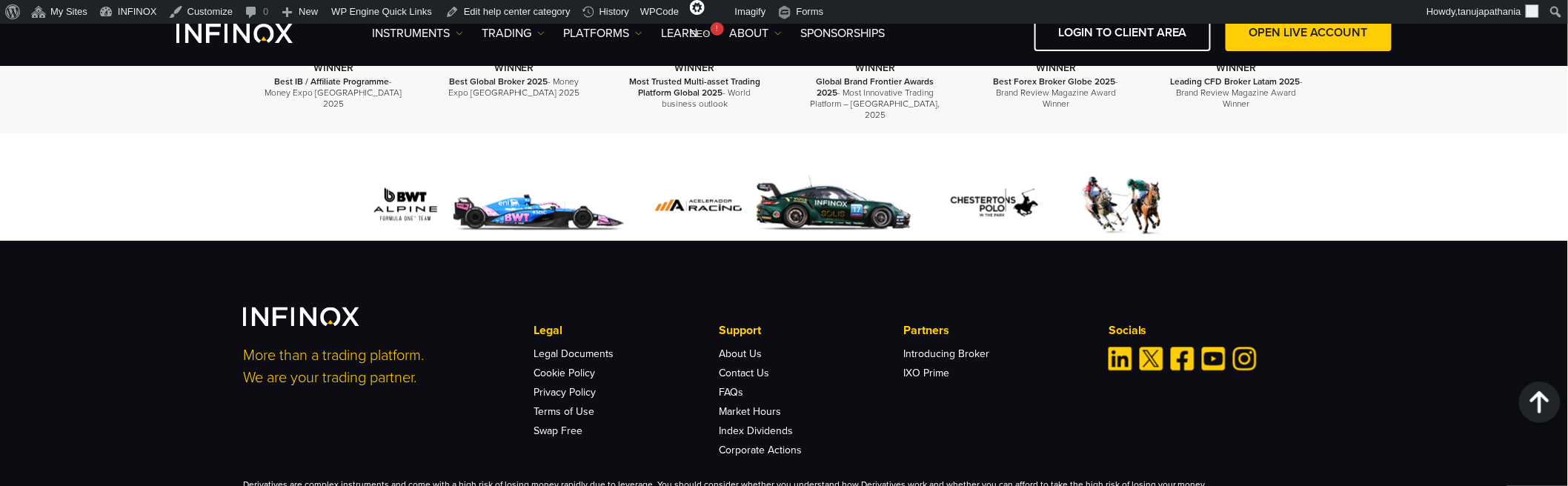
scroll to position [1315, 0]
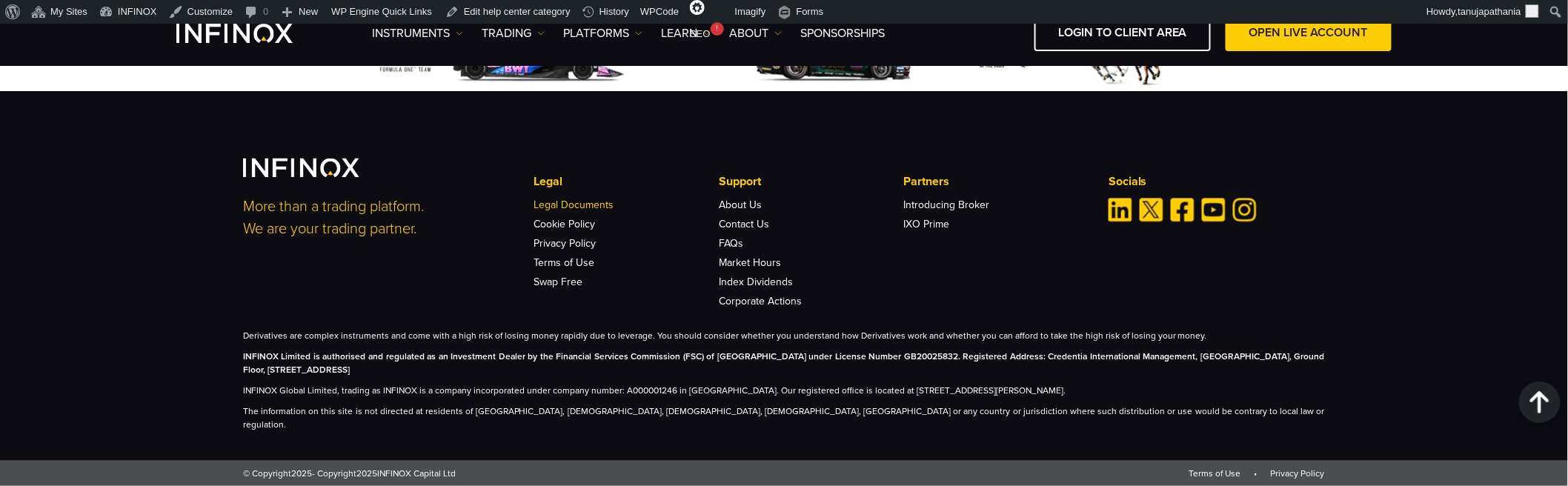
click at [561, 211] on link "Legal Documents" at bounding box center [573, 205] width 80 height 13
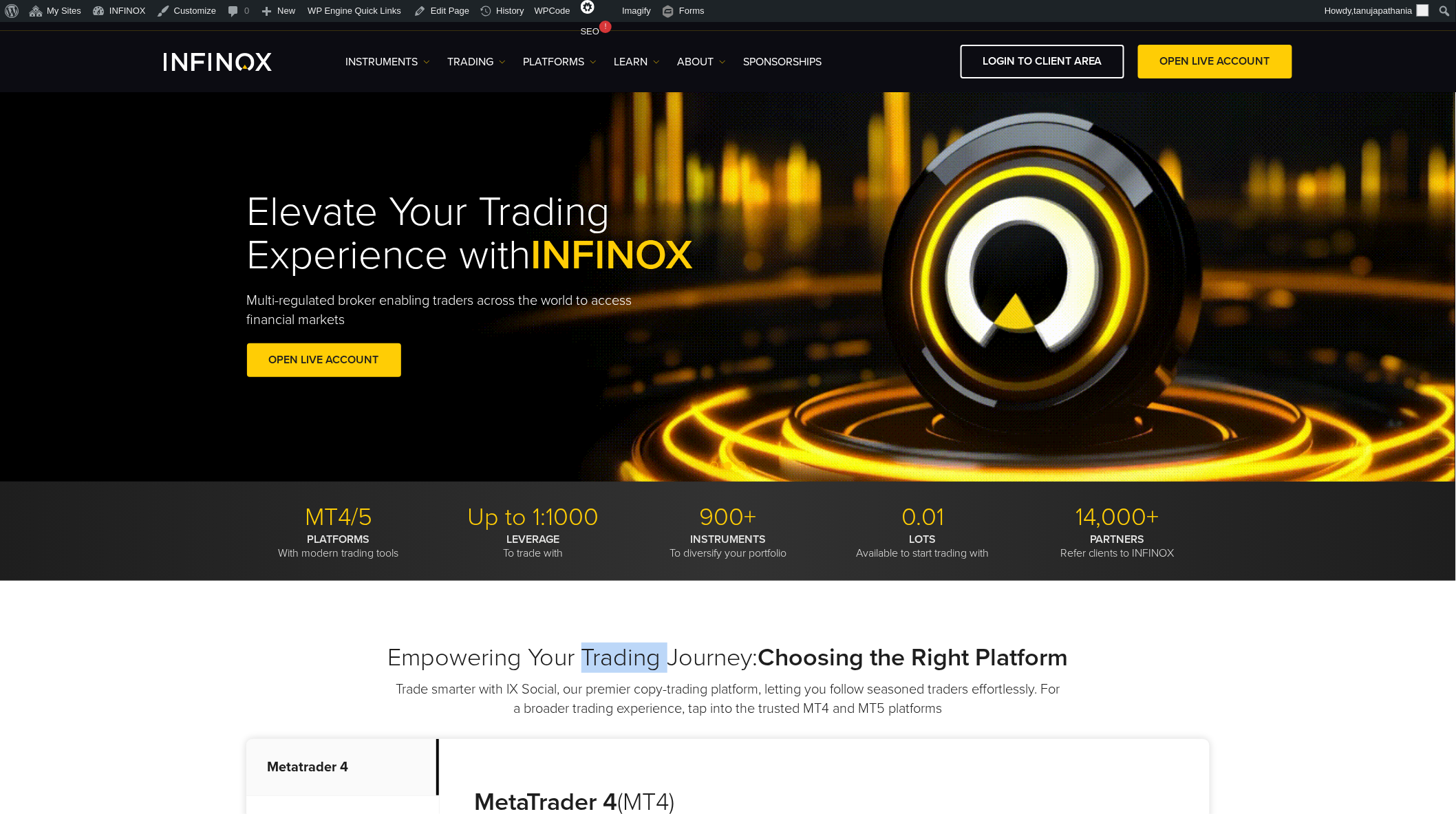
click at [459, 235] on h1 "Elevate Your Trading Experience with INFINOX" at bounding box center [502, 234] width 511 height 86
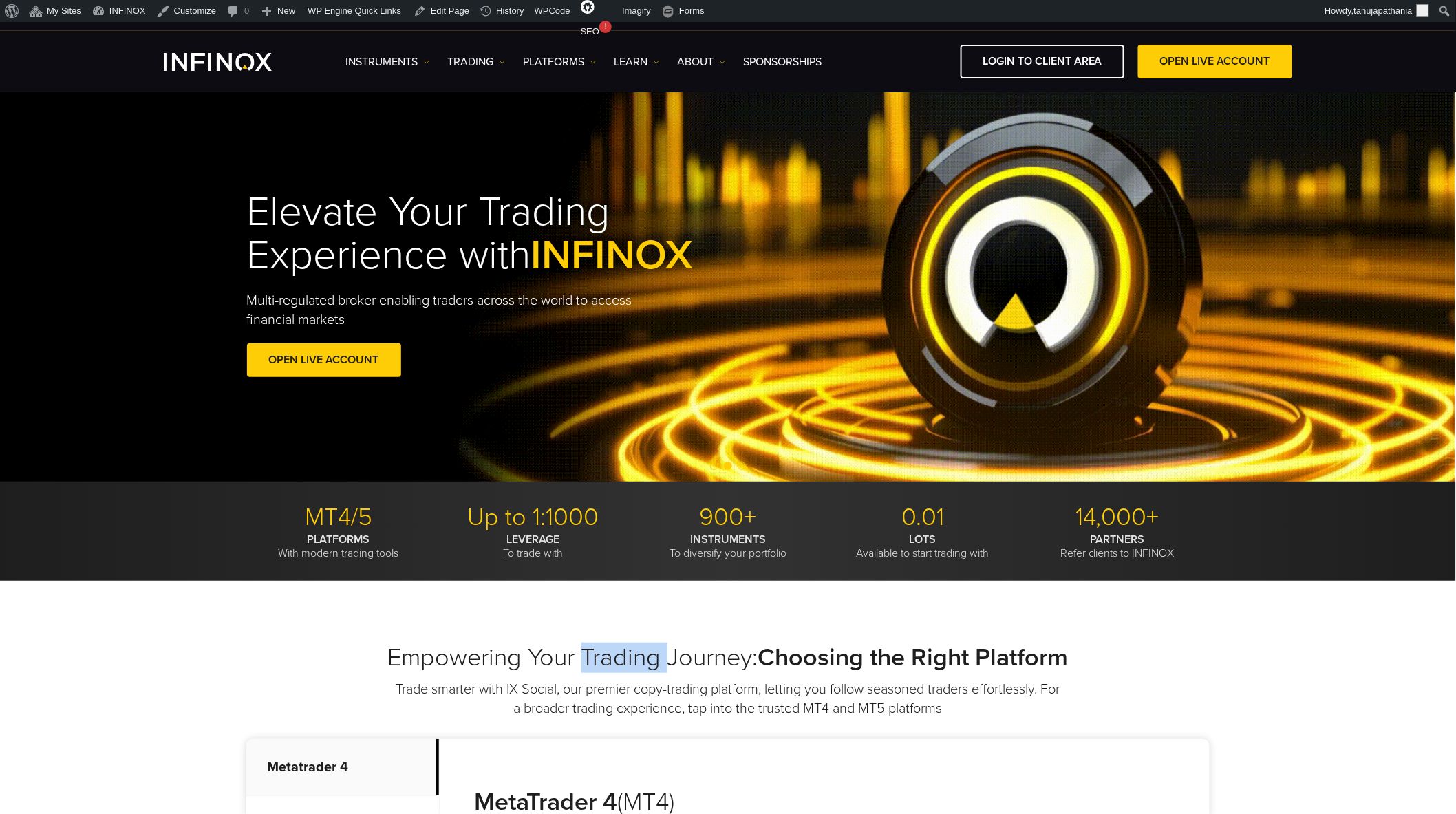
click at [459, 235] on h1 "Elevate Your Trading Experience with INFINOX" at bounding box center [502, 234] width 511 height 86
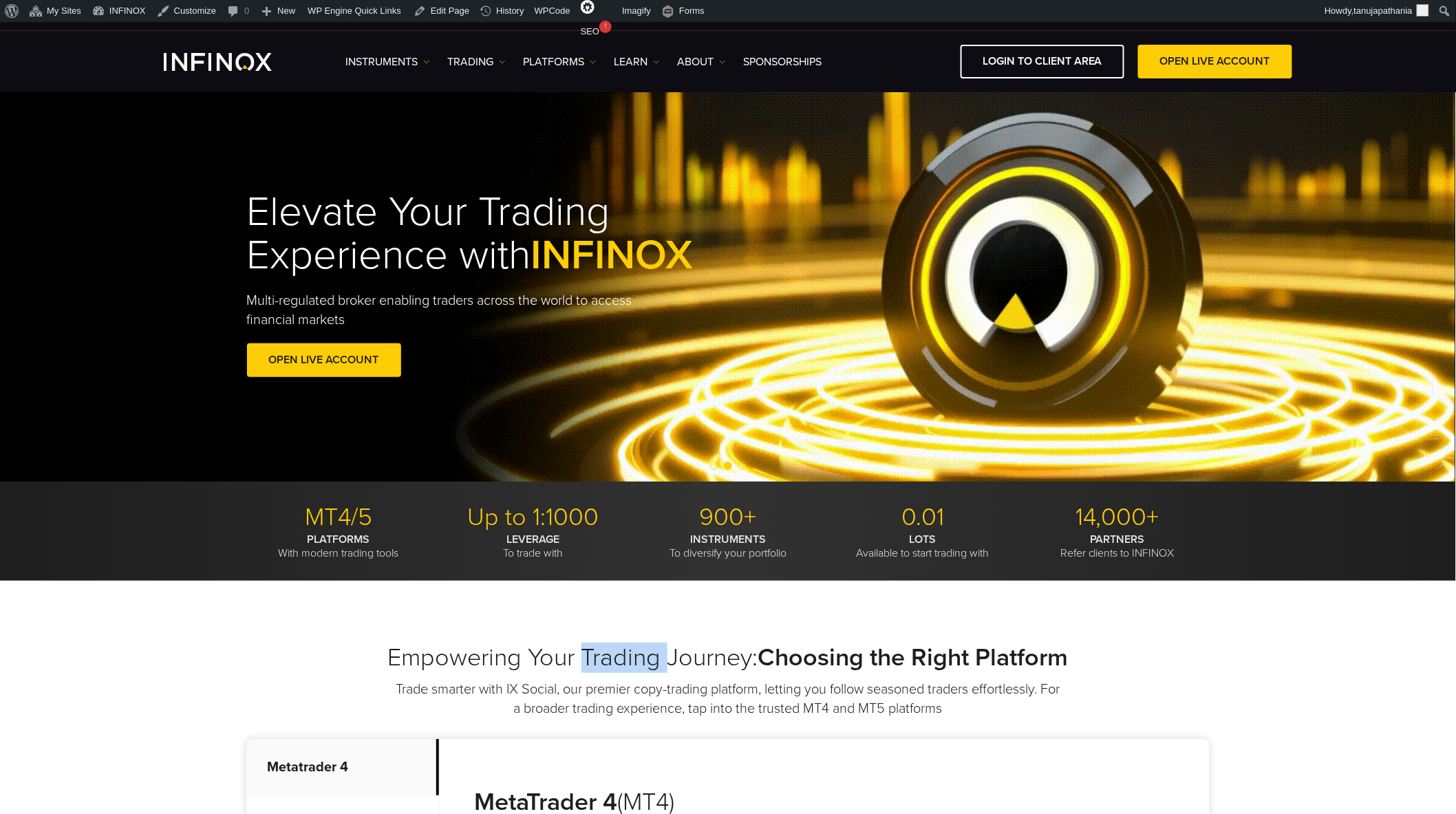
click at [459, 235] on h1 "Elevate Your Trading Experience with INFINOX" at bounding box center [502, 234] width 511 height 86
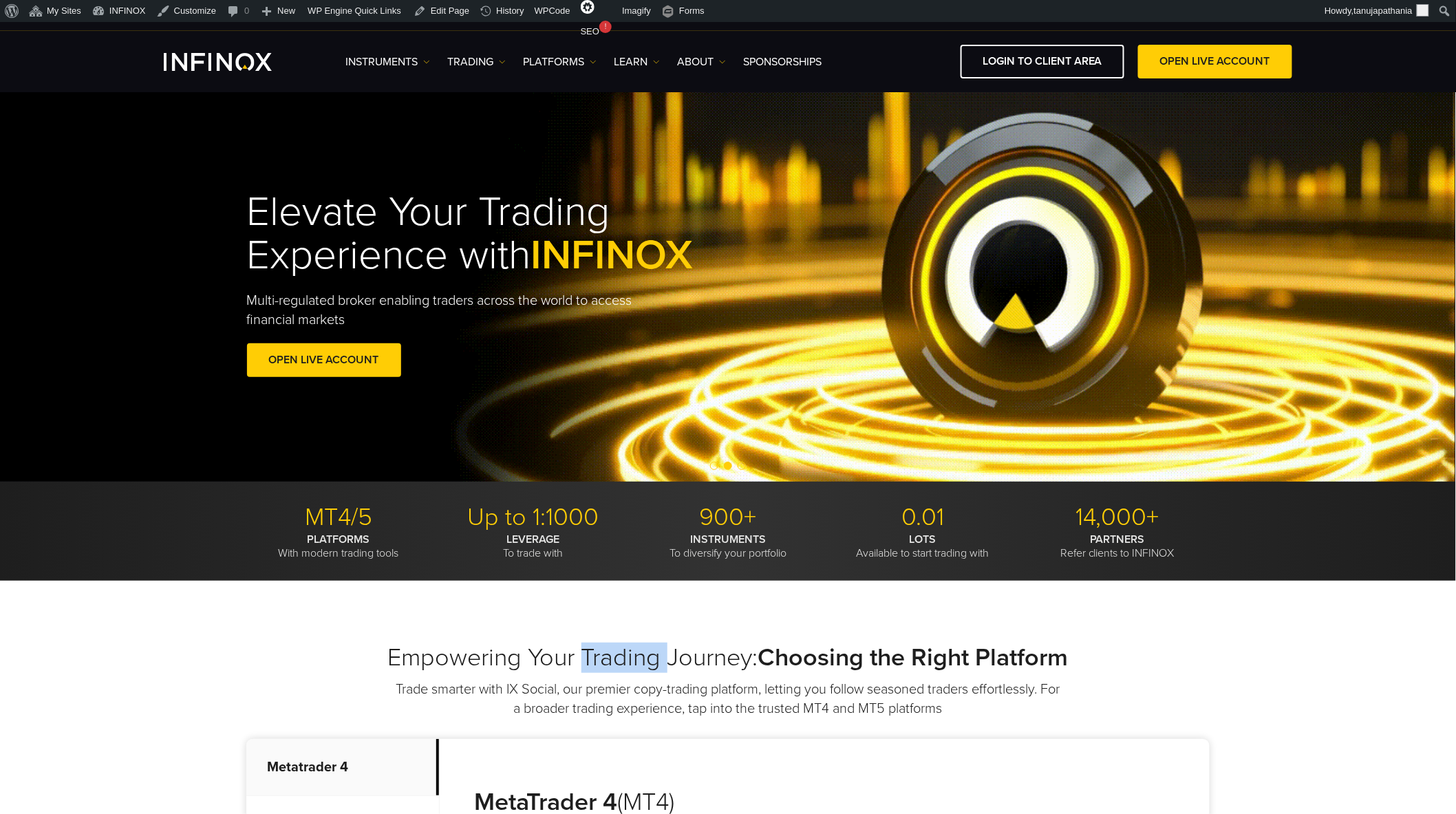
click at [459, 235] on h1 "Elevate Your Trading Experience with INFINOX" at bounding box center [502, 234] width 511 height 86
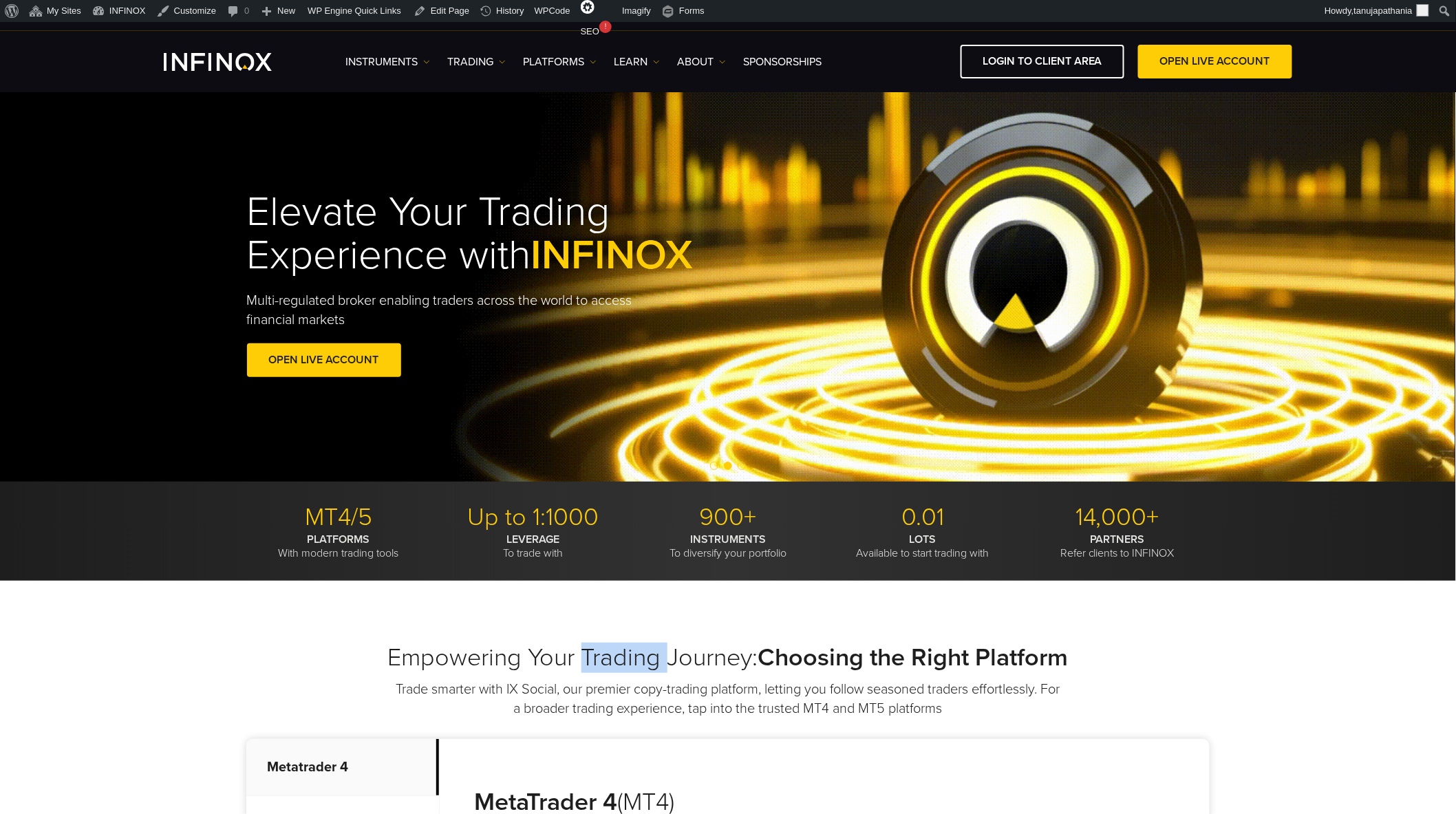
click at [459, 235] on h1 "Elevate Your Trading Experience with INFINOX" at bounding box center [502, 234] width 511 height 86
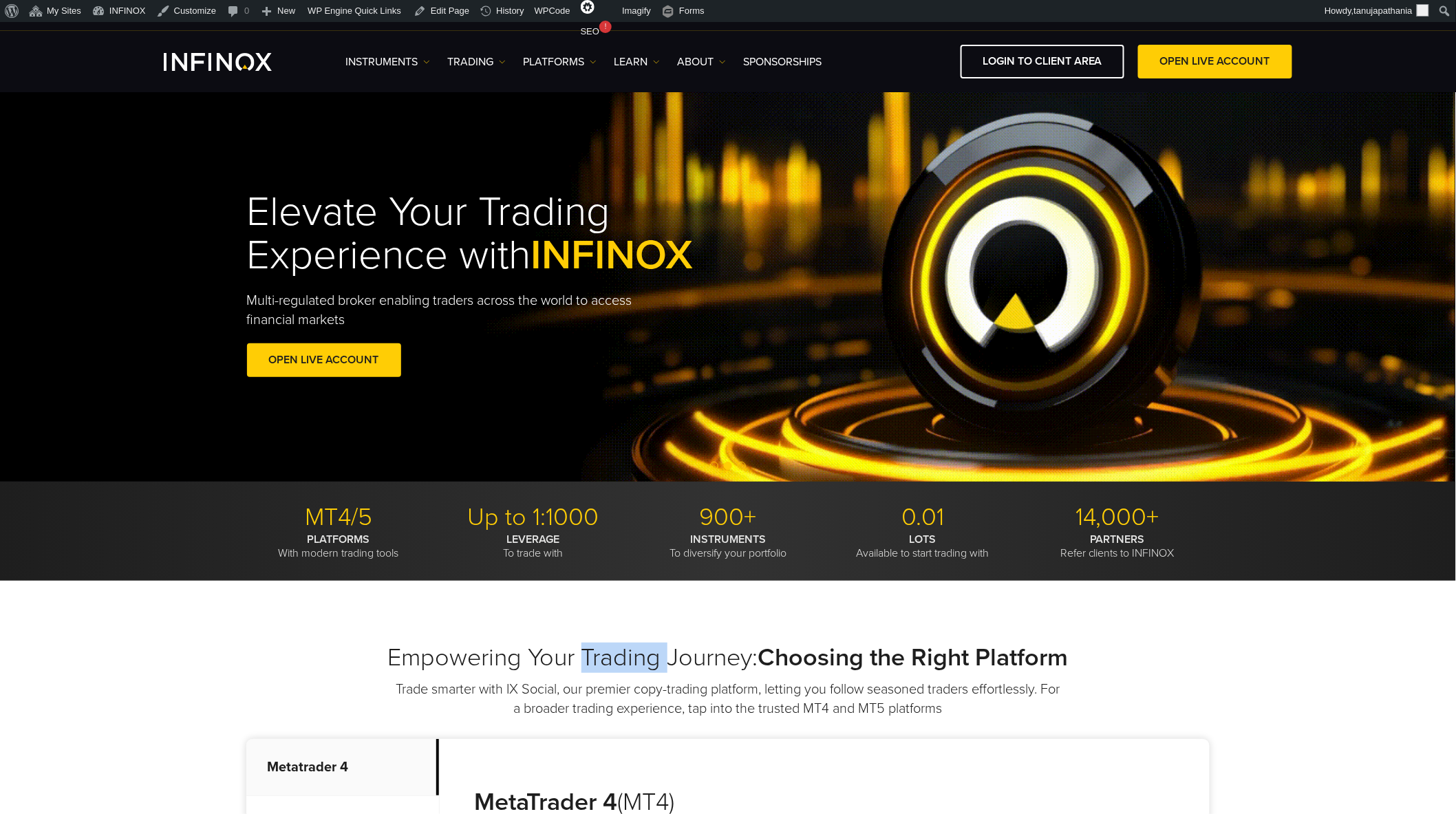
click at [694, 247] on span "INFINOX" at bounding box center [612, 255] width 162 height 50
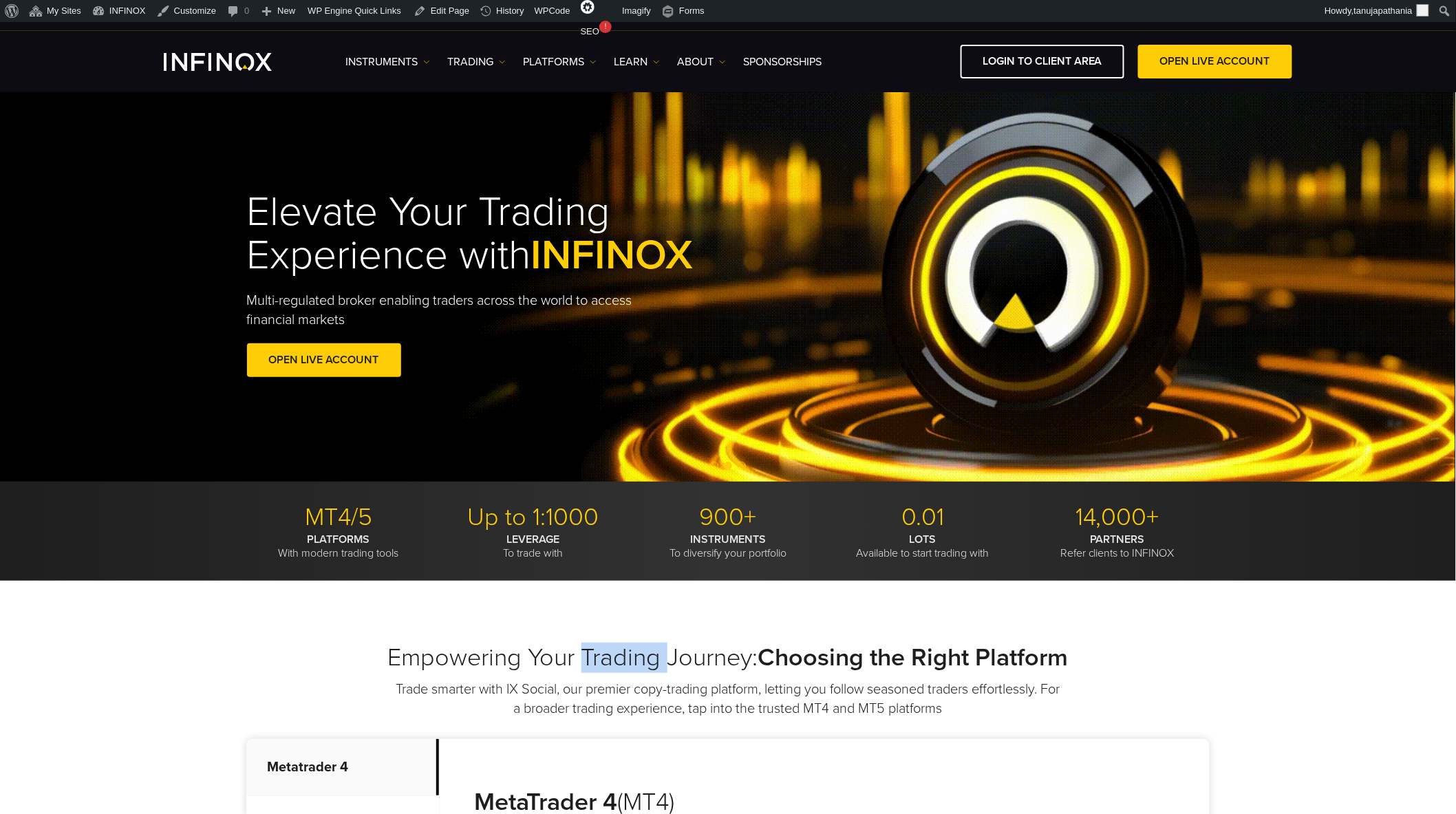
click at [304, 169] on div "Elevate Your Trading Experience with INFINOX Multi-regulated broker enabling tr…" at bounding box center [728, 286] width 1456 height 391
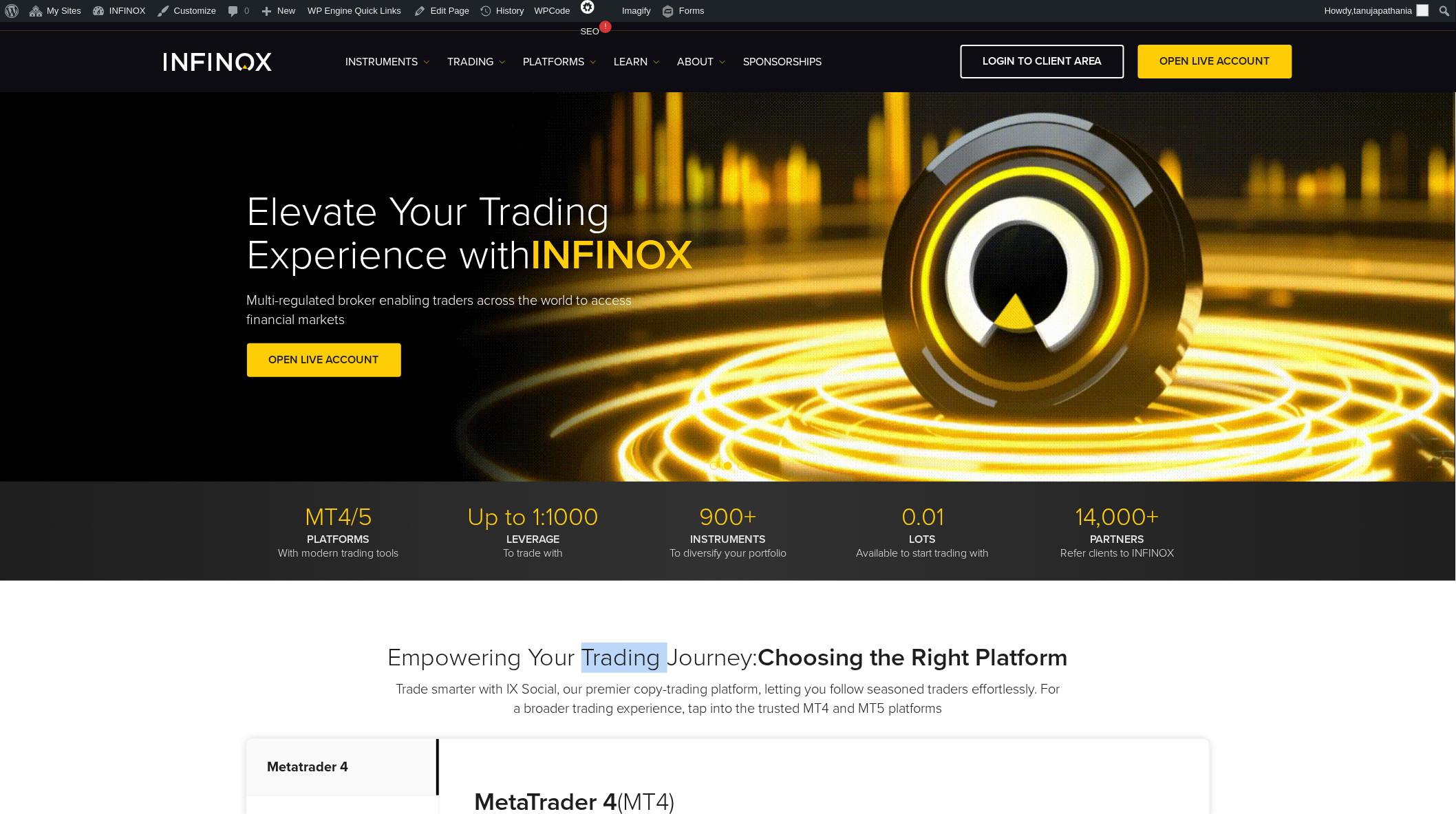
click at [315, 203] on h1 "Elevate Your Trading Experience with INFINOX" at bounding box center [502, 234] width 511 height 86
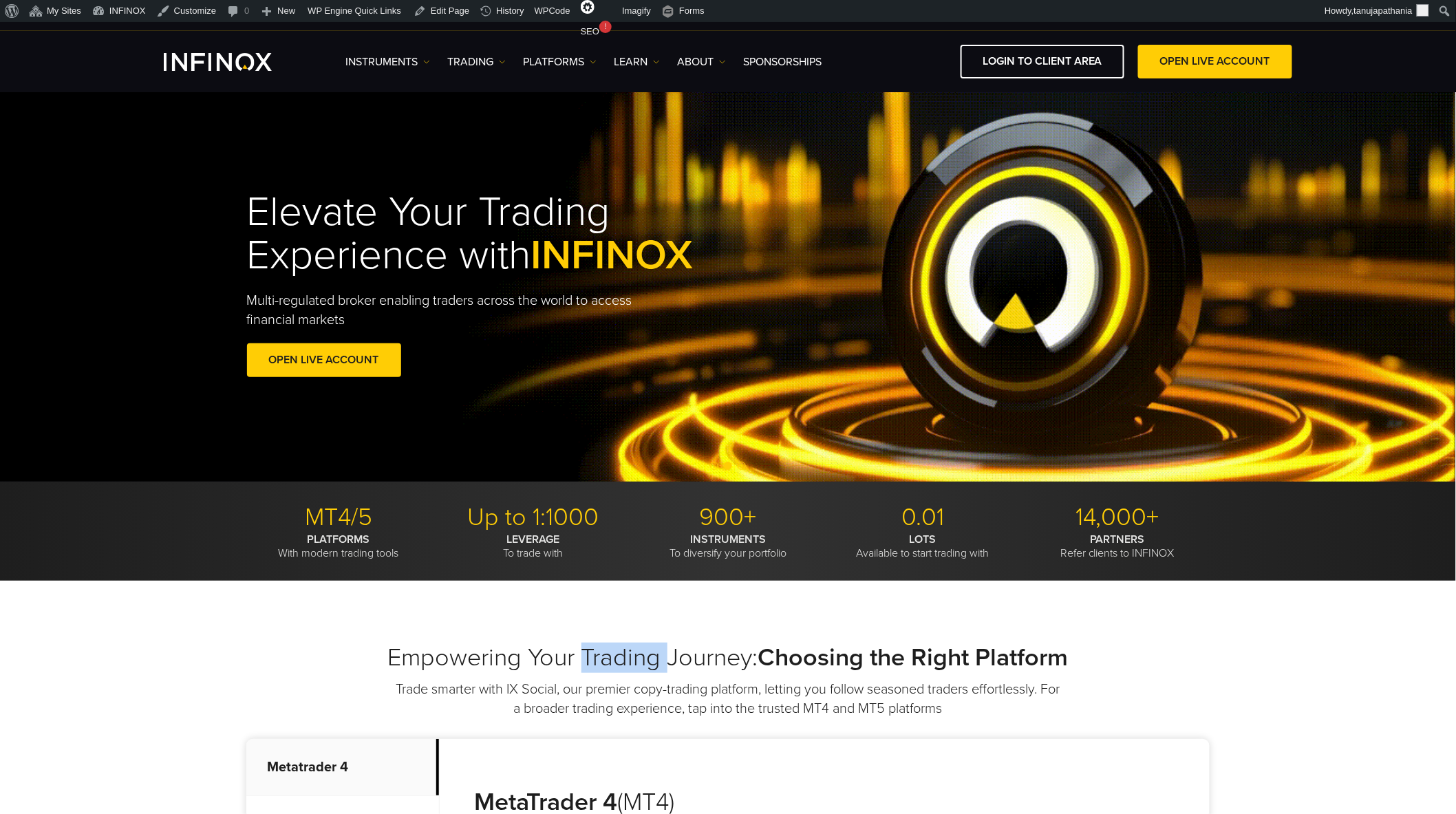
click at [315, 203] on h1 "Elevate Your Trading Experience with INFINOX" at bounding box center [502, 234] width 511 height 86
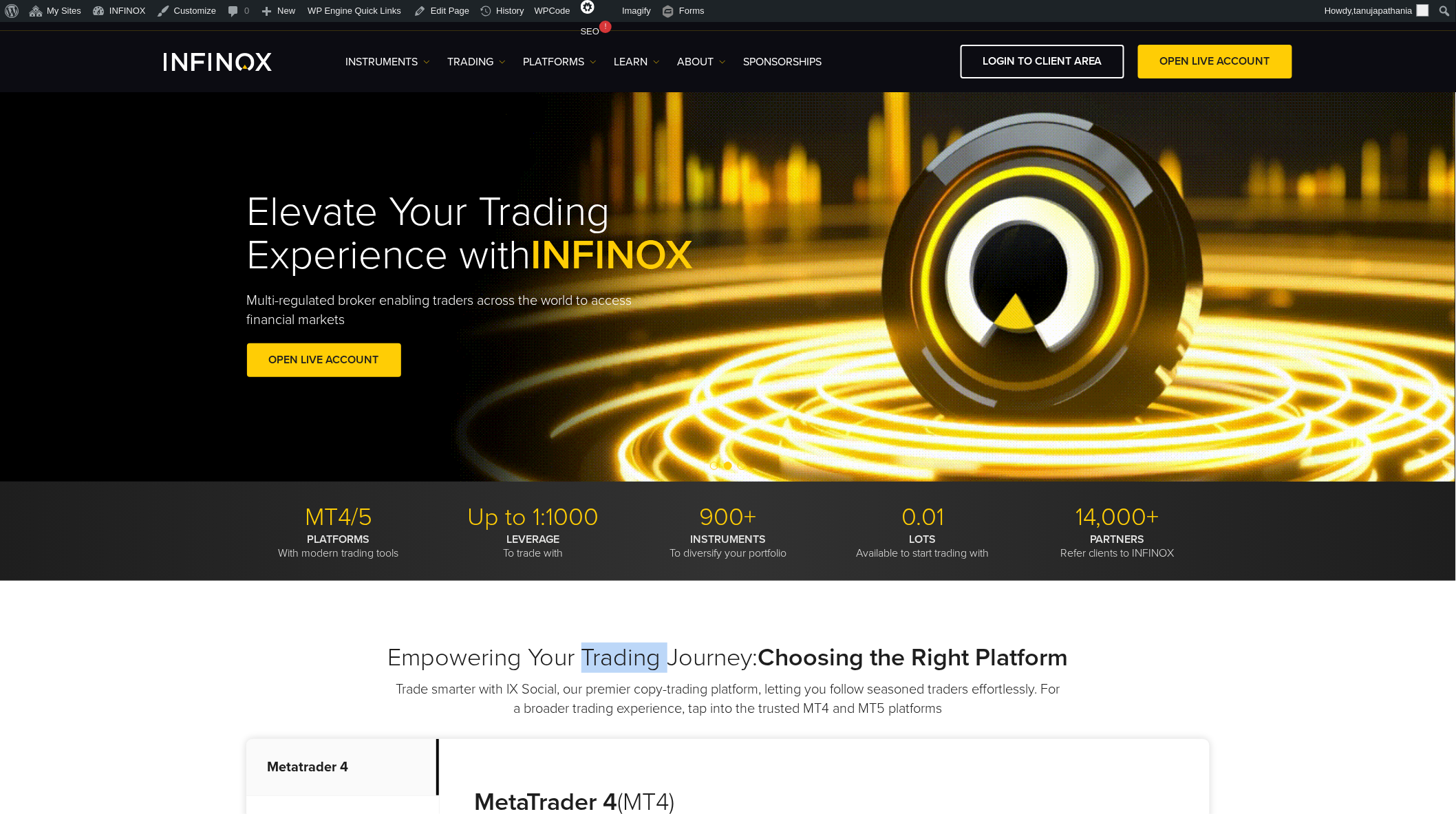
click at [315, 203] on h1 "Elevate Your Trading Experience with INFINOX" at bounding box center [502, 234] width 511 height 86
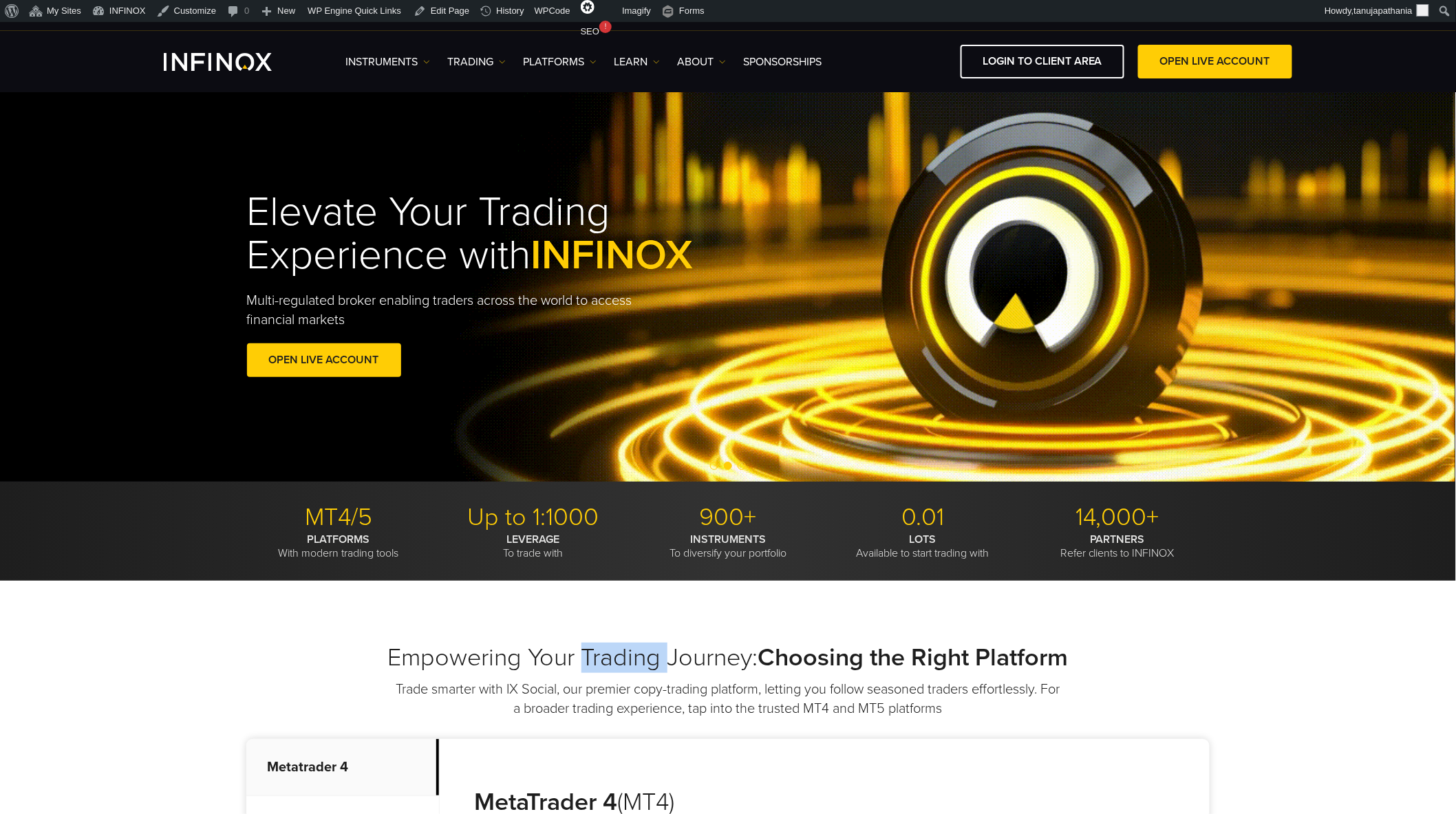
click at [315, 203] on h1 "Elevate Your Trading Experience with INFINOX" at bounding box center [502, 234] width 511 height 86
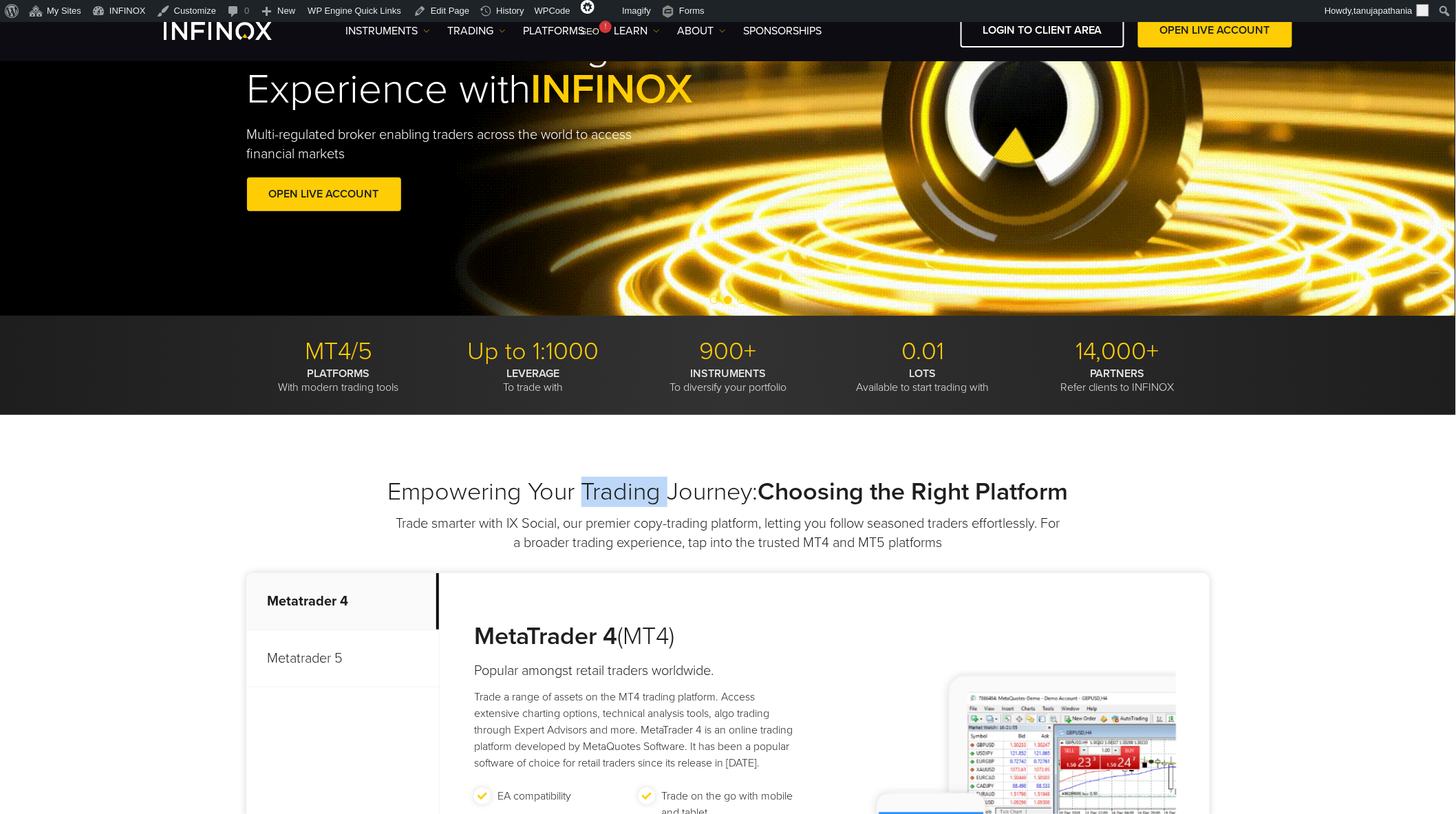
scroll to position [305, 0]
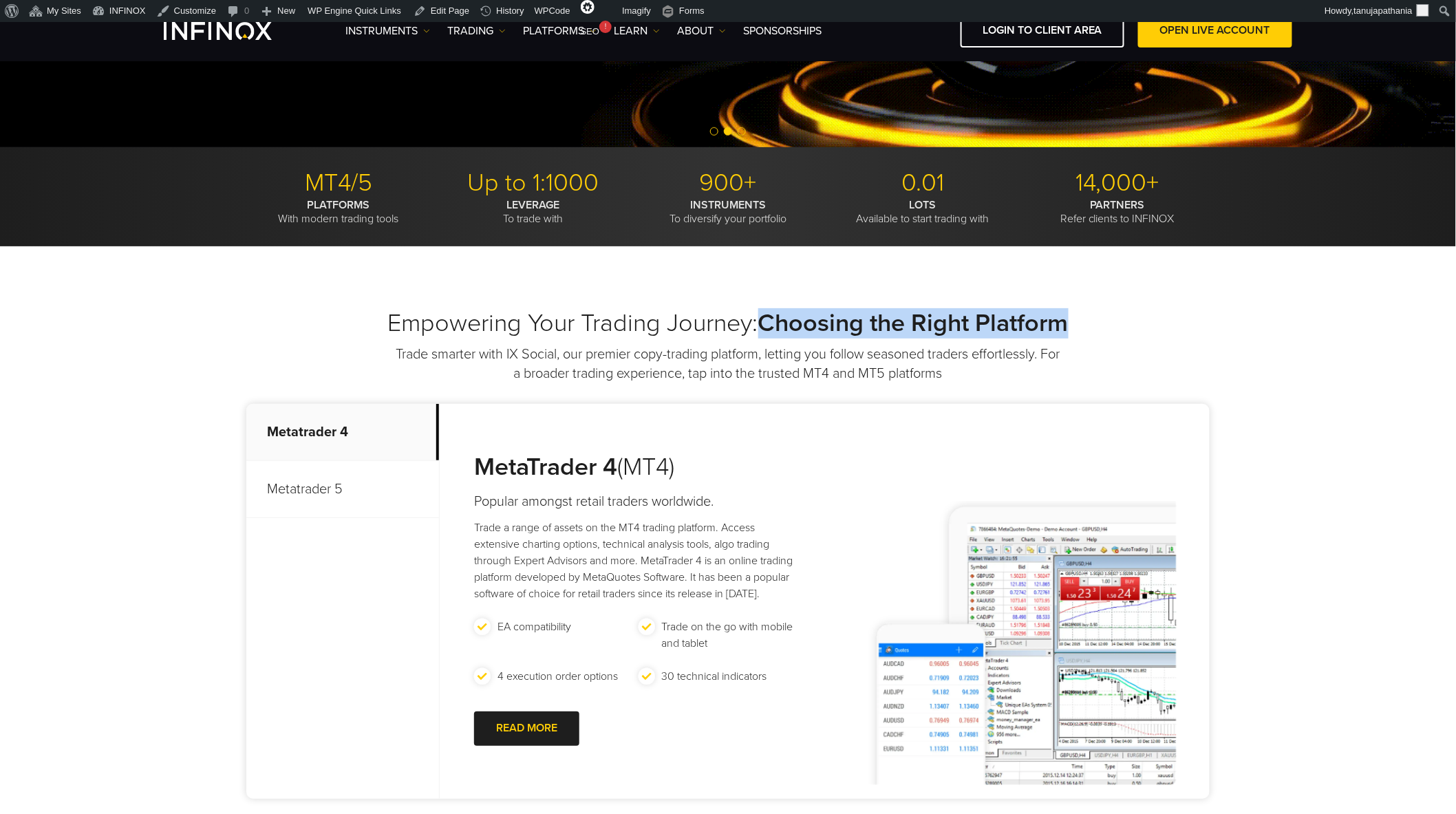
drag, startPoint x: 767, startPoint y: 322, endPoint x: 1114, endPoint y: 322, distance: 347.0
click at [1114, 322] on h2 "Empowering Your Trading Journey: Choosing the Right Platform" at bounding box center [728, 323] width 963 height 31
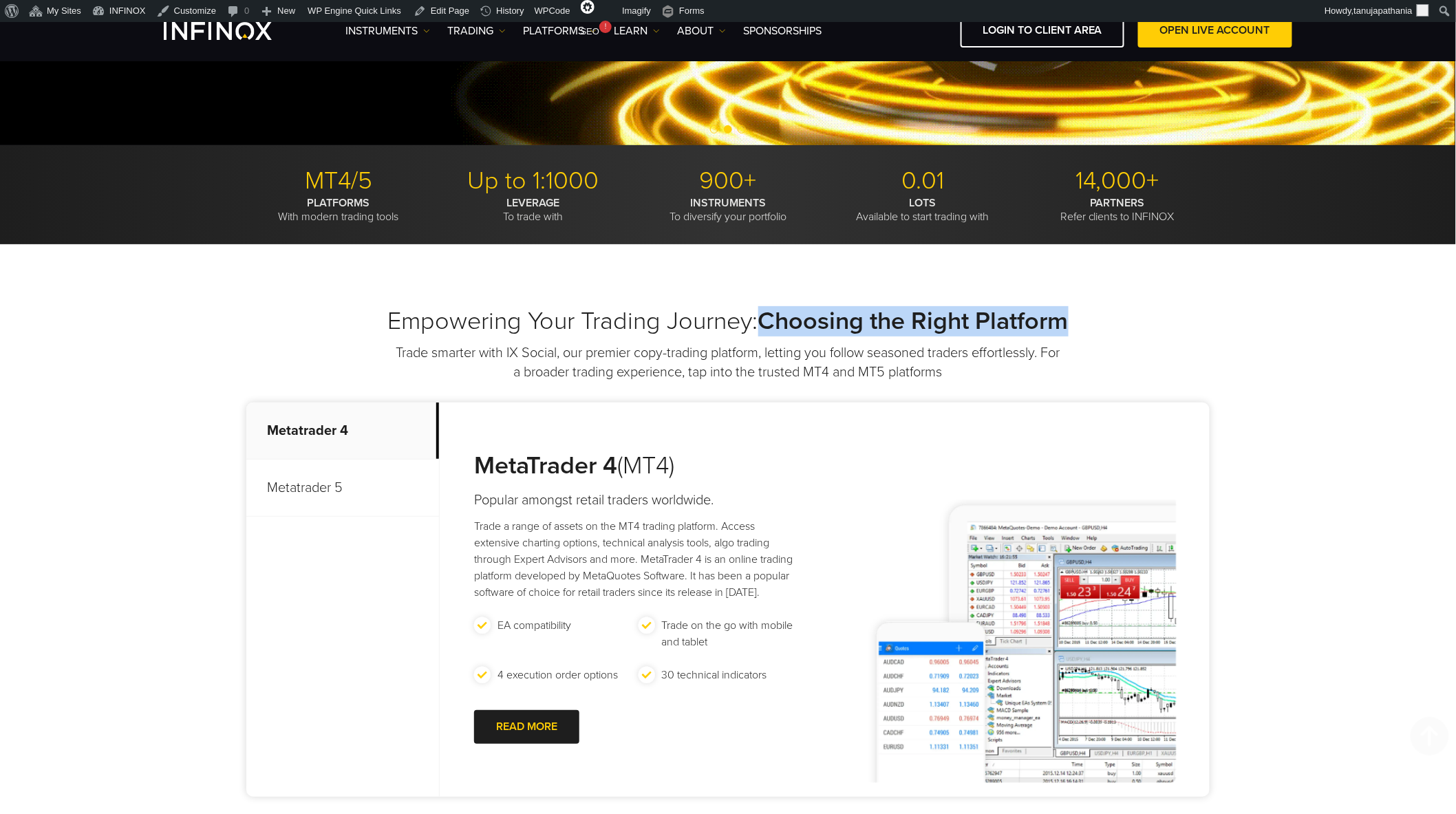
scroll to position [841, 0]
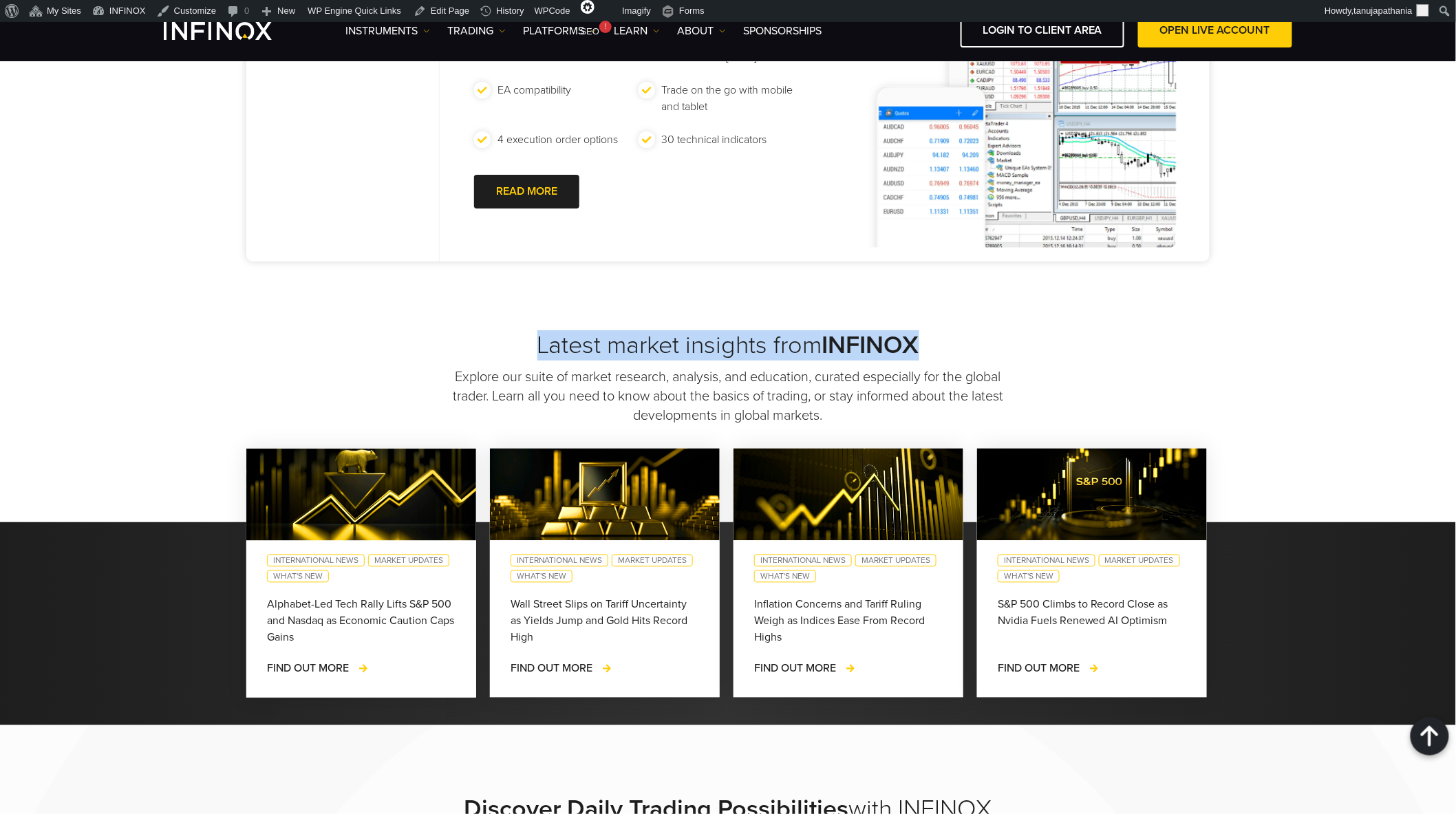
drag, startPoint x: 561, startPoint y: 340, endPoint x: 951, endPoint y: 352, distance: 390.2
click at [951, 352] on h2 "Latest market insights from INFINOX" at bounding box center [728, 346] width 963 height 31
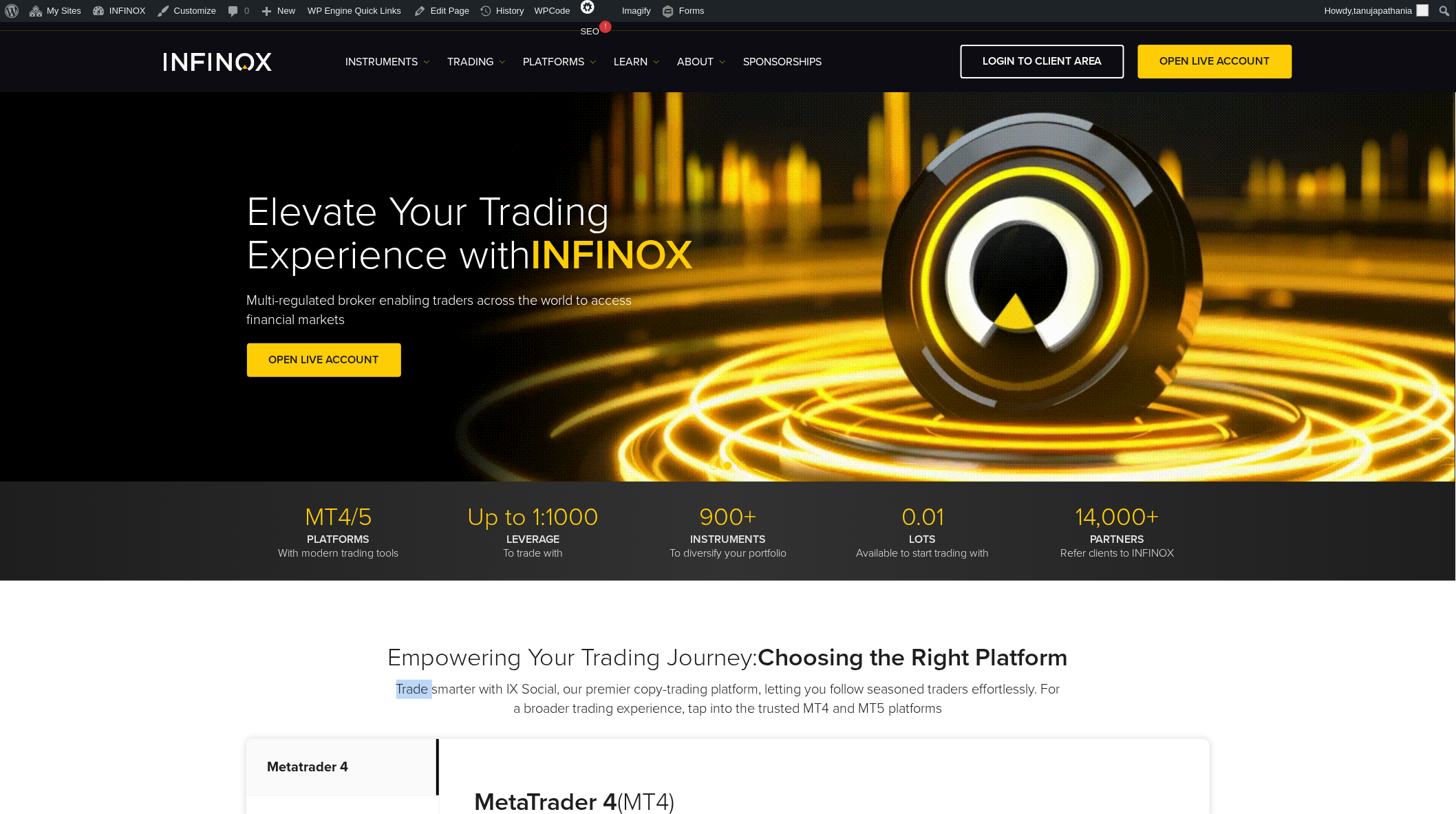
click at [1152, 713] on div "Empowering Your Trading Journey: Choosing the Right Platform Trade smarter with…" at bounding box center [728, 681] width 963 height 76
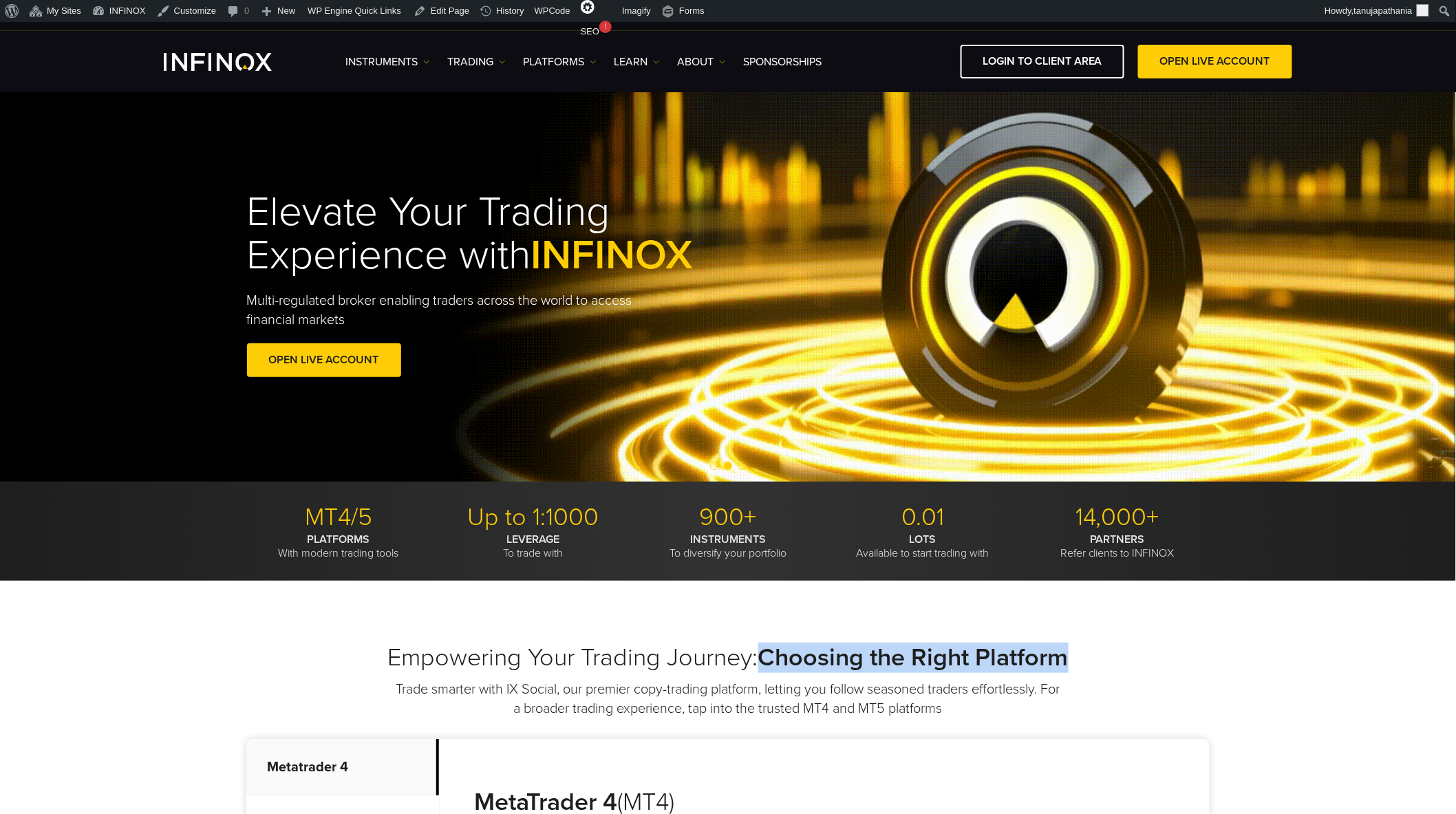
drag, startPoint x: 1083, startPoint y: 655, endPoint x: 761, endPoint y: 645, distance: 322.2
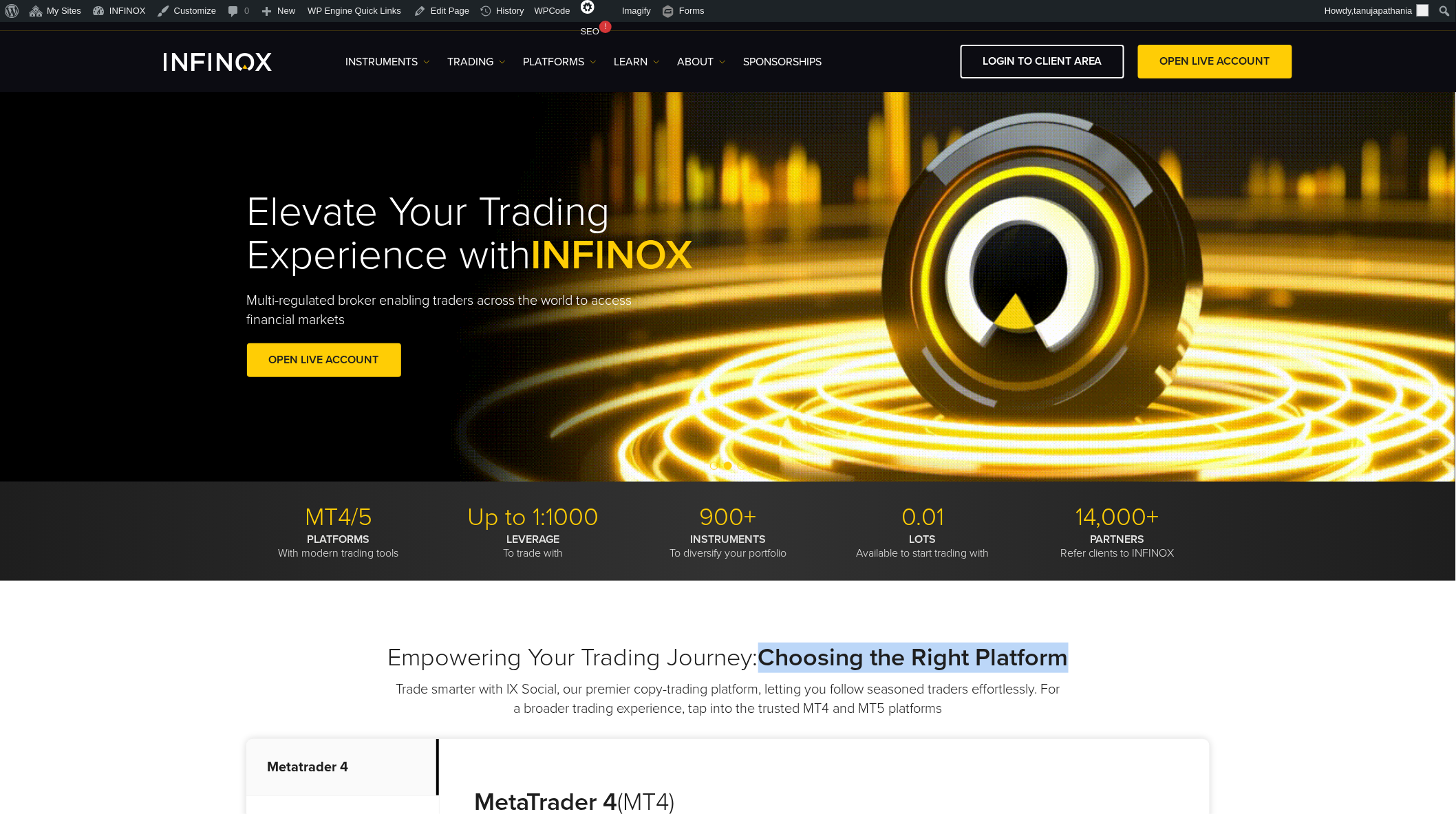
click at [761, 645] on h2 "Empowering Your Trading Journey: Choosing the Right Platform" at bounding box center [728, 658] width 963 height 31
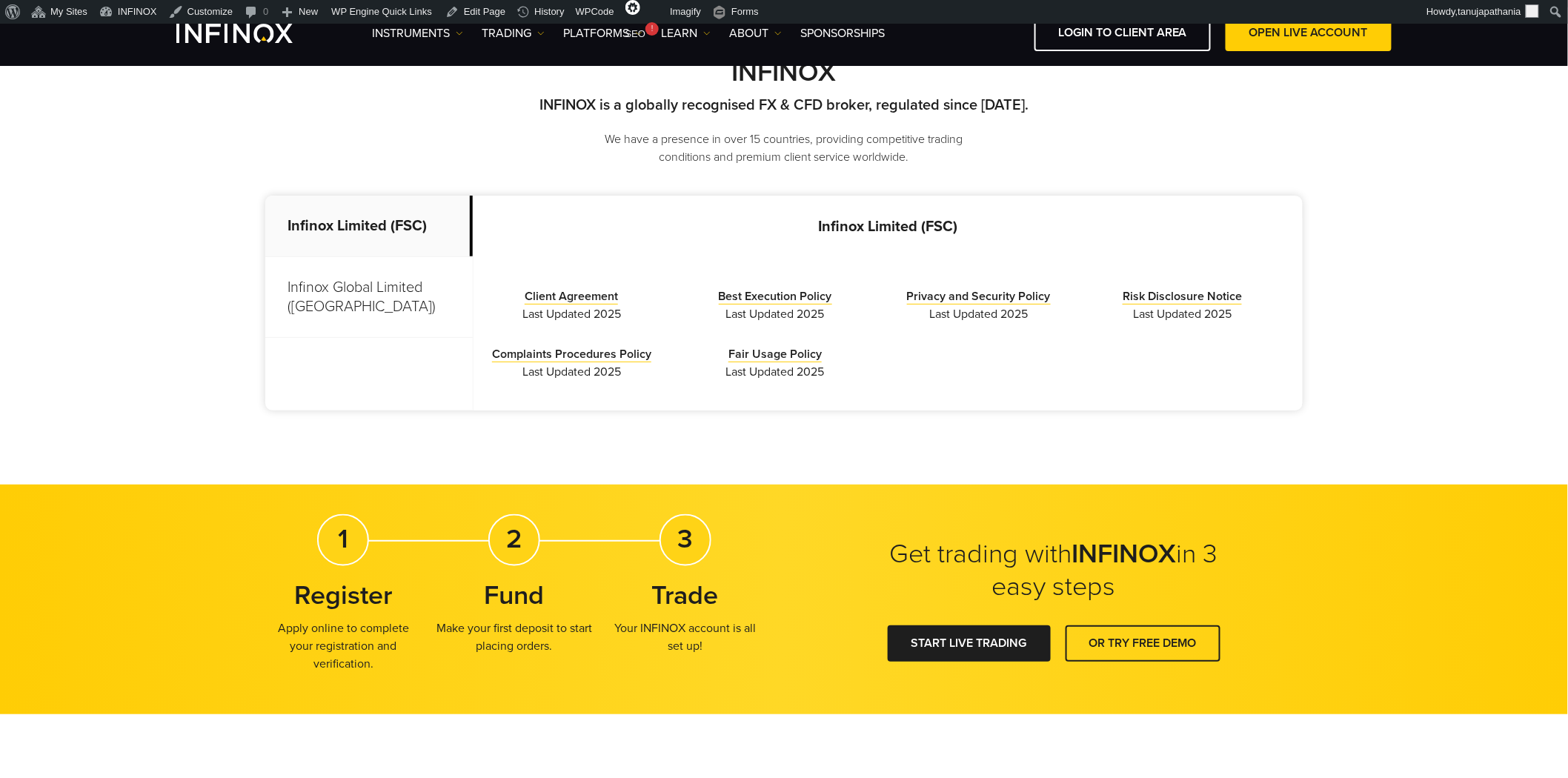
click at [358, 299] on p "Infinox Global Limited ([GEOGRAPHIC_DATA])" at bounding box center [369, 298] width 208 height 81
